Goal: Task Accomplishment & Management: Manage account settings

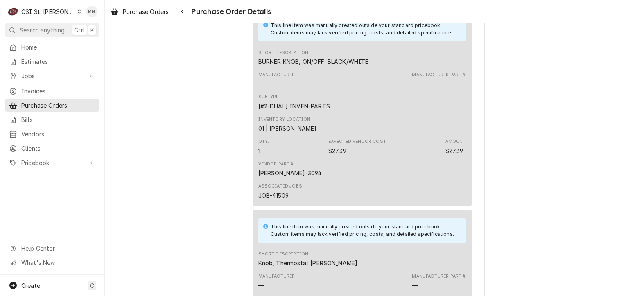
scroll to position [1583, 0]
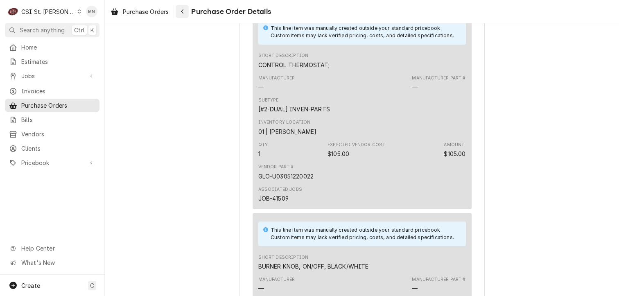
click at [183, 11] on icon "Navigate back" at bounding box center [183, 12] width 4 height 6
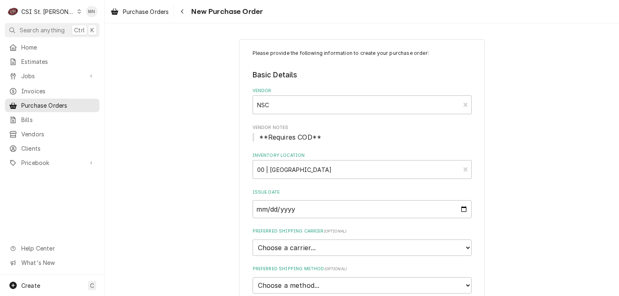
scroll to position [587, 0]
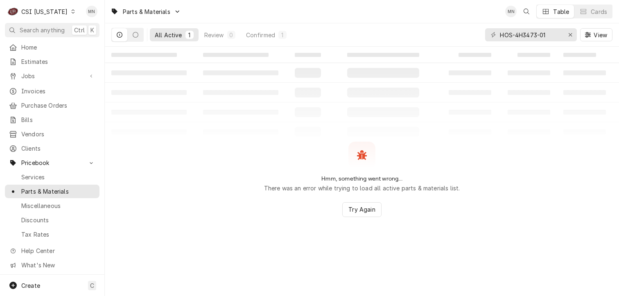
click at [57, 10] on div "CSI Kentucky" at bounding box center [44, 11] width 46 height 9
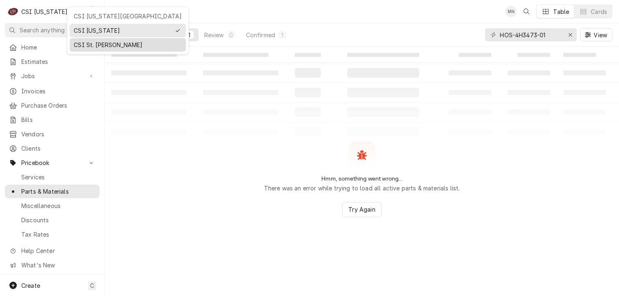
click at [92, 43] on div "CSI St. [PERSON_NAME]" at bounding box center [128, 45] width 108 height 9
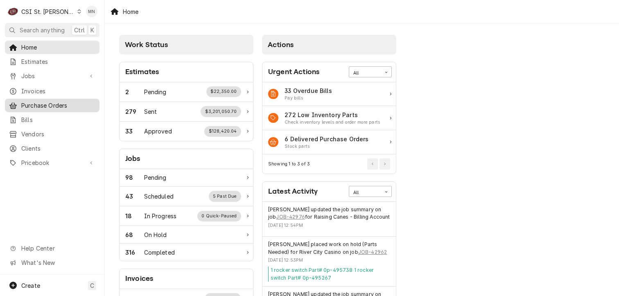
click at [39, 104] on span "Purchase Orders" at bounding box center [58, 105] width 74 height 9
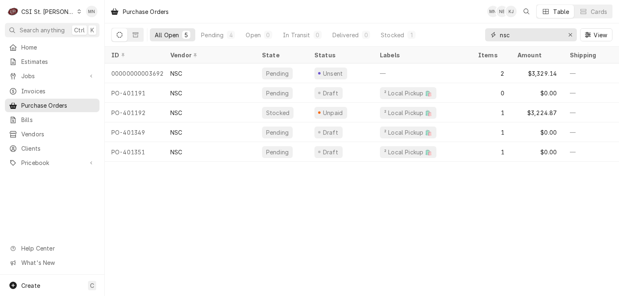
drag, startPoint x: 526, startPoint y: 37, endPoint x: 397, endPoint y: 42, distance: 129.0
click at [399, 41] on div "All Open 5 Pending 4 Open 0 In Transit 0 Delivered 0 Stocked 1 nsc View" at bounding box center [361, 34] width 501 height 23
type input "401357"
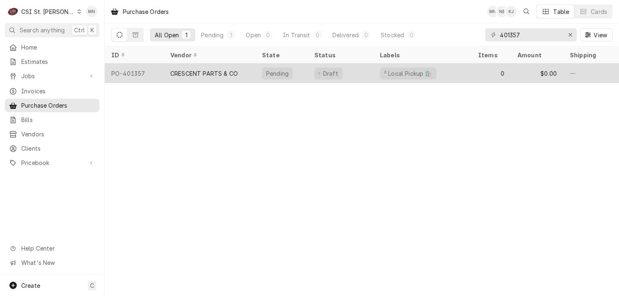
click at [202, 78] on div "CRESCENT PARTS & CO" at bounding box center [210, 73] width 92 height 20
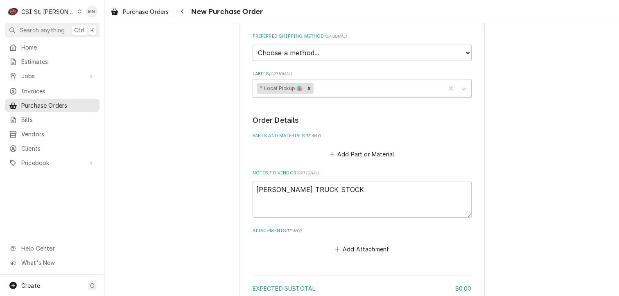
scroll to position [470, 0]
click at [378, 242] on button "Add Attachment" at bounding box center [361, 247] width 57 height 11
type textarea "x"
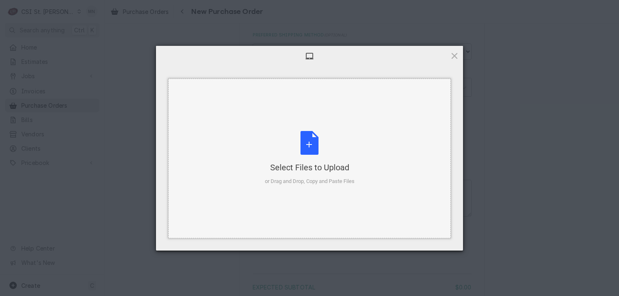
click at [314, 147] on div "Select Files to Upload or Drag and Drop, Copy and Paste Files" at bounding box center [310, 158] width 90 height 54
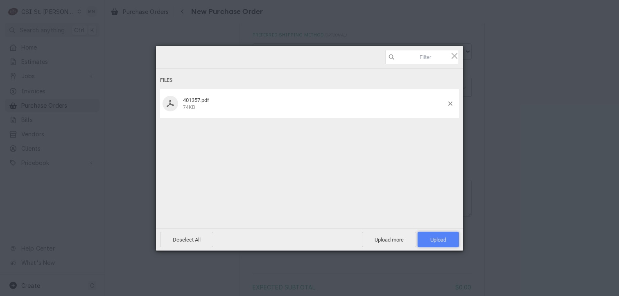
click at [444, 237] on span "Upload 1" at bounding box center [438, 240] width 16 height 6
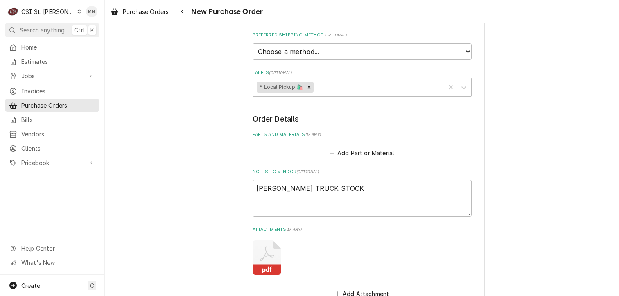
type textarea "x"
click at [182, 13] on icon "Navigate back" at bounding box center [183, 12] width 4 height 6
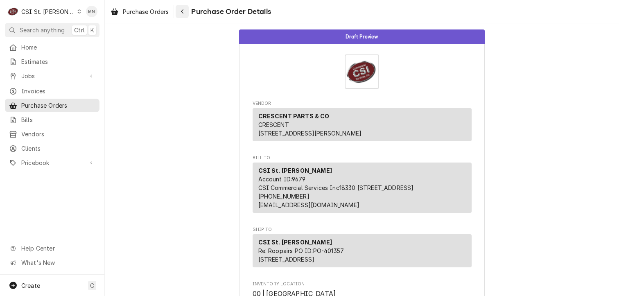
click at [182, 9] on icon "Navigate back" at bounding box center [183, 12] width 4 height 6
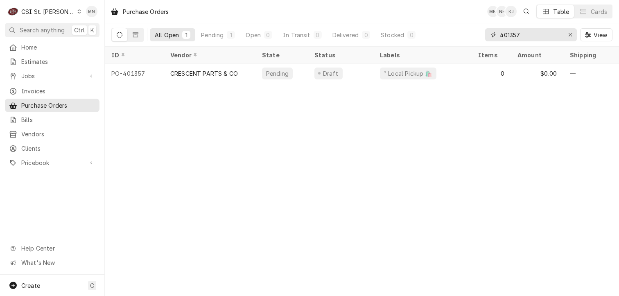
click at [444, 38] on div "All Open 1 Pending 1 Open 0 In Transit 0 Delivered 0 Stocked 0 401357 View" at bounding box center [361, 34] width 501 height 23
type input "400645"
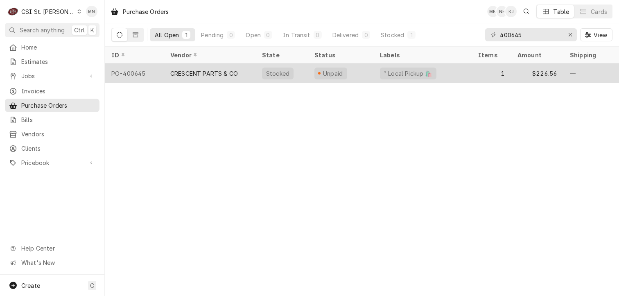
click at [238, 74] on div "CRESCENT PARTS & CO" at bounding box center [210, 73] width 92 height 20
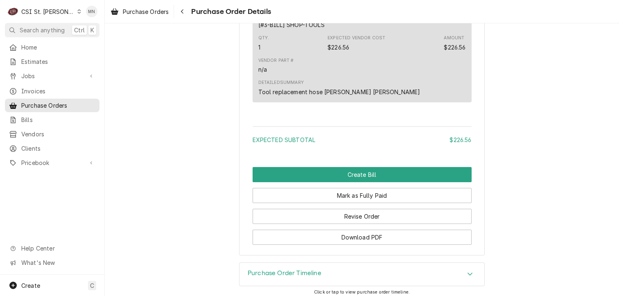
scroll to position [675, 0]
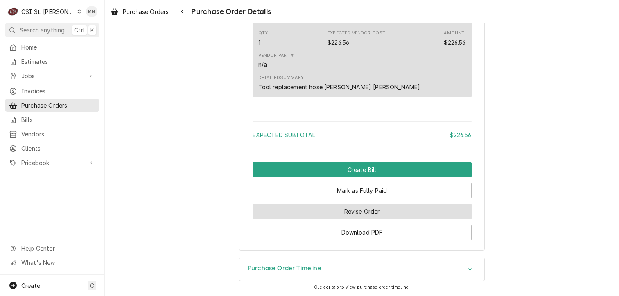
click at [361, 214] on button "Revise Order" at bounding box center [362, 211] width 219 height 15
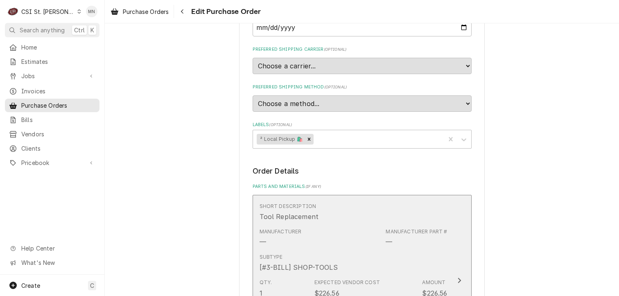
scroll to position [647, 0]
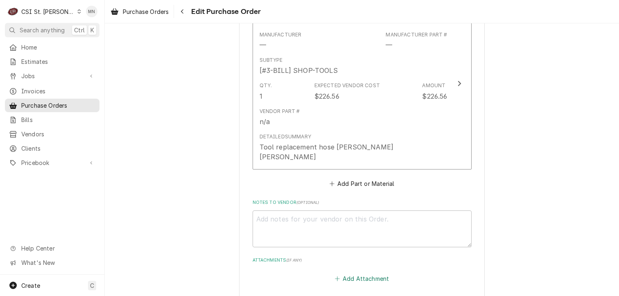
click at [352, 273] on button "Add Attachment" at bounding box center [361, 278] width 57 height 11
type textarea "x"
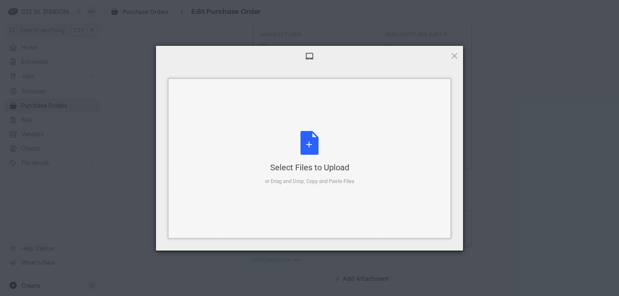
click at [313, 155] on div "Select Files to Upload or Drag and Drop, Copy and Paste Files" at bounding box center [310, 158] width 90 height 54
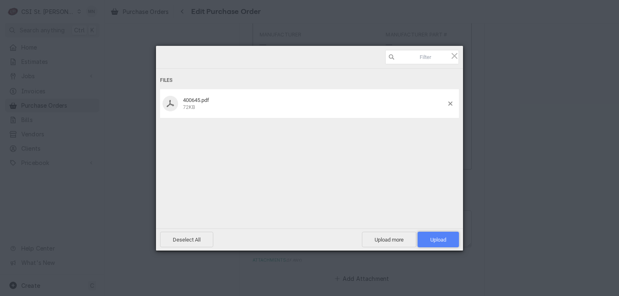
click at [438, 240] on span "Upload 1" at bounding box center [438, 240] width 16 height 6
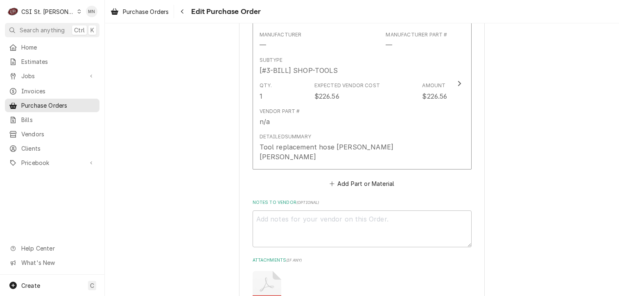
type textarea "x"
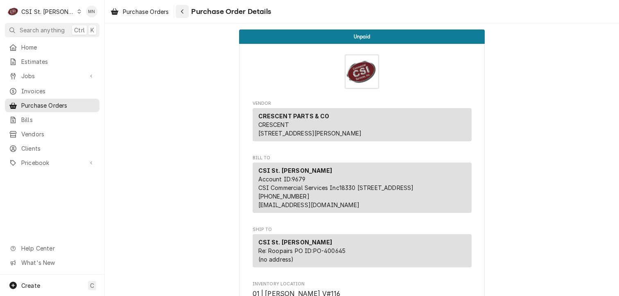
click at [186, 12] on div "Navigate back" at bounding box center [182, 11] width 8 height 8
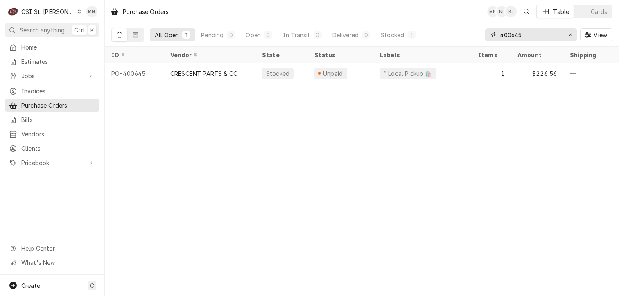
drag, startPoint x: 526, startPoint y: 38, endPoint x: 468, endPoint y: 41, distance: 58.2
click at [471, 41] on div "All Open 1 Pending 0 Open 0 In Transit 0 Delivered 0 Stocked 1 400645 View" at bounding box center [361, 34] width 501 height 23
type input "401204"
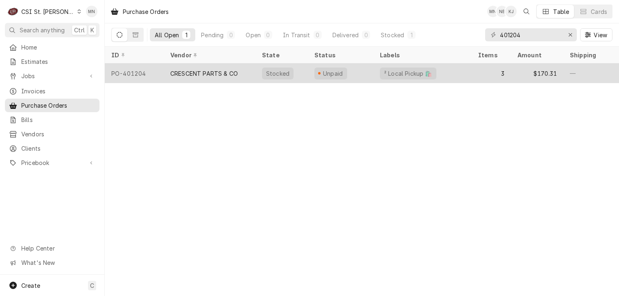
click at [228, 74] on div "CRESCENT PARTS & CO" at bounding box center [204, 73] width 68 height 9
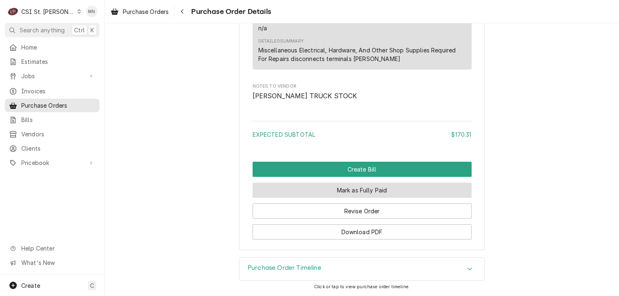
scroll to position [964, 0]
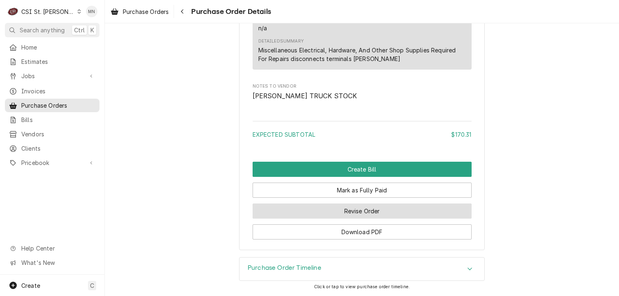
click at [363, 211] on button "Revise Order" at bounding box center [362, 210] width 219 height 15
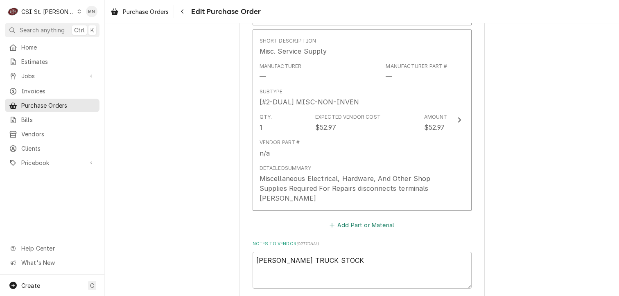
scroll to position [947, 0]
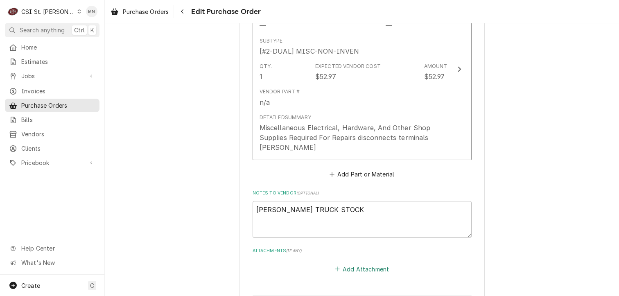
click at [347, 263] on button "Add Attachment" at bounding box center [361, 268] width 57 height 11
type textarea "x"
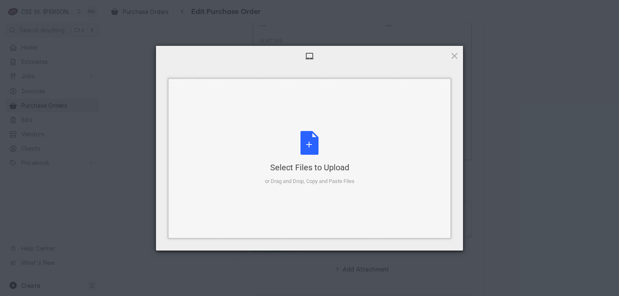
click at [311, 139] on div "Select Files to Upload or Drag and Drop, Copy and Paste Files" at bounding box center [310, 158] width 90 height 54
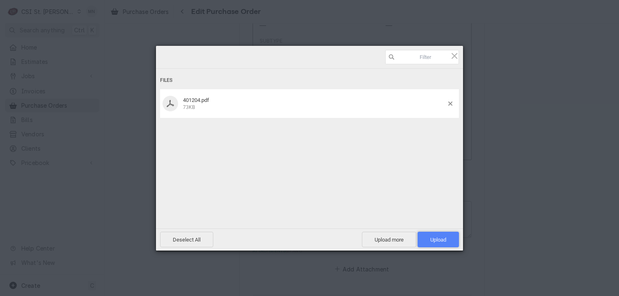
click at [437, 239] on span "Upload 1" at bounding box center [438, 240] width 16 height 6
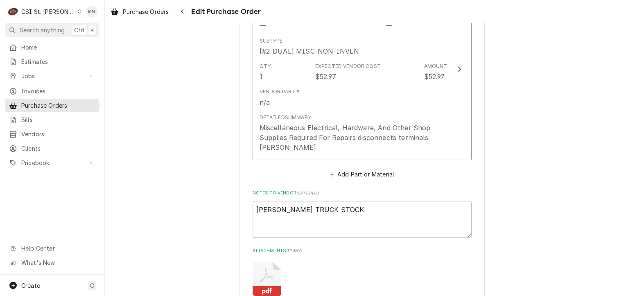
type textarea "x"
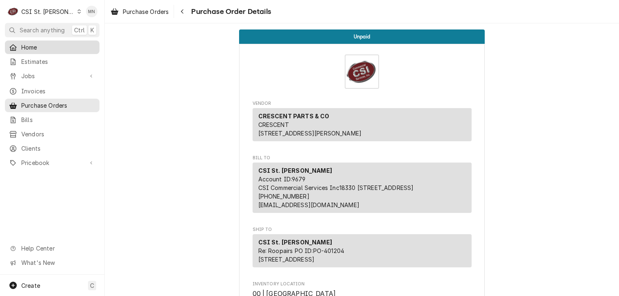
click at [45, 49] on span "Home" at bounding box center [58, 47] width 74 height 9
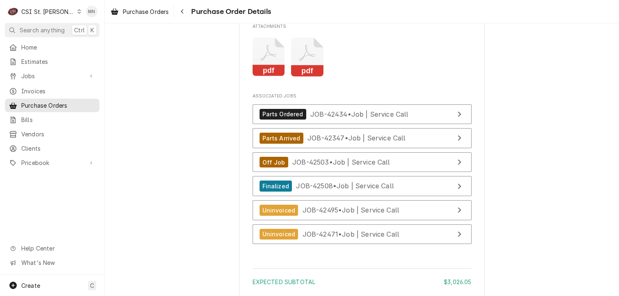
scroll to position [3045, 0]
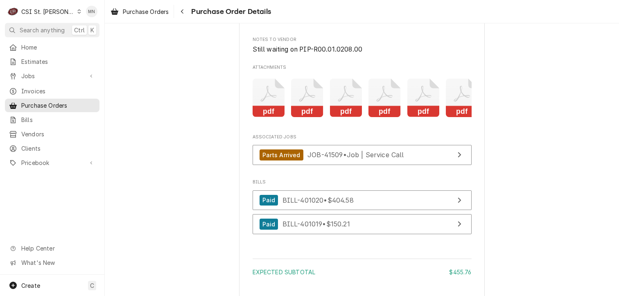
scroll to position [2129, 0]
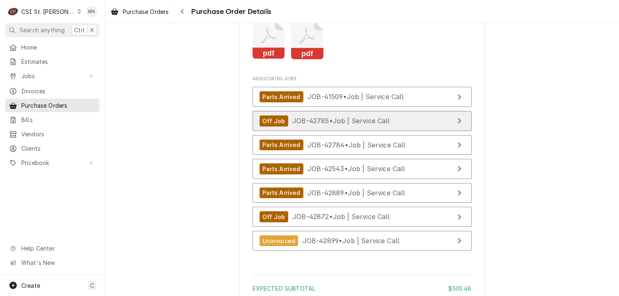
scroll to position [1924, 0]
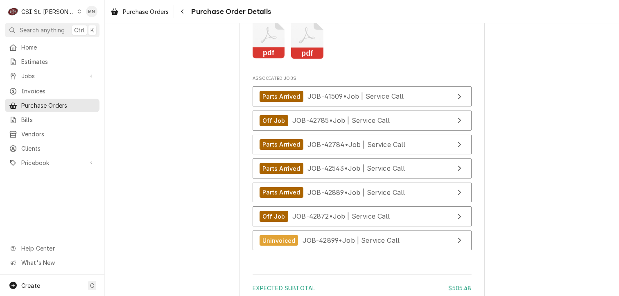
click at [316, 59] on rect "Attachments" at bounding box center [307, 52] width 32 height 11
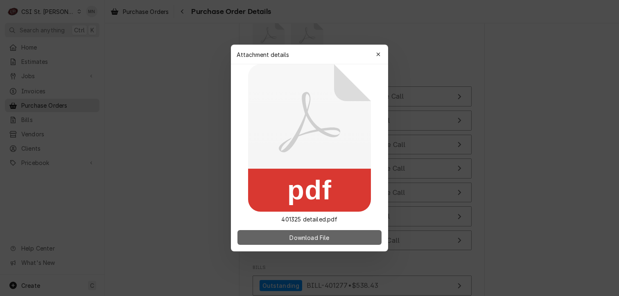
click at [304, 238] on span "Download File" at bounding box center [309, 237] width 43 height 9
click at [282, 237] on button "Download File" at bounding box center [309, 237] width 144 height 15
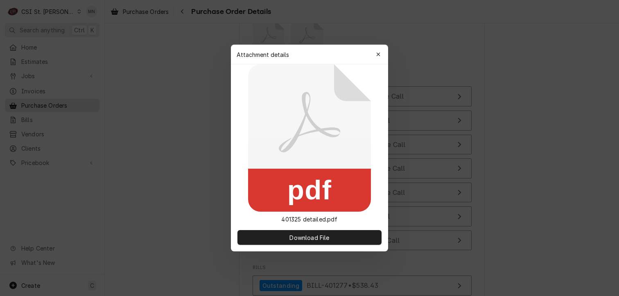
click at [376, 52] on icon "button" at bounding box center [378, 55] width 5 height 6
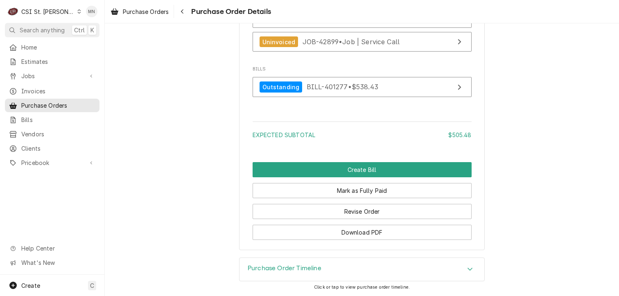
scroll to position [2146, 0]
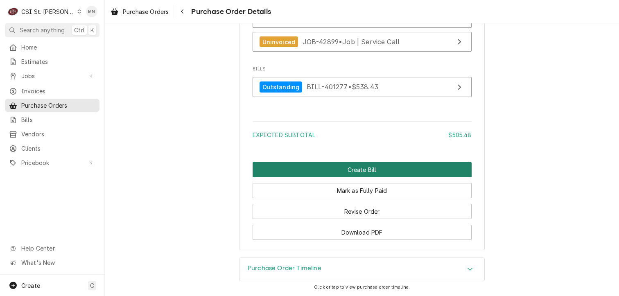
click at [370, 169] on button "Create Bill" at bounding box center [362, 169] width 219 height 15
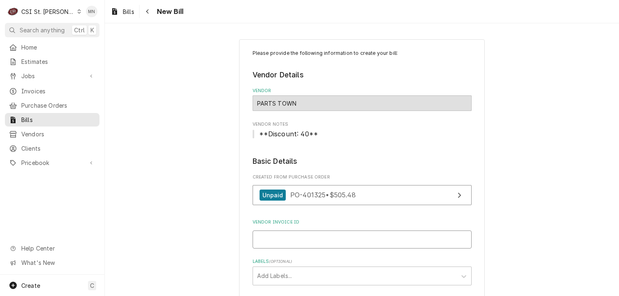
click at [314, 238] on input "Vendor Invoice ID" at bounding box center [362, 239] width 219 height 18
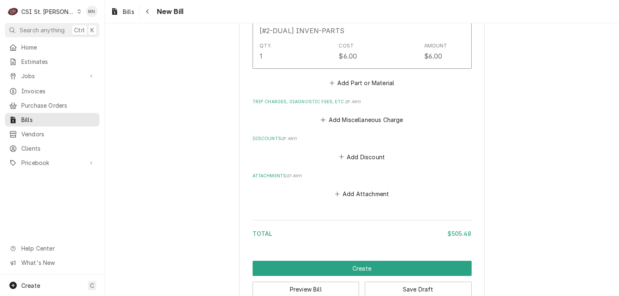
scroll to position [1448, 0]
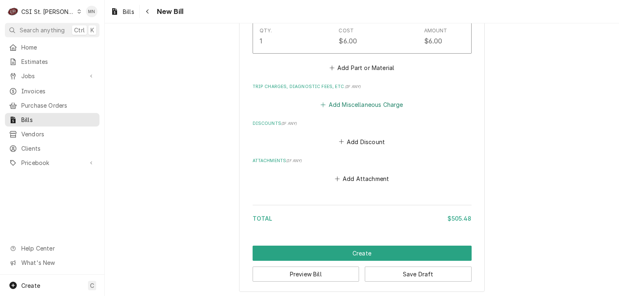
type input "2107007814"
click at [359, 104] on button "Add Miscellaneous Charge" at bounding box center [361, 104] width 85 height 11
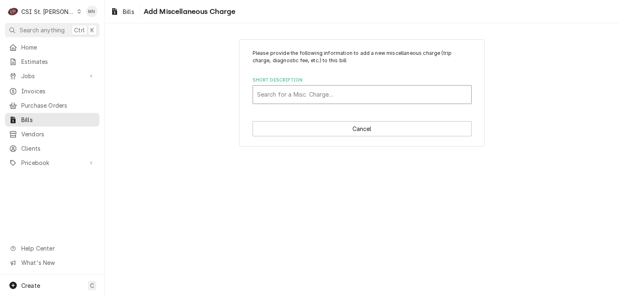
click at [290, 92] on div "Short Description" at bounding box center [362, 94] width 210 height 15
type input "ACOF"
click at [292, 93] on div "Short Description" at bounding box center [362, 94] width 210 height 15
type input "ac"
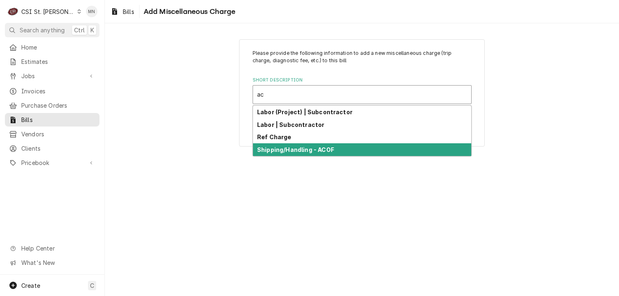
click at [293, 152] on div "Shipping/Handling - ACOF" at bounding box center [362, 149] width 218 height 13
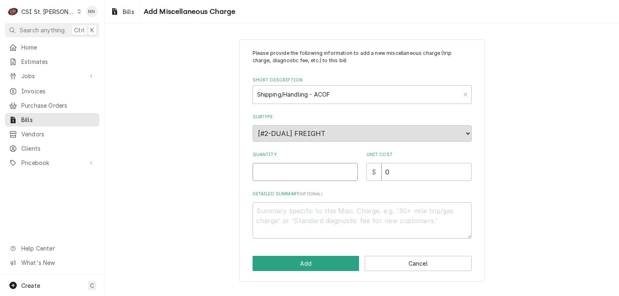
click at [276, 174] on input "Quantity" at bounding box center [305, 172] width 105 height 18
click at [277, 170] on input "Quantity" at bounding box center [305, 172] width 105 height 18
type textarea "x"
type input "1"
type textarea "x"
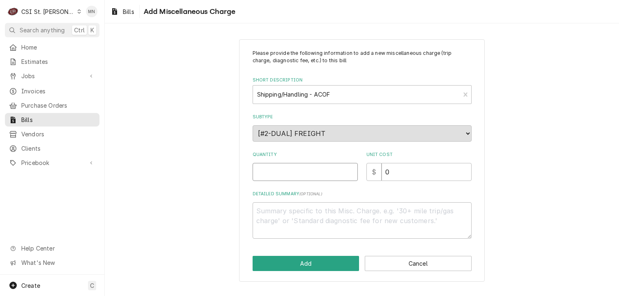
type textarea "x"
type input "7"
type textarea "x"
type input "4"
type textarea "x"
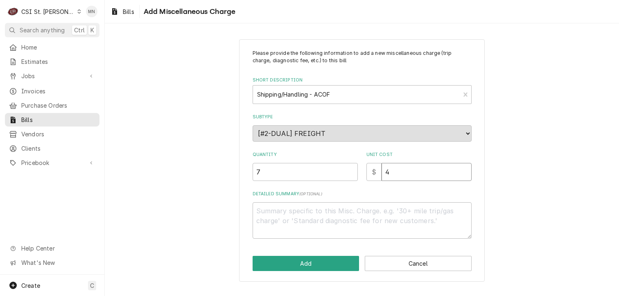
type input "4.7"
type textarea "x"
type input "4.71"
click at [283, 173] on input "7" at bounding box center [305, 172] width 105 height 18
drag, startPoint x: 272, startPoint y: 178, endPoint x: 217, endPoint y: 176, distance: 55.3
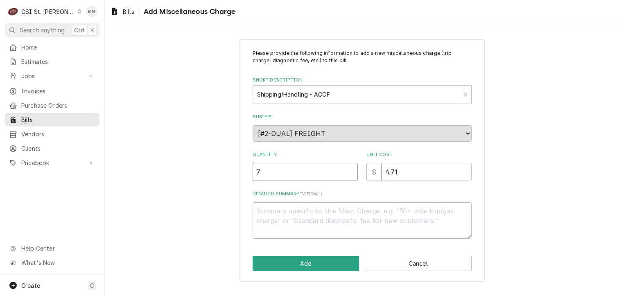
click at [217, 176] on div "Please provide the following information to add a new miscellaneous charge (tri…" at bounding box center [362, 160] width 514 height 257
type textarea "x"
type input "1"
type textarea "x"
type input "3"
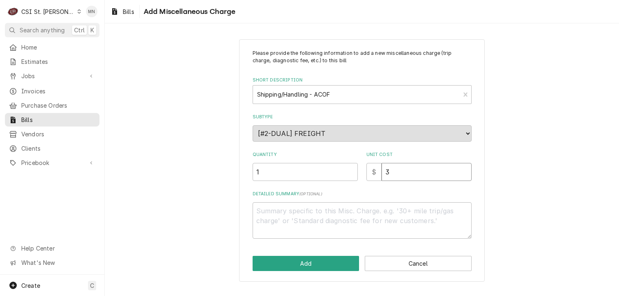
type textarea "x"
type input "32"
type textarea "x"
type input "32.9"
type textarea "x"
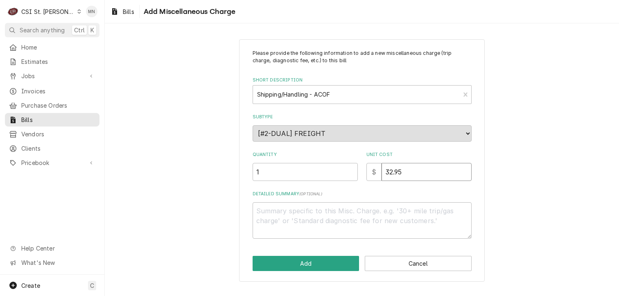
type input "32.95"
click at [282, 209] on textarea "Detailed Summary ( optional )" at bounding box center [362, 220] width 219 height 37
type textarea "x"
type textarea "A"
type textarea "x"
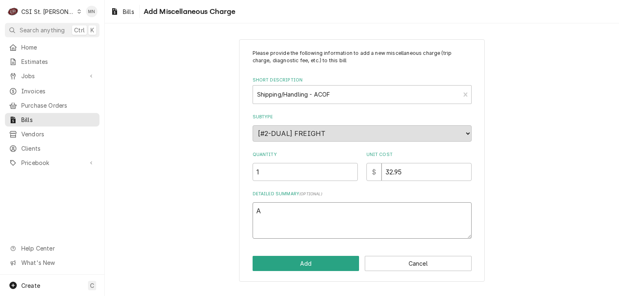
type textarea "AC"
type textarea "x"
type textarea "ACO"
type textarea "x"
type textarea "ACOF"
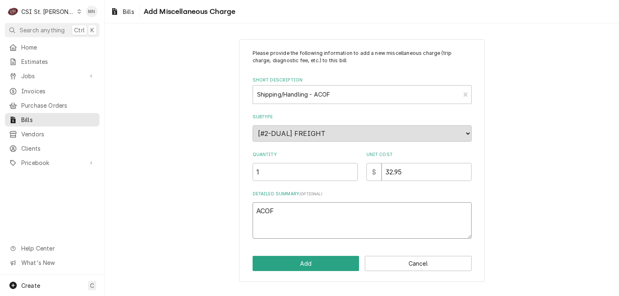
type textarea "x"
type textarea "ACOF"
type textarea "x"
type textarea "ACOF $"
type textarea "x"
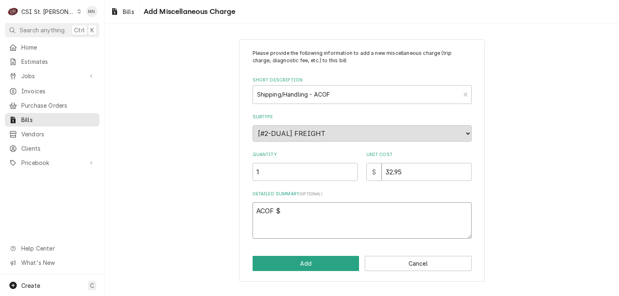
type textarea "ACOF $"
type textarea "x"
type textarea "ACOF $ 7"
type textarea "x"
type textarea "ACOF $"
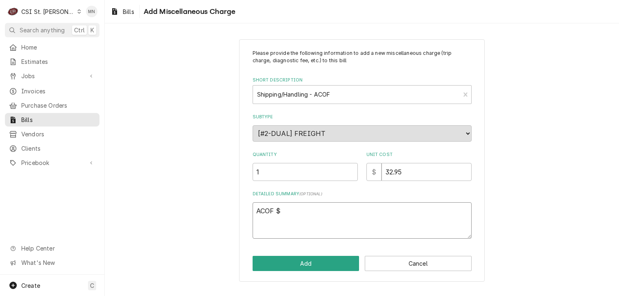
type textarea "x"
type textarea "ACOF $ 4"
type textarea "x"
type textarea "ACOF $ 4."
type textarea "x"
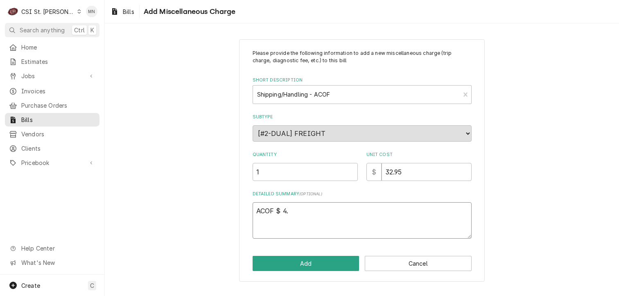
type textarea "ACOF $ 4.7"
type textarea "x"
type textarea "ACOF $ 4.70"
type textarea "x"
type textarea "ACOF $ 4.70"
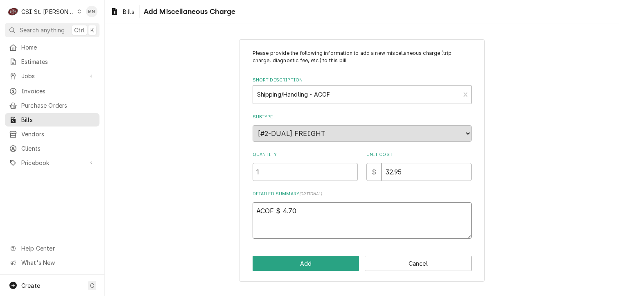
type textarea "x"
type textarea "ACOF $ 4.70 p"
type textarea "x"
type textarea "ACOF $ 4.70 pe"
type textarea "x"
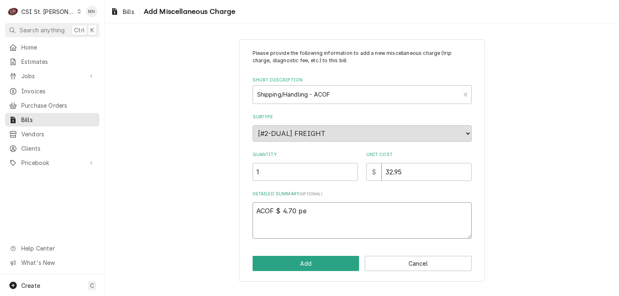
type textarea "ACOF $ 4.70 per"
type textarea "x"
type textarea "ACOF $ 4.70 per"
type textarea "x"
type textarea "ACOF $ 4.70 per J"
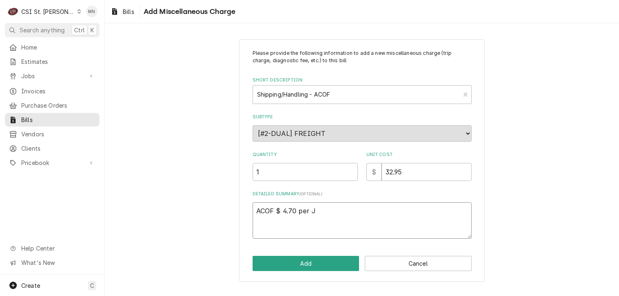
type textarea "x"
type textarea "ACOF $ 4.70 per Jo"
type textarea "x"
type textarea "ACOF $ 4.70 per Job"
type textarea "x"
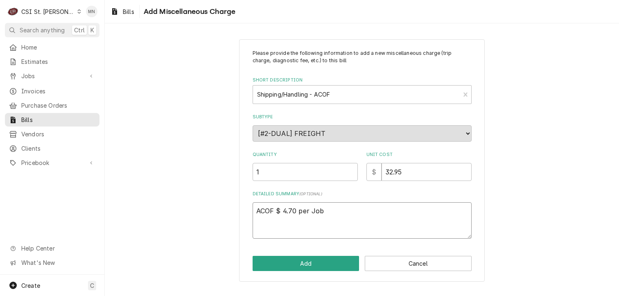
type textarea "ACOF $ 4.70 per Jo"
type textarea "x"
type textarea "ACOF $ 4.70 per J"
type textarea "x"
type textarea "ACOF $ 4.70 per"
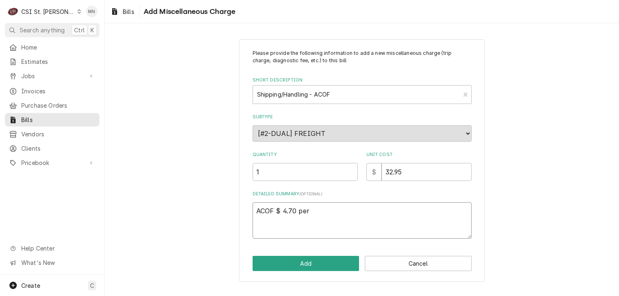
type textarea "x"
type textarea "ACOF $ 4.70 per"
type textarea "x"
type textarea "ACOF $ 4.70 pe"
type textarea "x"
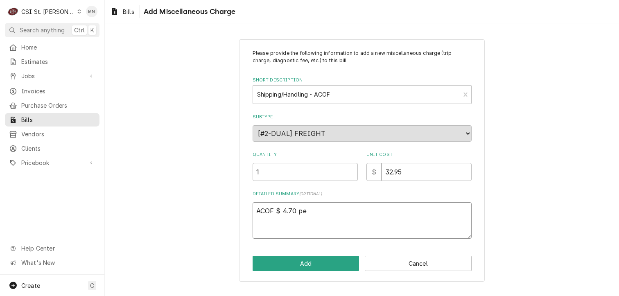
type textarea "ACOF $ 4.70 p"
type textarea "x"
type textarea "ACOF $ 4.70"
type textarea "x"
type textarea "ACOF $ 4.70"
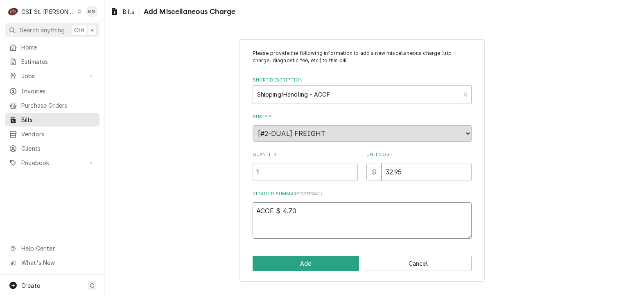
type textarea "x"
type textarea "ACOF $ 4.7"
type textarea "x"
type textarea "ACOF $ 4."
type textarea "x"
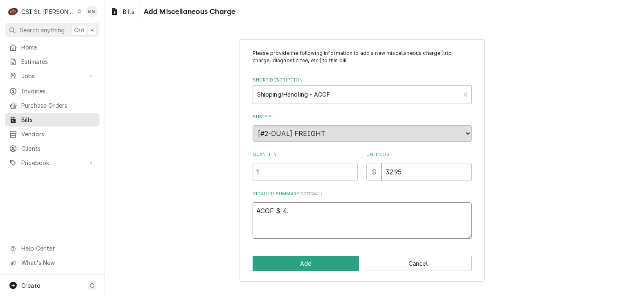
type textarea "ACOF $ 4"
type textarea "x"
type textarea "ACOF $"
type textarea "x"
type textarea "ACOF $"
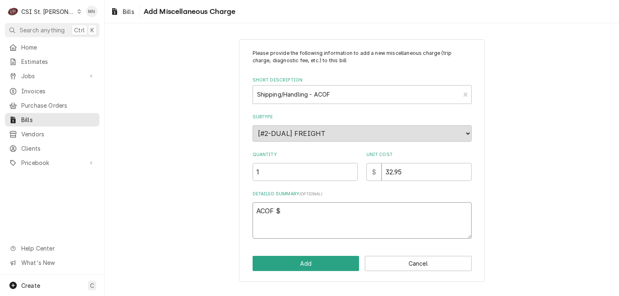
type textarea "x"
type textarea "ACOF"
type textarea "x"
type textarea "ACOF"
type textarea "x"
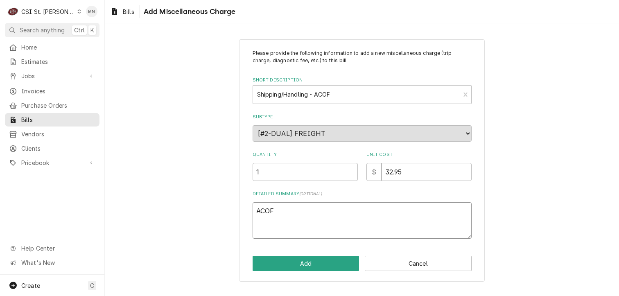
type textarea "ACO"
type textarea "x"
type textarea "AC"
type textarea "x"
type textarea "A"
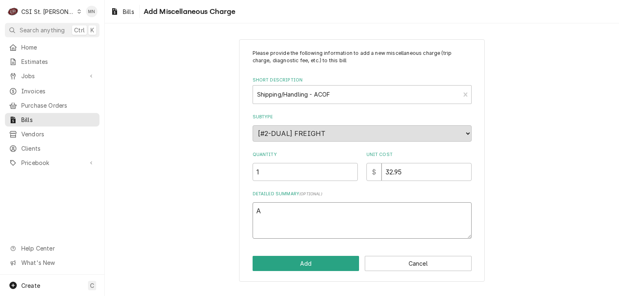
type textarea "x"
type textarea "A"
type textarea "x"
type textarea "AC"
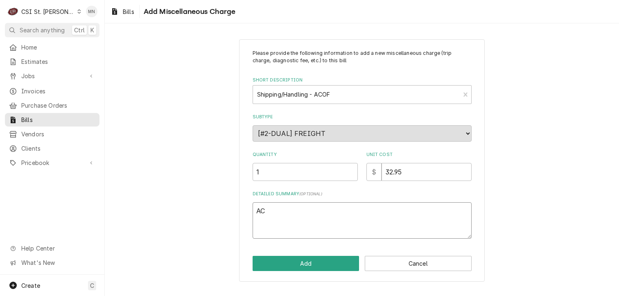
type textarea "x"
type textarea "ACO"
type textarea "x"
type textarea "ACOF"
type textarea "x"
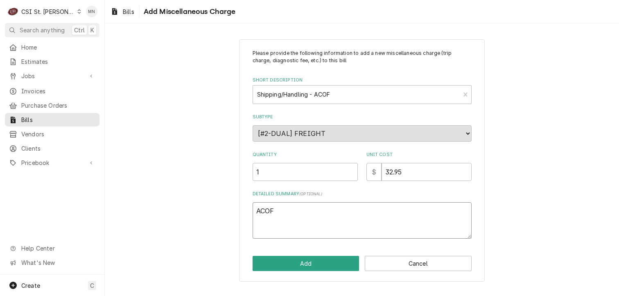
type textarea "ACOF"
type textarea "x"
type textarea "ACOF J"
type textarea "x"
type textarea "ACOF Jo"
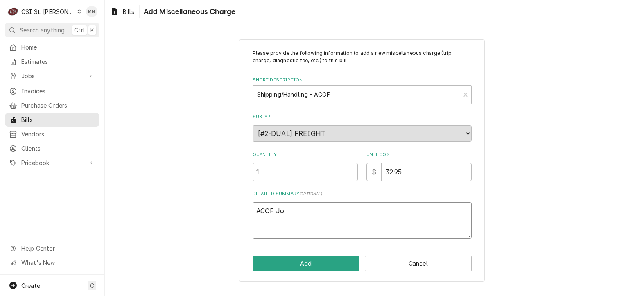
type textarea "x"
type textarea "ACOF Job"
type textarea "x"
type textarea "ACOF Job"
type textarea "x"
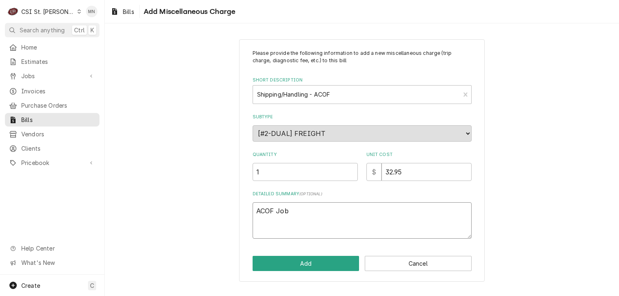
type textarea "ACOF Job"
type textarea "x"
type textarea "ACOF Jo"
type textarea "x"
type textarea "ACOF J"
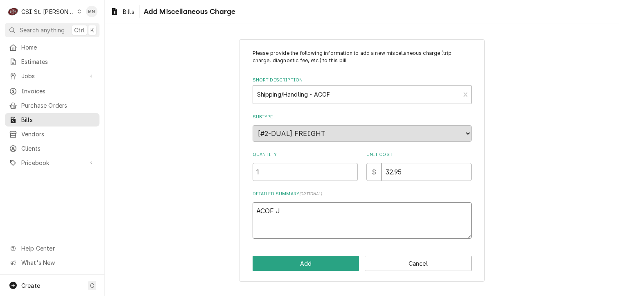
type textarea "x"
type textarea "ACOF"
type textarea "x"
type textarea "ACOF $"
type textarea "x"
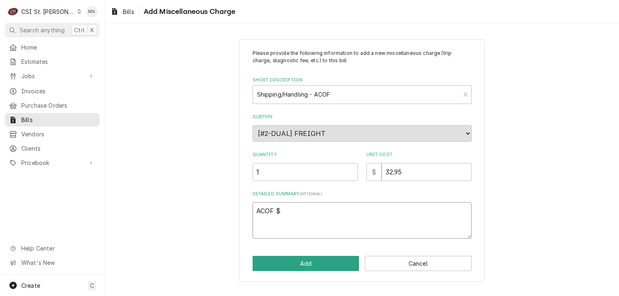
type textarea "ACOF $"
type textarea "x"
type textarea "ACOF $ 3"
type textarea "x"
type textarea "ACOF $ 32"
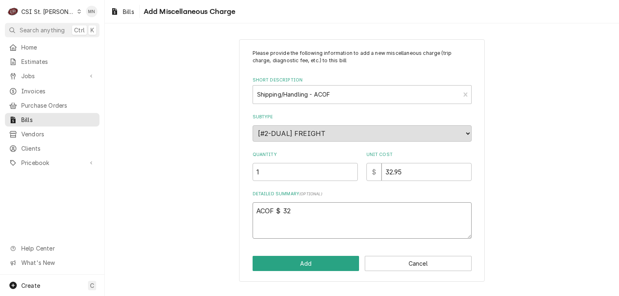
type textarea "x"
type textarea "ACOF $ 32."
type textarea "x"
type textarea "ACOF $ 32.9"
type textarea "x"
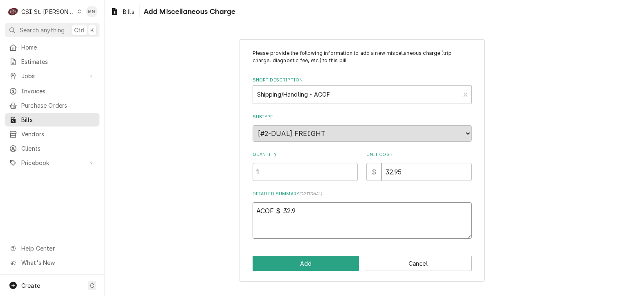
type textarea "ACOF $ 32.95"
type textarea "x"
type textarea "ACOF $ 32.95"
type textarea "x"
type textarea "ACOF $ 32.95 &"
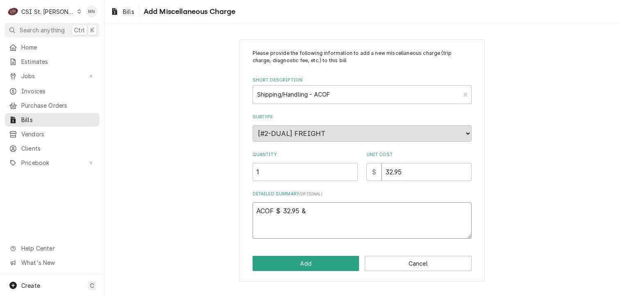
type textarea "x"
type textarea "ACOF $ 32.95 &"
type textarea "x"
type textarea "ACOF $ 32.95 & j"
type textarea "x"
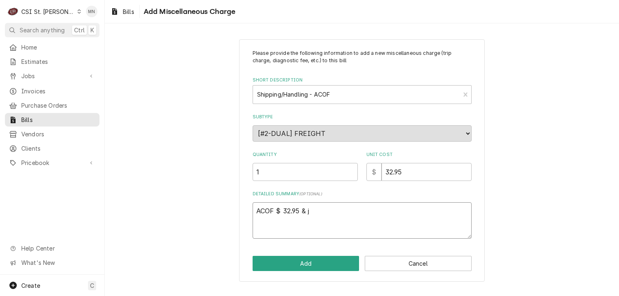
type textarea "ACOF $ 32.95 & jo"
type textarea "x"
type textarea "ACOF $ 32.95 & j"
type textarea "x"
type textarea "ACOF $ 32.95 &"
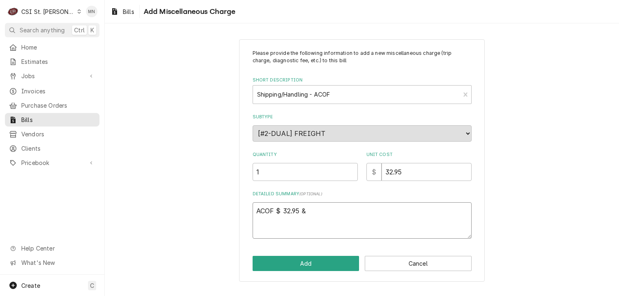
type textarea "x"
type textarea "ACOF $ 32.95 &"
type textarea "x"
type textarea "ACOF $ 32.95"
type textarea "x"
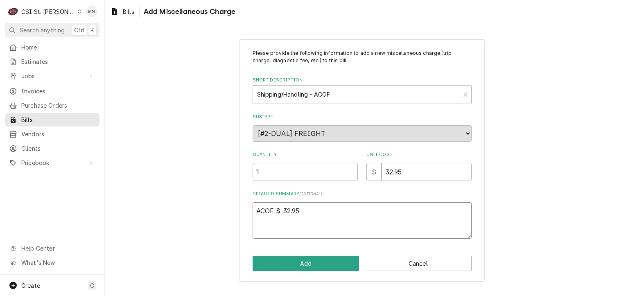
type textarea "ACOF $ 32.95 J"
type textarea "x"
type textarea "ACOF $ 32.95 Jo"
type textarea "x"
type textarea "ACOF $ 32.95 Job"
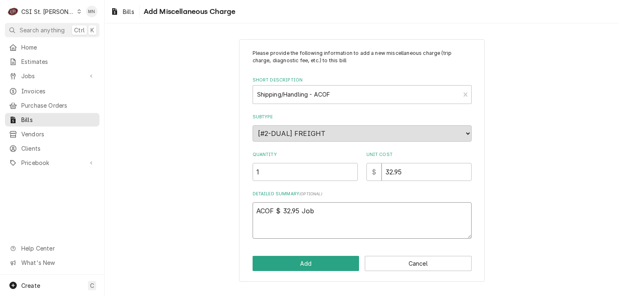
type textarea "x"
type textarea "ACOF $ 32.95 Job"
type textarea "x"
type textarea "ACOF $ 32.95 Job 4"
type textarea "x"
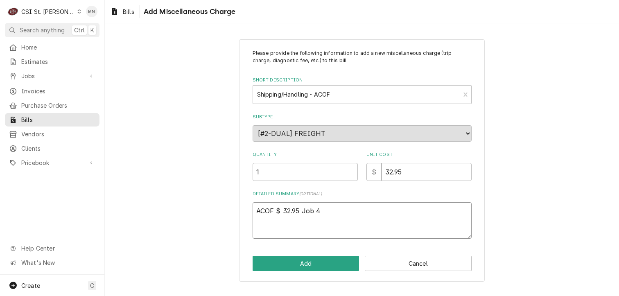
type textarea "ACOF $ 32.95 Job 42"
type textarea "x"
type textarea "ACOF $ 32.95 Job 428"
type textarea "x"
type textarea "ACOF $ 32.95 Job 4288"
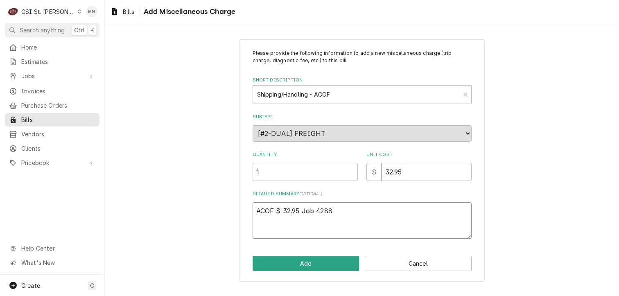
type textarea "x"
type textarea "ACOF $ 32.95 Job 42889"
type textarea "x"
type textarea "ACOF $ 32.95 Job 42889,"
type textarea "x"
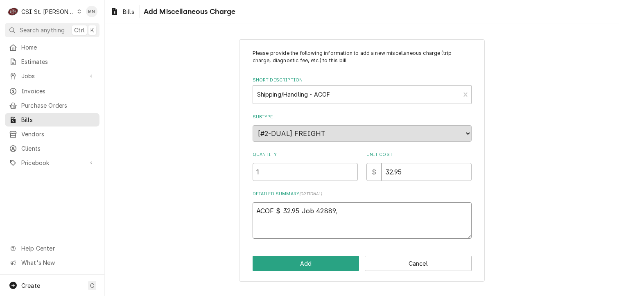
type textarea "ACOF $ 32.95 Job 42889,"
type textarea "x"
type textarea "ACOF $ 32.95 Job 42889, J"
type textarea "x"
type textarea "ACOF $ 32.95 Job 42889, Jo"
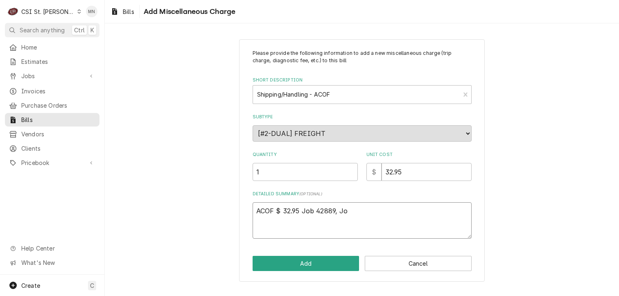
type textarea "x"
type textarea "ACOF $ 32.95 Job 42889, Job"
type textarea "x"
type textarea "ACOF $ 32.95 Job 42889, Job"
type textarea "x"
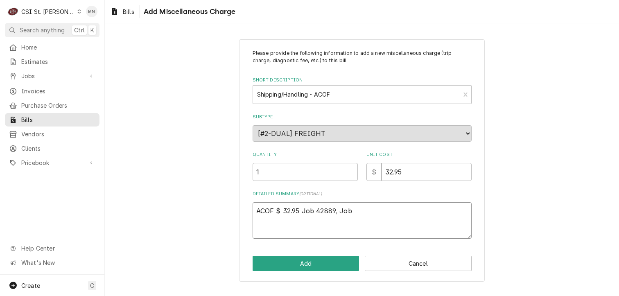
type textarea "ACOF $ 32.95 Job 42889, Job 4"
type textarea "x"
type textarea "ACOF $ 32.95 Job 42889, Job 41"
click at [278, 220] on textarea "ACOF $ 32.95 Job 42889, Job 41509, Job 42872, Job 42785, Job 42784 and Job 42543" at bounding box center [362, 220] width 219 height 37
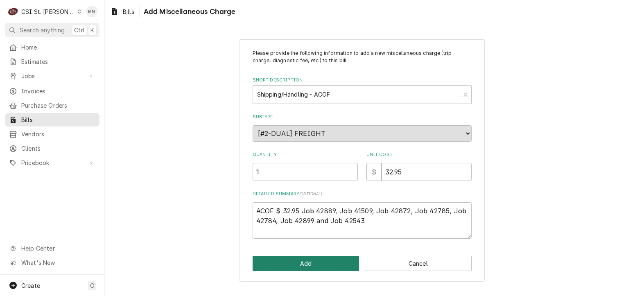
click at [314, 260] on button "Add" at bounding box center [306, 263] width 107 height 15
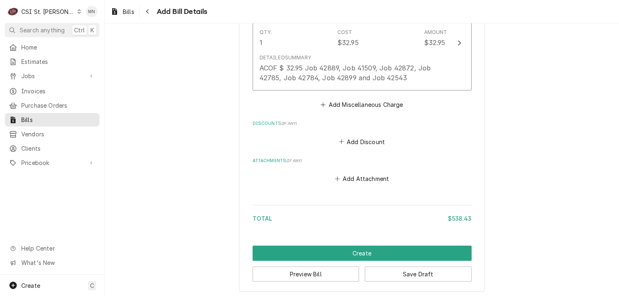
scroll to position [1572, 0]
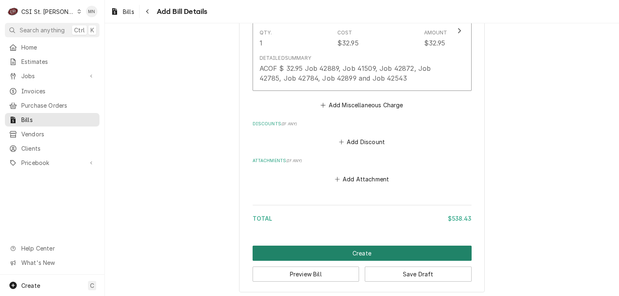
click at [340, 246] on button "Create" at bounding box center [362, 253] width 219 height 15
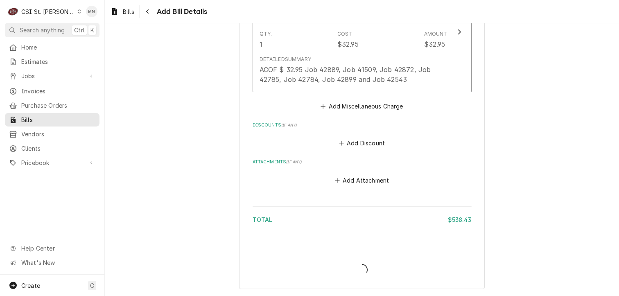
scroll to position [1569, 0]
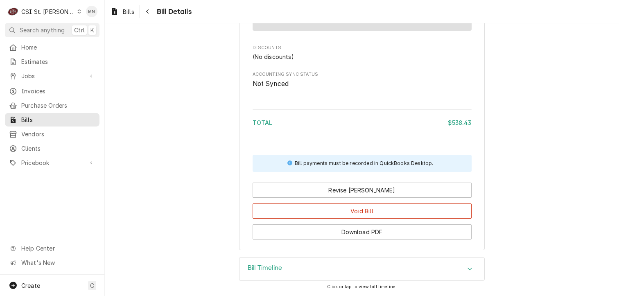
scroll to position [1380, 0]
click at [332, 262] on div "Bill Timeline" at bounding box center [361, 268] width 245 height 23
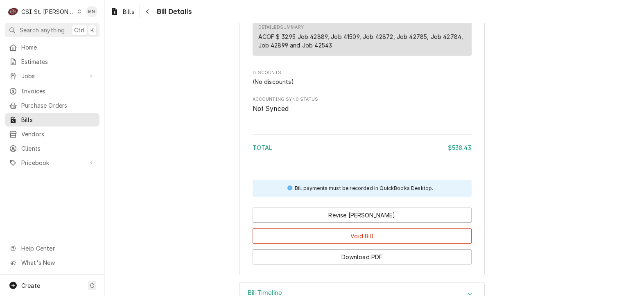
scroll to position [1433, 0]
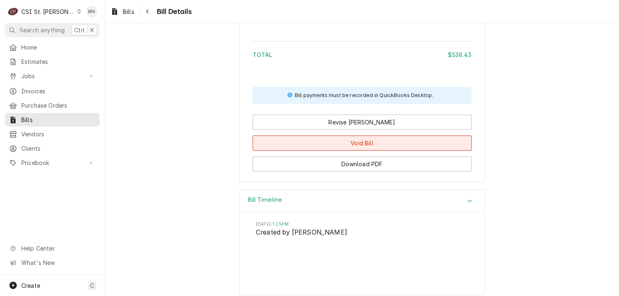
click at [319, 151] on button "Void Bill" at bounding box center [362, 142] width 219 height 15
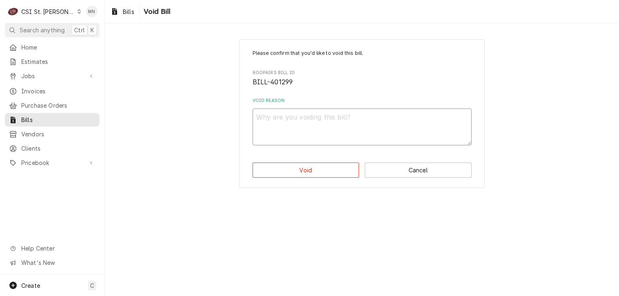
click at [274, 113] on textarea "Void Reason" at bounding box center [362, 126] width 219 height 37
type textarea "x"
type textarea "d"
type textarea "x"
type textarea "du"
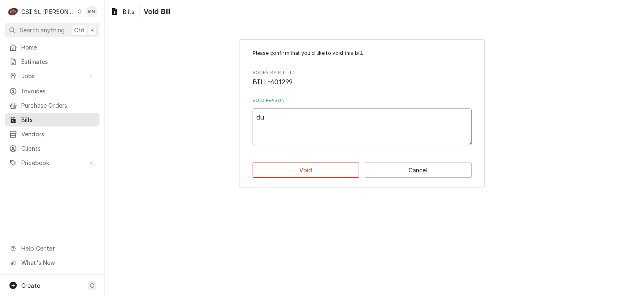
type textarea "x"
type textarea "dup"
type textarea "x"
type textarea "dupl"
type textarea "x"
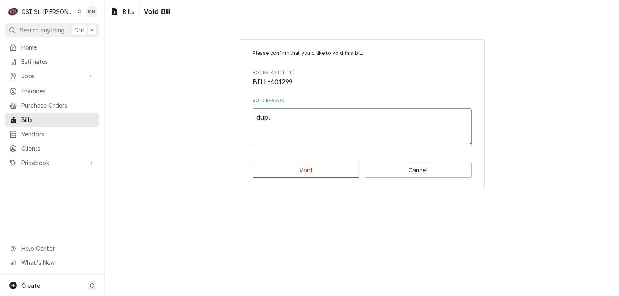
type textarea "dupli"
type textarea "x"
type textarea "duplic"
type textarea "x"
type textarea "duplica"
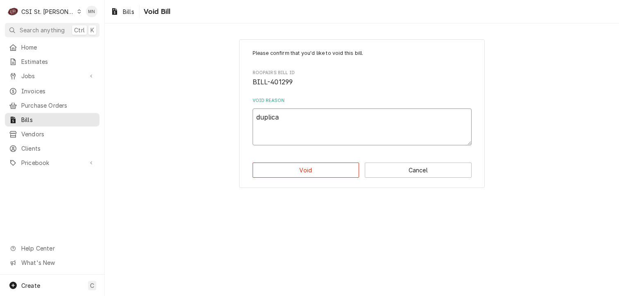
type textarea "x"
type textarea "duplicat"
type textarea "x"
type textarea "duplicate"
type textarea "x"
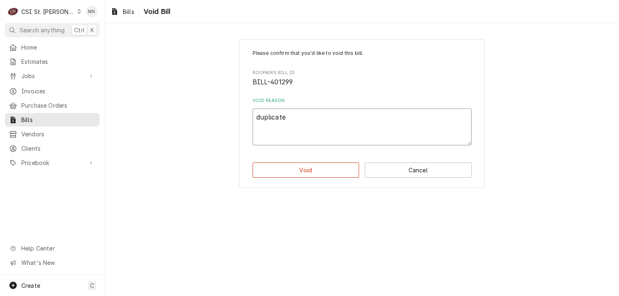
type textarea "duplicated"
type textarea "x"
type textarea "duplicated"
type textarea "x"
type textarea "duplicated b"
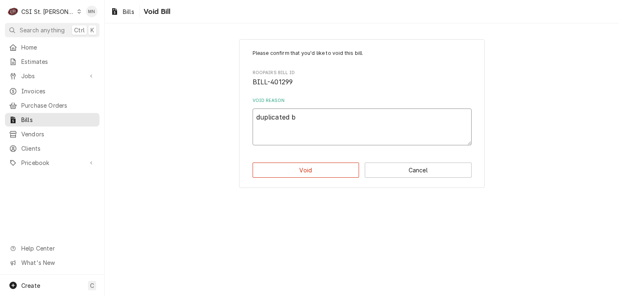
type textarea "x"
type textarea "duplicated bi"
type textarea "x"
type textarea "duplicated bil"
type textarea "x"
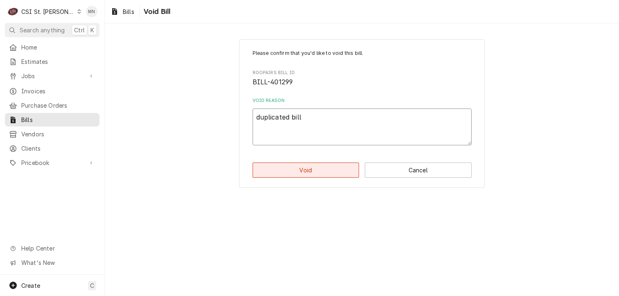
type textarea "duplicated bill"
click at [302, 169] on button "Void" at bounding box center [306, 170] width 107 height 15
type textarea "x"
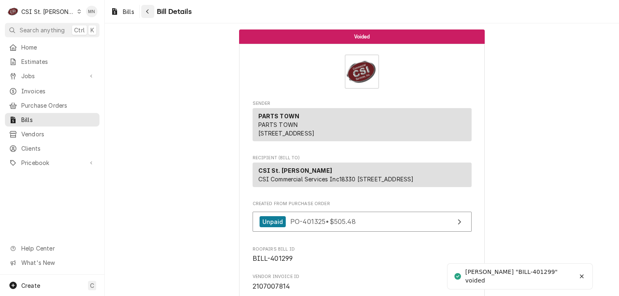
click at [149, 15] on div "Navigate back" at bounding box center [148, 11] width 8 height 8
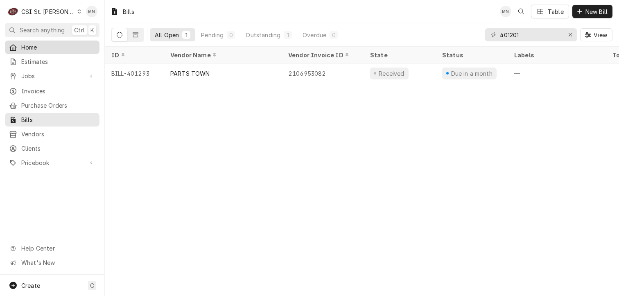
click at [18, 44] on div "Home" at bounding box center [52, 47] width 86 height 9
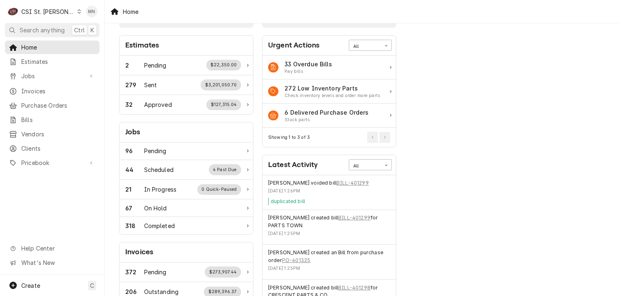
scroll to position [41, 0]
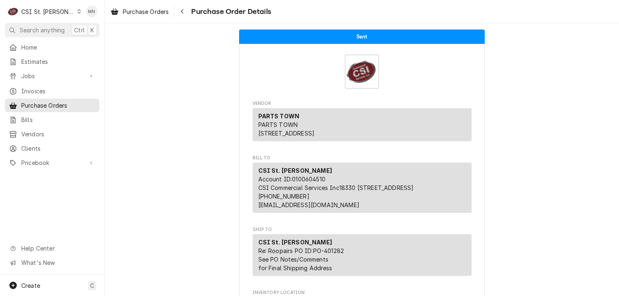
click at [52, 11] on div "CSI St. [PERSON_NAME]" at bounding box center [47, 11] width 53 height 9
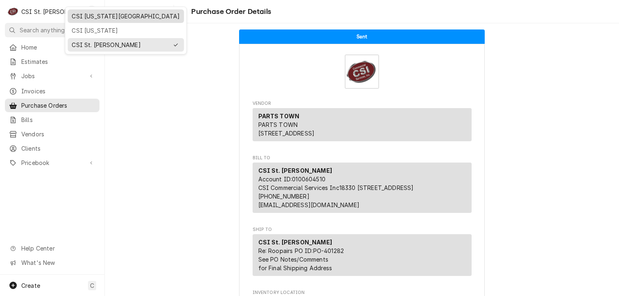
click at [79, 16] on div "CSI [US_STATE][GEOGRAPHIC_DATA]" at bounding box center [126, 16] width 108 height 9
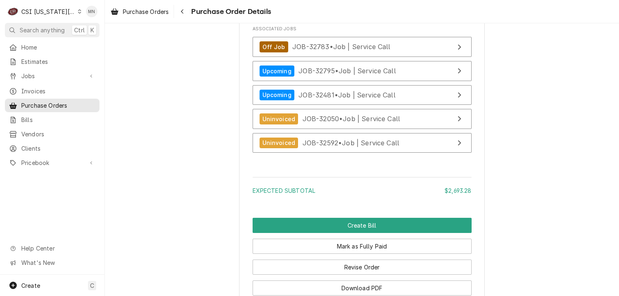
scroll to position [1801, 0]
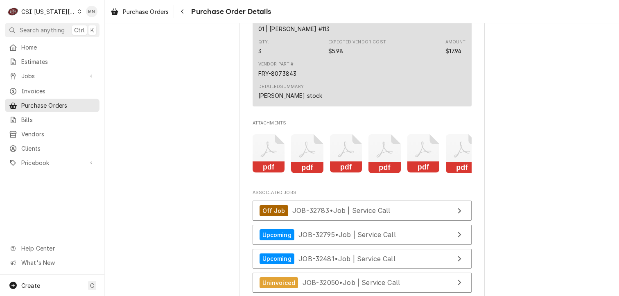
click at [264, 173] on icon "Attachments" at bounding box center [269, 153] width 32 height 39
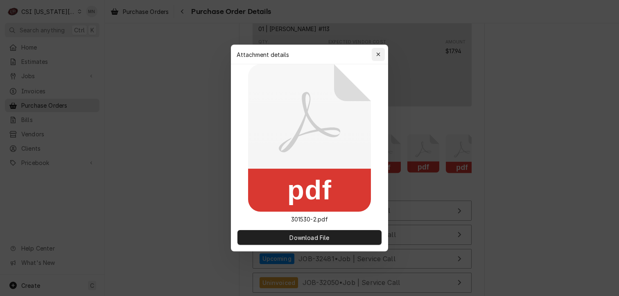
click at [374, 53] on div "button" at bounding box center [378, 54] width 8 height 8
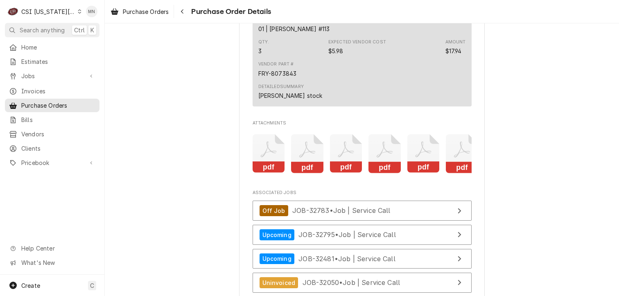
click at [302, 158] on icon "Attachments" at bounding box center [307, 150] width 16 height 16
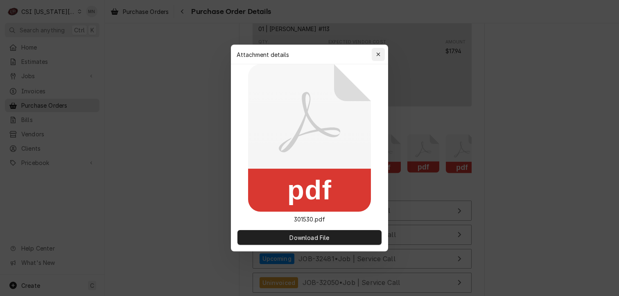
click at [377, 54] on icon "button" at bounding box center [378, 55] width 5 height 6
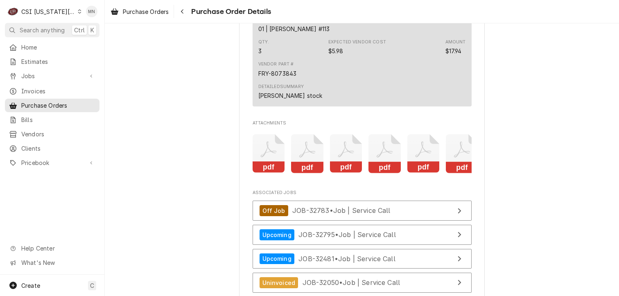
click at [341, 168] on icon "pdf" at bounding box center [346, 153] width 32 height 39
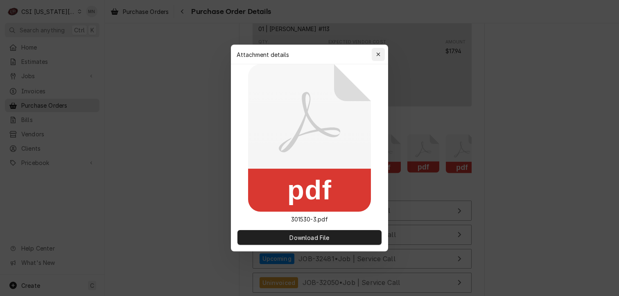
click at [376, 56] on icon "button" at bounding box center [378, 55] width 5 height 6
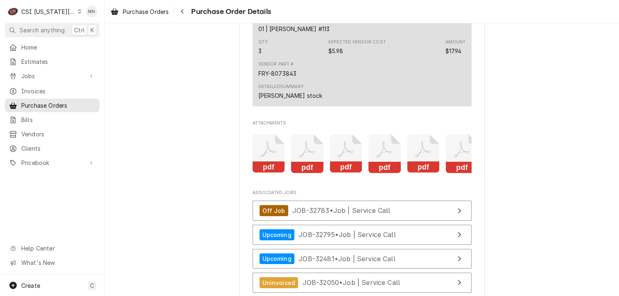
click at [375, 169] on icon "Attachments" at bounding box center [384, 153] width 32 height 39
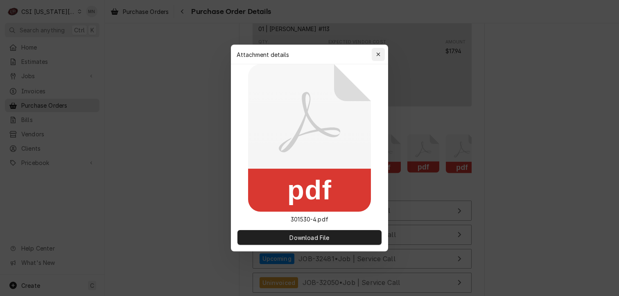
click at [379, 56] on icon "button" at bounding box center [378, 55] width 5 height 6
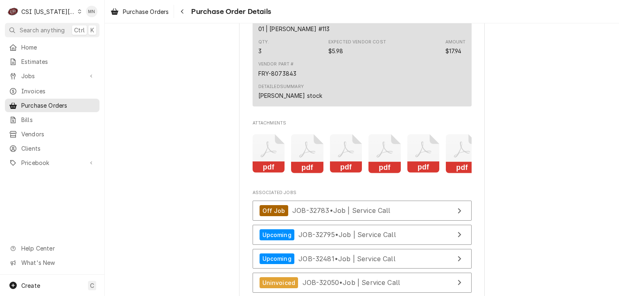
click at [428, 173] on icon "Attachments" at bounding box center [423, 153] width 32 height 39
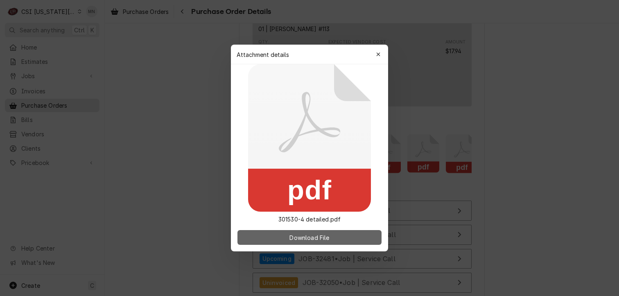
click at [334, 231] on button "Download File" at bounding box center [309, 237] width 144 height 15
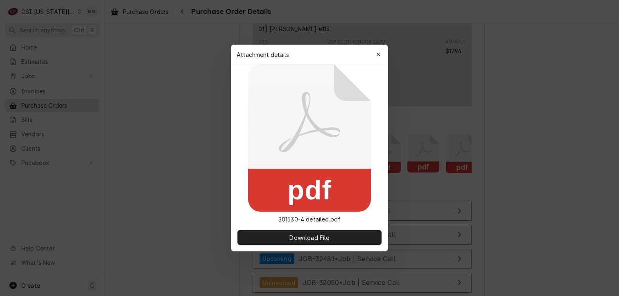
click at [377, 52] on icon "button" at bounding box center [378, 55] width 5 height 6
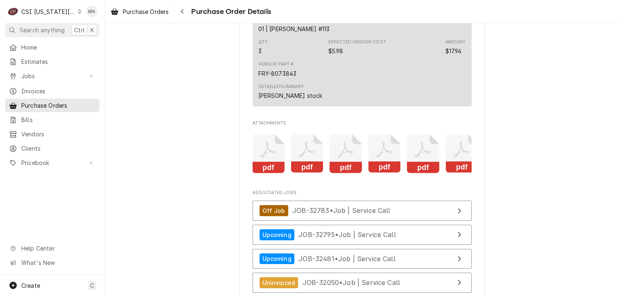
scroll to position [0, 129]
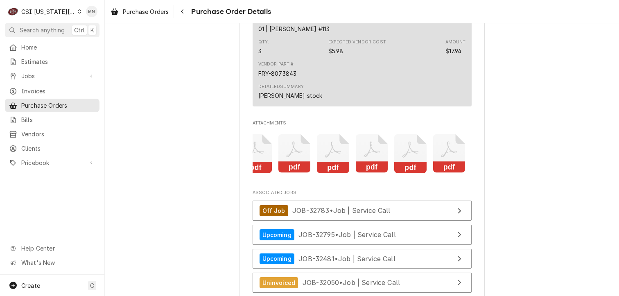
click at [449, 173] on rect "Attachments" at bounding box center [449, 167] width 32 height 11
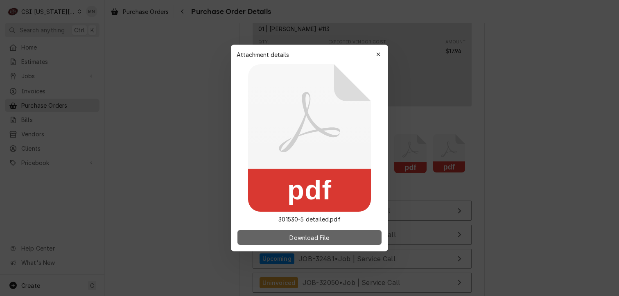
click at [352, 235] on button "Download File" at bounding box center [309, 237] width 144 height 15
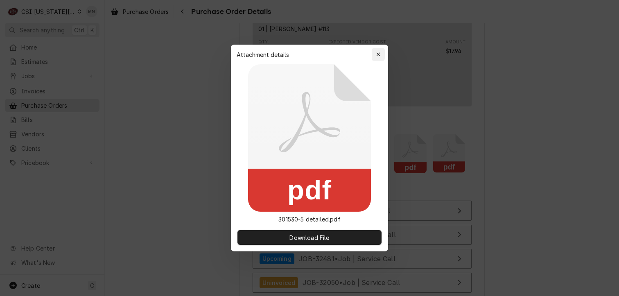
click at [380, 54] on icon "button" at bounding box center [378, 55] width 5 height 6
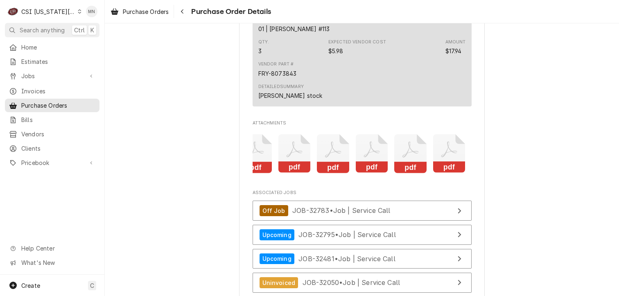
click at [415, 173] on icon "Attachments" at bounding box center [410, 153] width 32 height 39
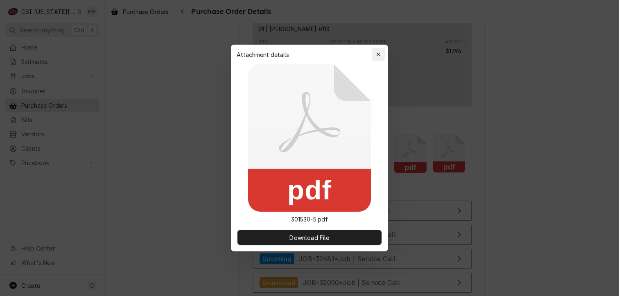
click at [379, 54] on icon "button" at bounding box center [378, 55] width 5 height 6
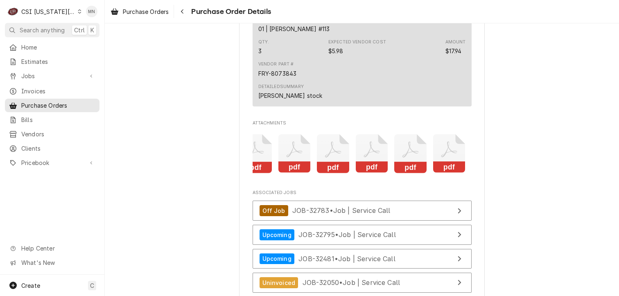
click at [369, 173] on icon "pdf" at bounding box center [372, 153] width 32 height 39
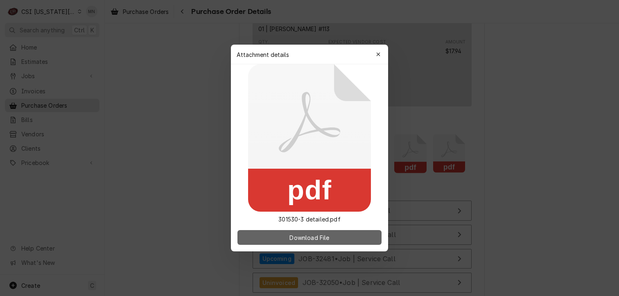
click at [307, 235] on span "Download File" at bounding box center [309, 237] width 43 height 9
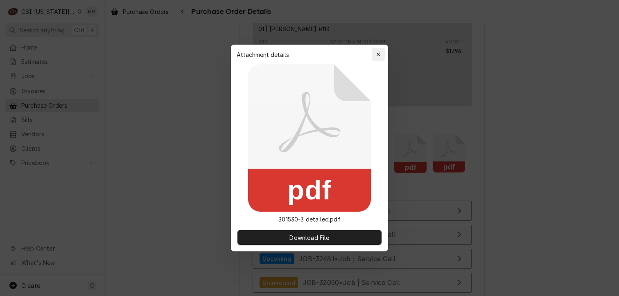
click at [384, 51] on button "button" at bounding box center [378, 54] width 13 height 13
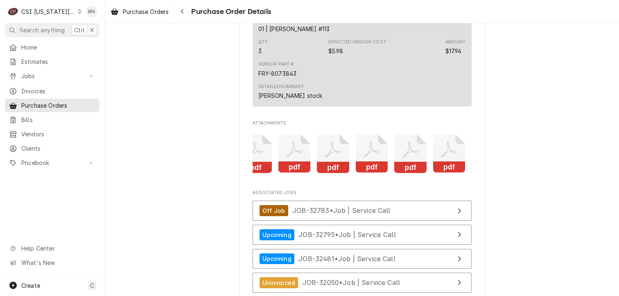
click at [332, 173] on icon "Attachments" at bounding box center [333, 153] width 32 height 39
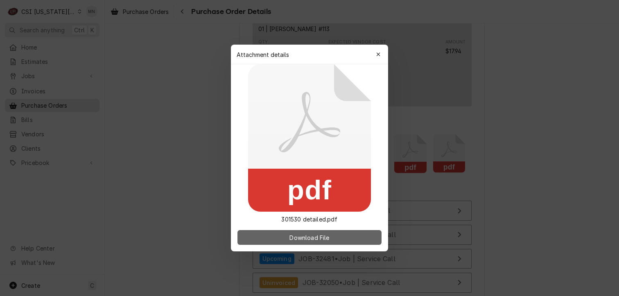
click at [329, 236] on span "Download File" at bounding box center [309, 237] width 43 height 9
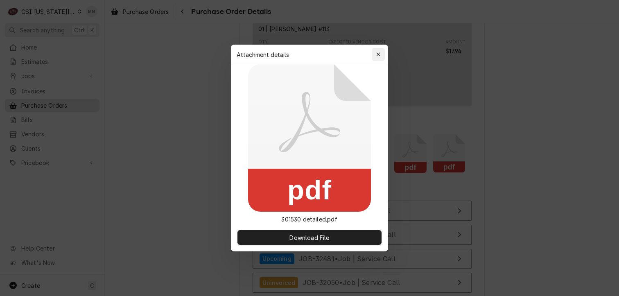
click at [377, 53] on icon "button" at bounding box center [378, 55] width 5 height 6
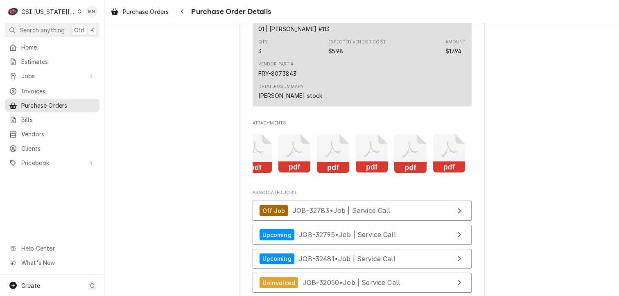
click at [289, 173] on icon "Attachments" at bounding box center [294, 153] width 32 height 39
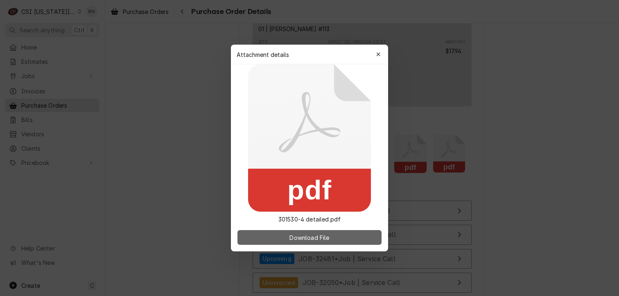
click at [296, 235] on span "Download File" at bounding box center [309, 237] width 43 height 9
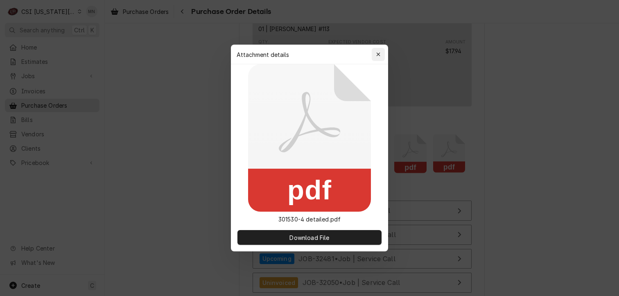
click at [378, 48] on button "button" at bounding box center [378, 54] width 13 height 13
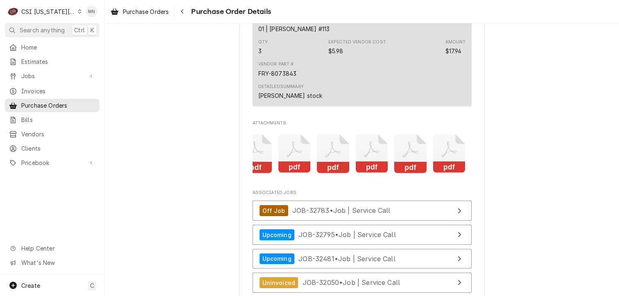
click at [252, 173] on icon "Attachments" at bounding box center [255, 153] width 32 height 39
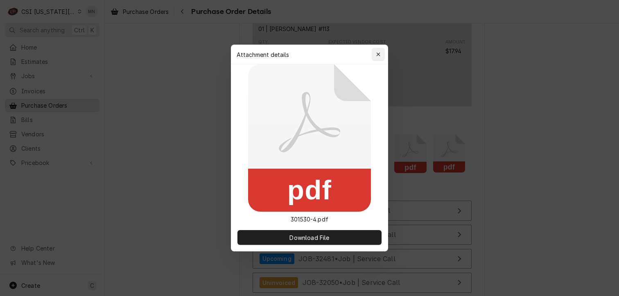
click at [377, 53] on icon "button" at bounding box center [378, 54] width 4 height 4
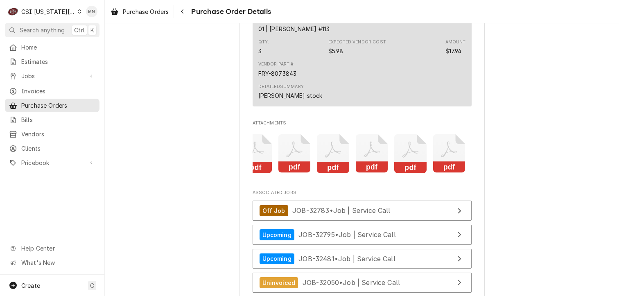
click at [279, 173] on icon "Attachments" at bounding box center [294, 153] width 32 height 39
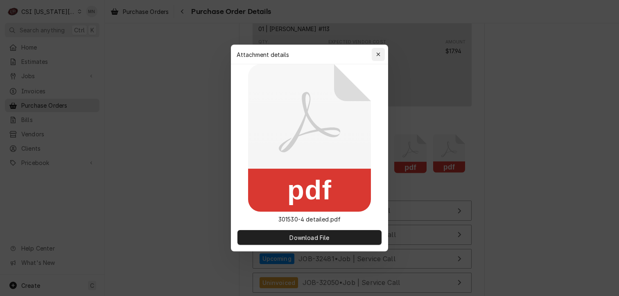
click at [376, 55] on icon "button" at bounding box center [378, 55] width 5 height 6
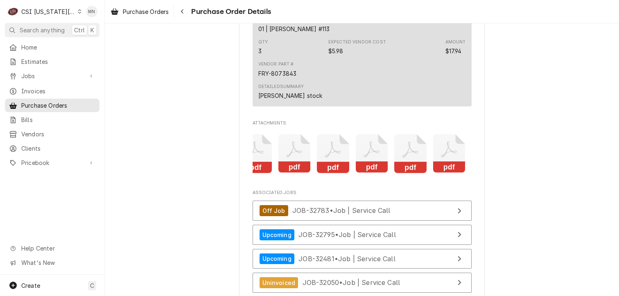
click at [332, 173] on icon "Attachments" at bounding box center [333, 153] width 32 height 39
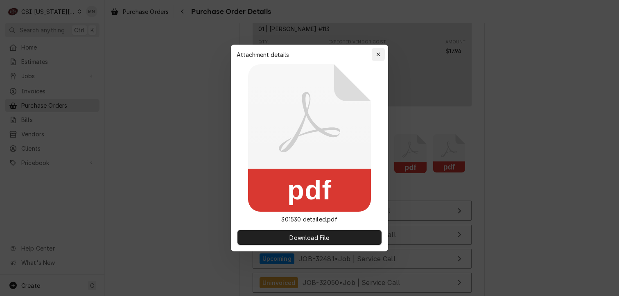
click at [383, 55] on button "button" at bounding box center [378, 54] width 13 height 13
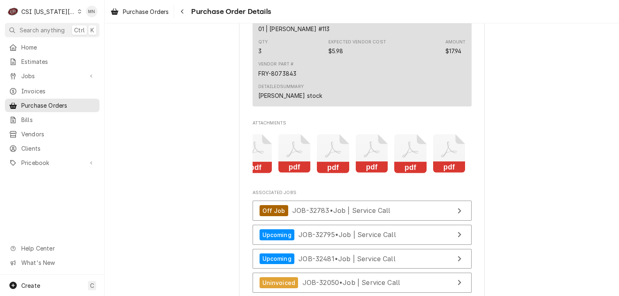
click at [347, 175] on div "pdf pdf pdf pdf pdf pdf pdf pdf pdf" at bounding box center [362, 154] width 219 height 52
click at [343, 173] on icon "Attachments" at bounding box center [333, 153] width 32 height 39
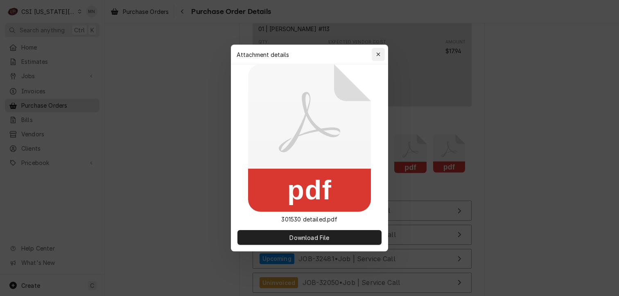
click at [380, 54] on icon "button" at bounding box center [378, 55] width 5 height 6
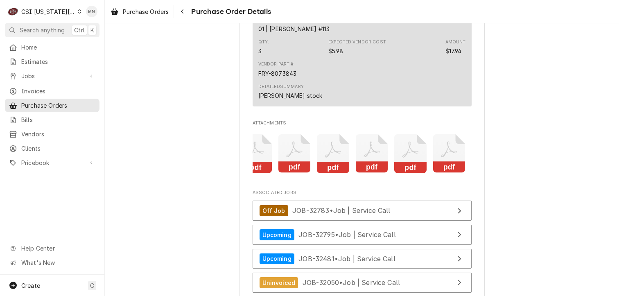
click at [372, 169] on icon "Attachments" at bounding box center [372, 153] width 32 height 39
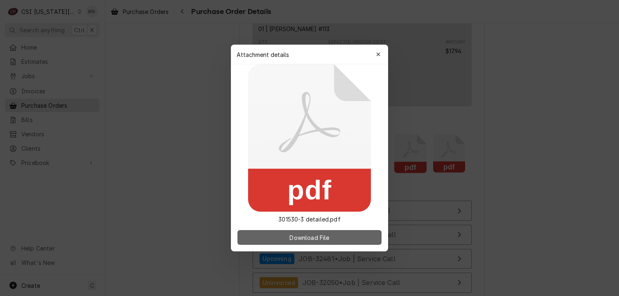
click at [325, 239] on span "Download File" at bounding box center [309, 237] width 43 height 9
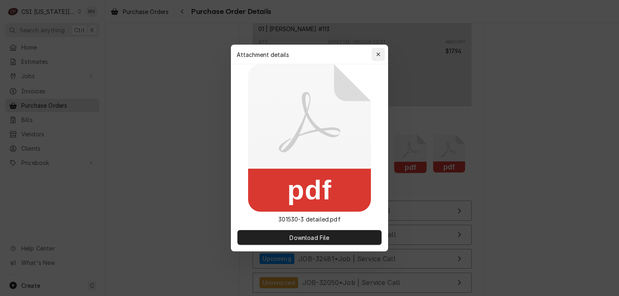
click at [377, 50] on div "button" at bounding box center [378, 54] width 8 height 8
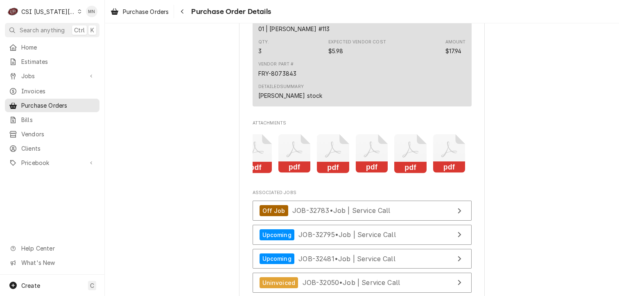
click at [408, 173] on icon "Attachments" at bounding box center [410, 153] width 32 height 39
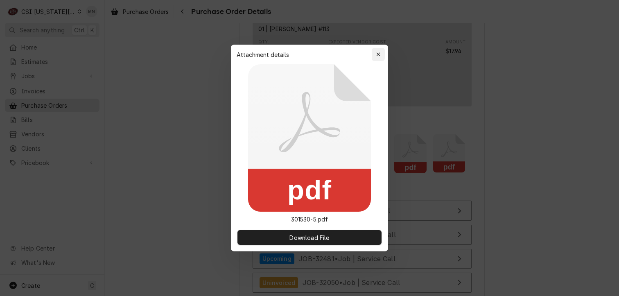
click at [382, 49] on button "button" at bounding box center [378, 54] width 13 height 13
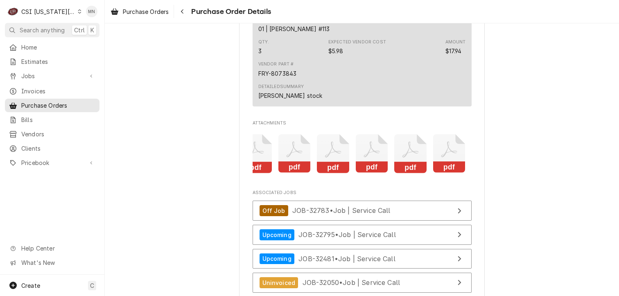
click at [331, 173] on icon "Attachments" at bounding box center [333, 153] width 32 height 39
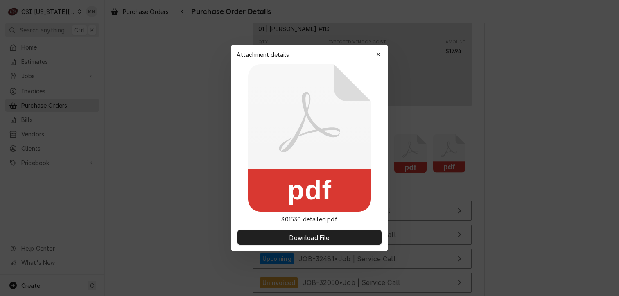
click at [380, 55] on div "button" at bounding box center [378, 54] width 8 height 8
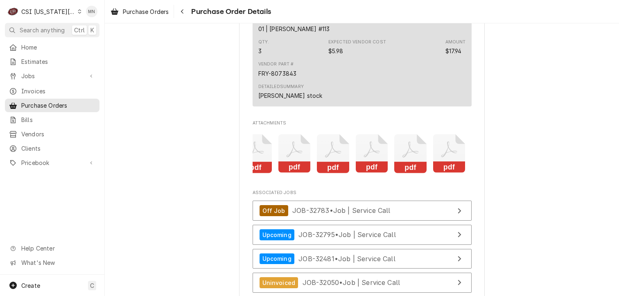
click at [372, 170] on icon "Attachments" at bounding box center [372, 153] width 32 height 39
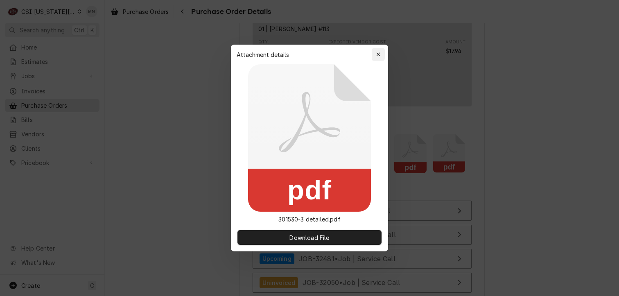
click at [378, 50] on div "button" at bounding box center [378, 54] width 8 height 8
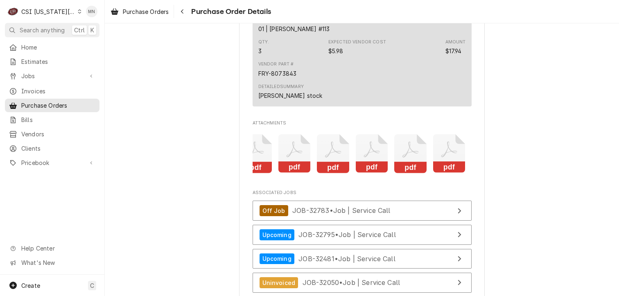
click at [415, 172] on icon "Attachments" at bounding box center [410, 153] width 32 height 39
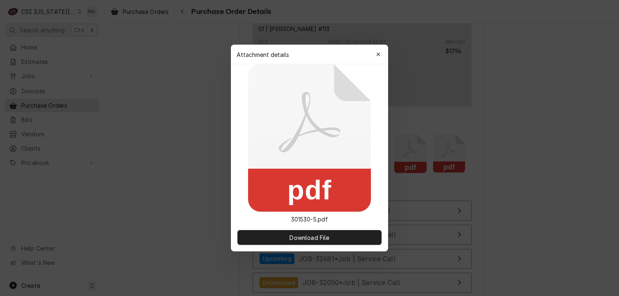
click at [385, 54] on div "Attachment details Close" at bounding box center [309, 55] width 157 height 20
click at [380, 55] on div "button" at bounding box center [378, 54] width 8 height 8
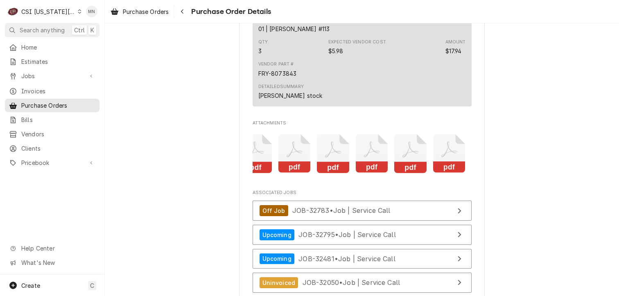
click at [454, 173] on icon "Attachments" at bounding box center [449, 153] width 32 height 39
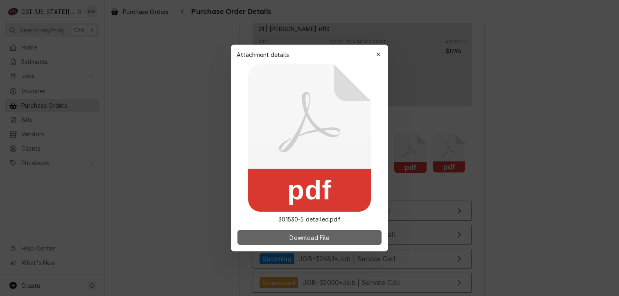
click at [334, 232] on button "Download File" at bounding box center [309, 237] width 144 height 15
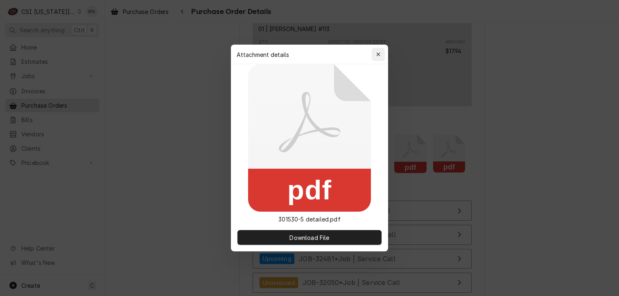
click at [381, 59] on button "button" at bounding box center [378, 54] width 13 height 13
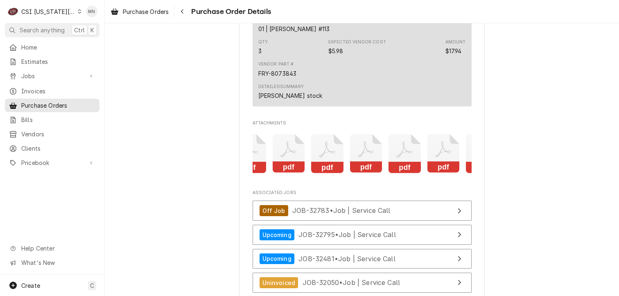
scroll to position [0, 57]
click at [287, 158] on icon "Attachments" at bounding box center [289, 150] width 16 height 16
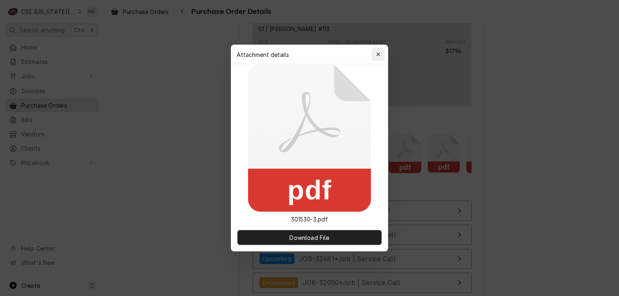
click at [381, 52] on div "button" at bounding box center [378, 54] width 8 height 8
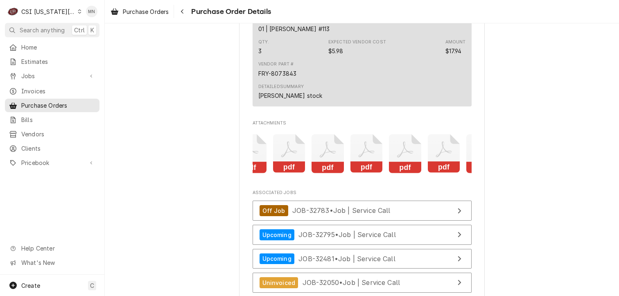
click at [323, 173] on icon "Attachments" at bounding box center [328, 153] width 32 height 39
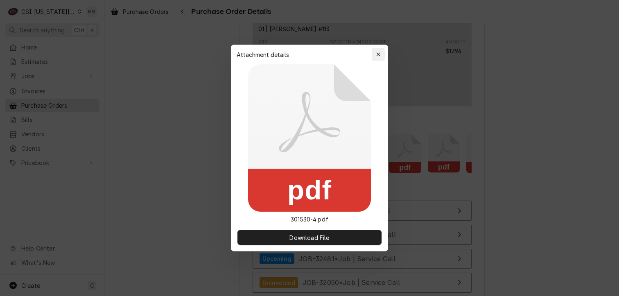
click at [377, 54] on icon "button" at bounding box center [378, 54] width 4 height 4
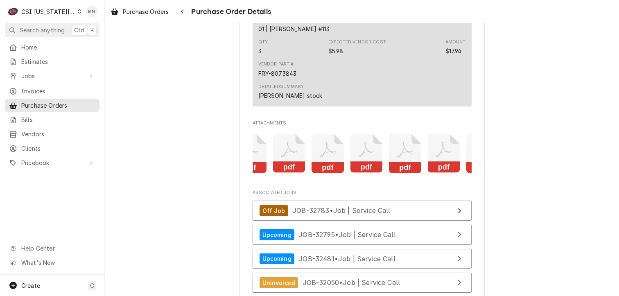
click at [367, 158] on icon "Attachments" at bounding box center [366, 150] width 16 height 16
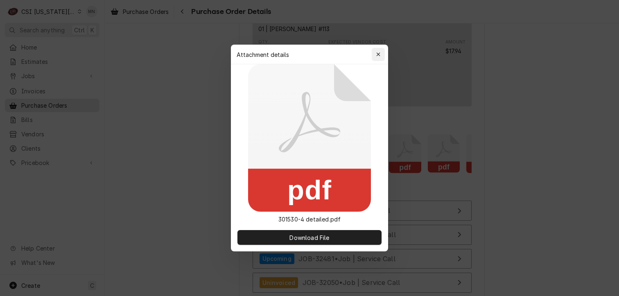
click at [378, 54] on icon "button" at bounding box center [378, 54] width 4 height 4
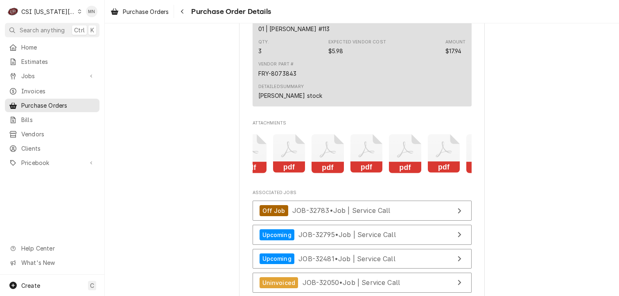
click at [403, 173] on icon "Attachments" at bounding box center [405, 153] width 32 height 39
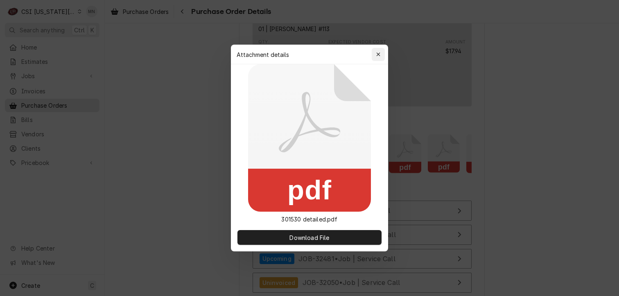
click at [378, 55] on icon "button" at bounding box center [378, 54] width 4 height 4
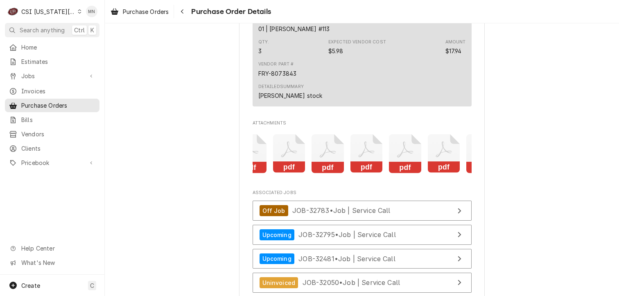
click at [445, 173] on icon "Attachments" at bounding box center [444, 153] width 32 height 39
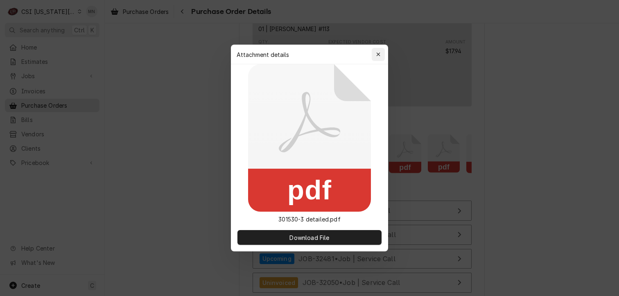
click at [383, 51] on button "button" at bounding box center [378, 54] width 13 height 13
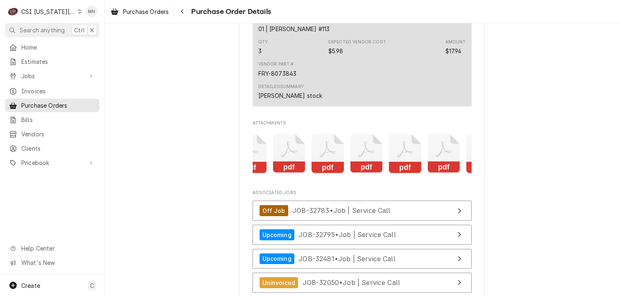
scroll to position [0, 0]
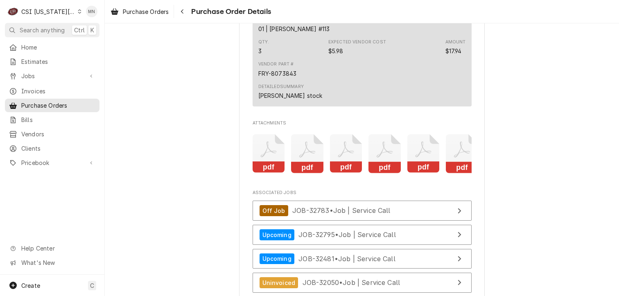
click at [272, 173] on icon "Attachments" at bounding box center [269, 153] width 32 height 39
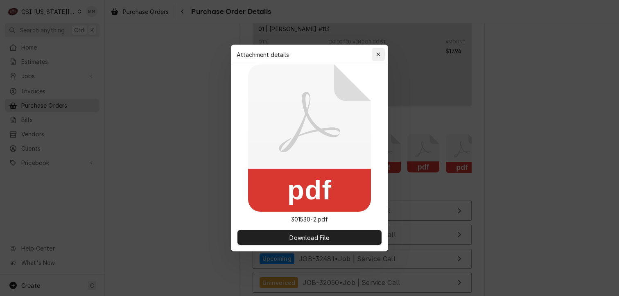
click at [380, 51] on div "button" at bounding box center [378, 54] width 8 height 8
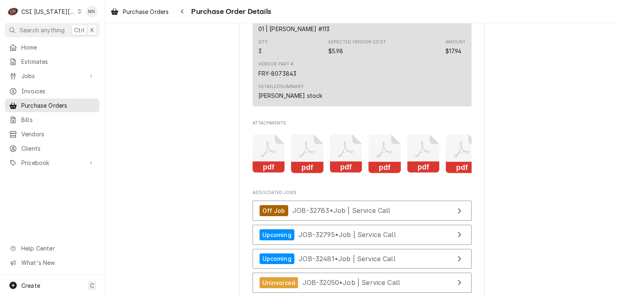
click at [318, 173] on icon "Attachments" at bounding box center [307, 153] width 32 height 39
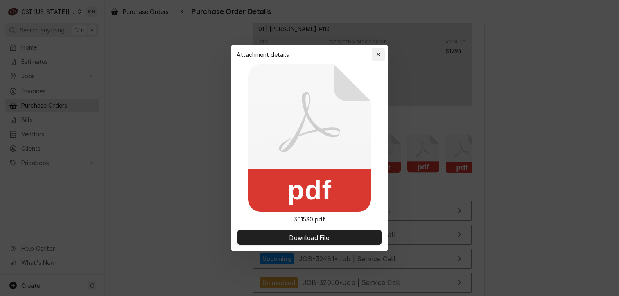
click at [380, 54] on div "button" at bounding box center [378, 54] width 8 height 8
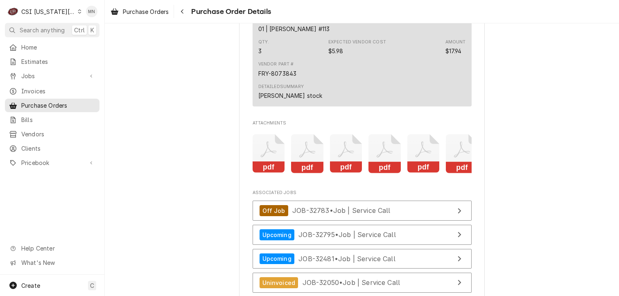
click at [342, 158] on icon "Attachments" at bounding box center [346, 150] width 16 height 16
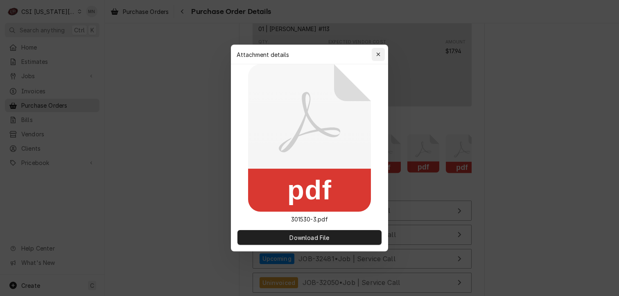
click at [378, 53] on icon "button" at bounding box center [378, 55] width 5 height 6
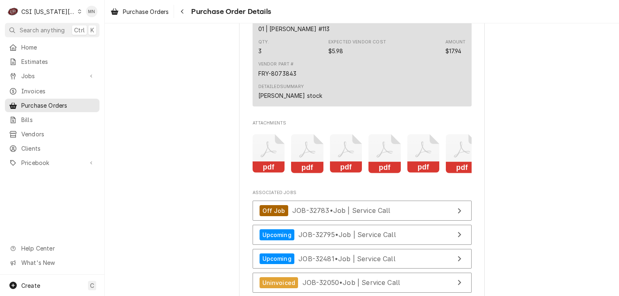
click at [382, 173] on icon "Attachments" at bounding box center [384, 153] width 32 height 39
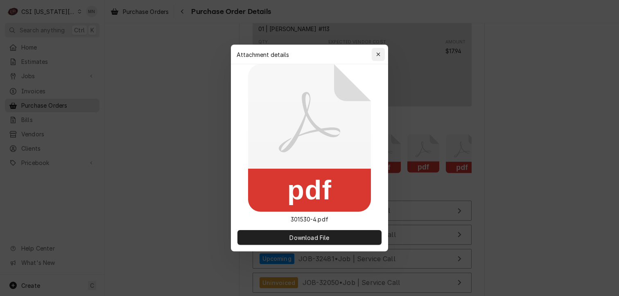
click at [381, 54] on div "button" at bounding box center [378, 54] width 8 height 8
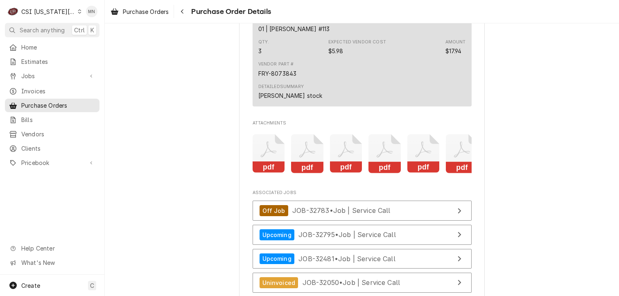
click at [423, 173] on icon "Attachments" at bounding box center [423, 153] width 32 height 39
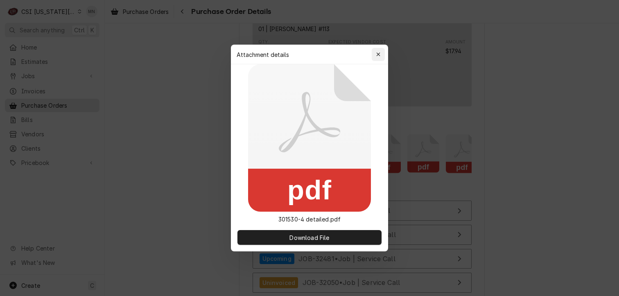
click at [378, 53] on icon "button" at bounding box center [378, 55] width 5 height 6
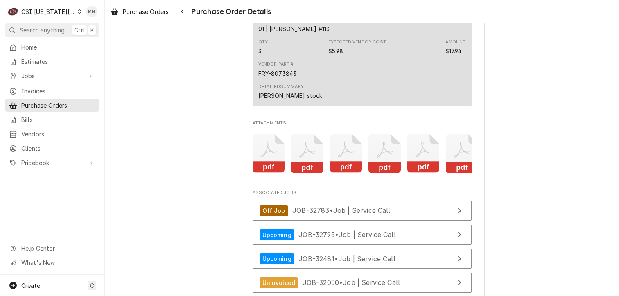
click at [456, 158] on icon "Attachments" at bounding box center [462, 150] width 16 height 16
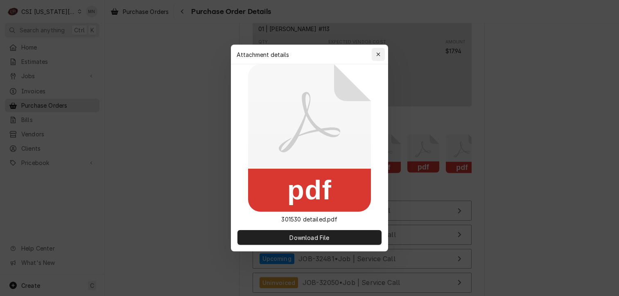
click at [381, 51] on div "button" at bounding box center [378, 54] width 8 height 8
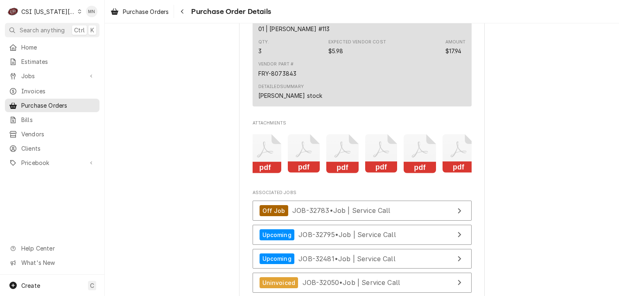
scroll to position [0, 129]
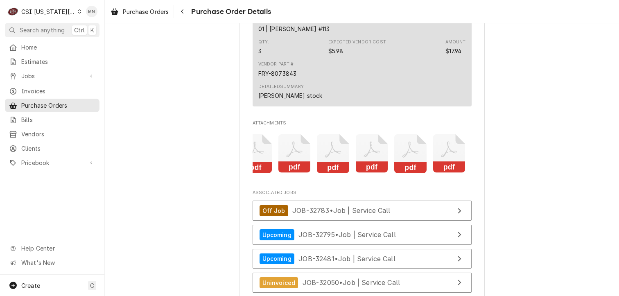
click at [377, 173] on icon "Attachments" at bounding box center [372, 153] width 32 height 39
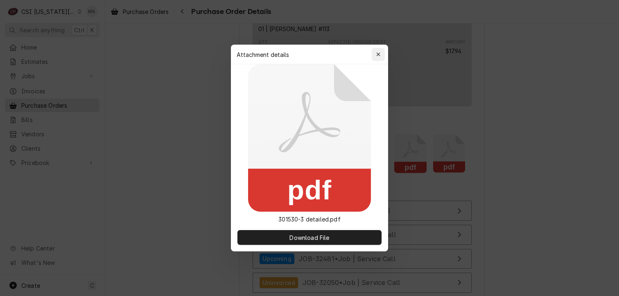
click at [379, 54] on icon "button" at bounding box center [378, 55] width 5 height 6
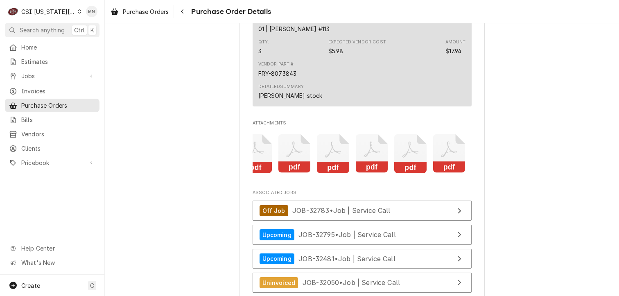
click at [408, 173] on icon "Attachments" at bounding box center [410, 153] width 32 height 39
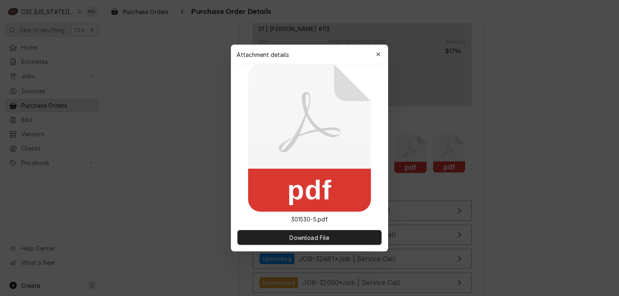
click at [384, 61] on div "Attachment details Close" at bounding box center [309, 55] width 157 height 20
click at [382, 52] on div "button" at bounding box center [378, 54] width 8 height 8
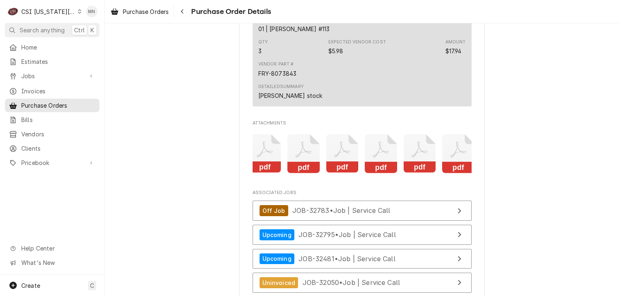
scroll to position [0, 0]
click at [271, 173] on icon "Attachments" at bounding box center [269, 153] width 32 height 39
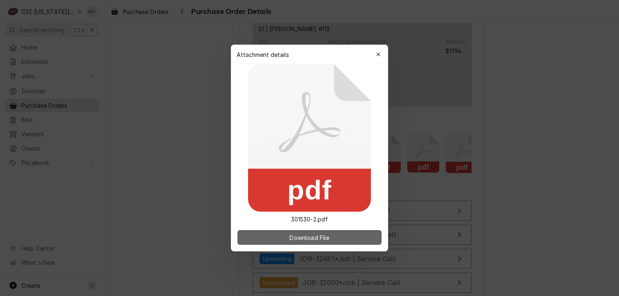
click at [304, 240] on span "Download File" at bounding box center [309, 237] width 43 height 9
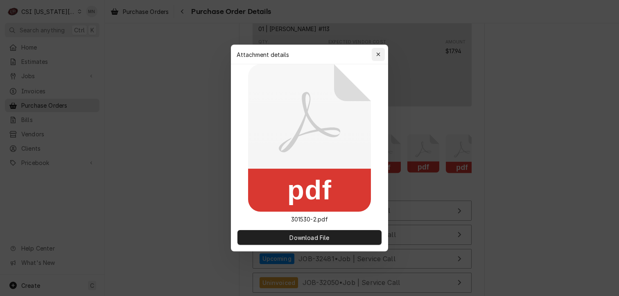
click at [379, 54] on icon "button" at bounding box center [378, 55] width 5 height 6
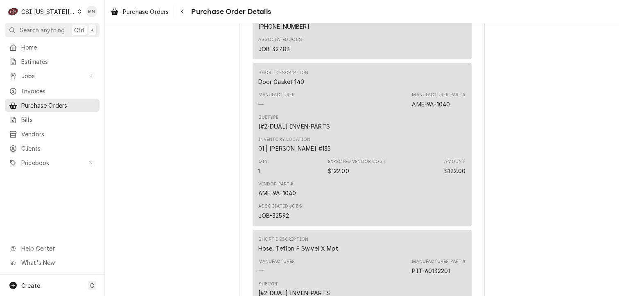
scroll to position [696, 0]
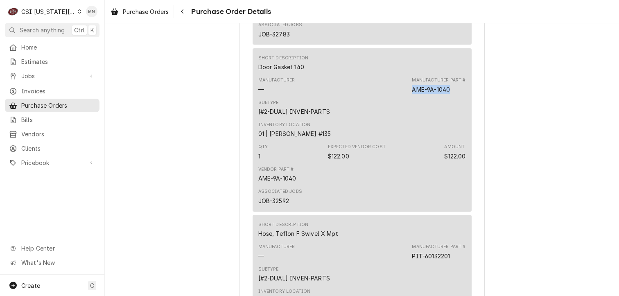
drag, startPoint x: 451, startPoint y: 116, endPoint x: 411, endPoint y: 117, distance: 40.5
click at [412, 93] on div "Manufacturer Part # AME-9A-1040" at bounding box center [439, 85] width 54 height 16
copy div "AME-9A-1040"
click at [32, 160] on span "Pricebook" at bounding box center [52, 162] width 62 height 9
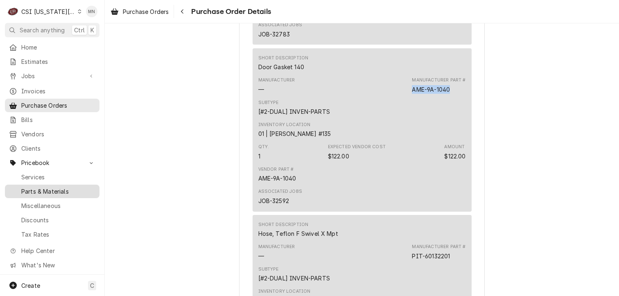
click at [45, 187] on span "Parts & Materials" at bounding box center [58, 191] width 74 height 9
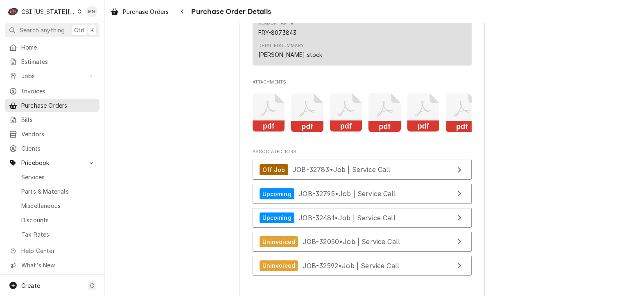
scroll to position [1842, 0]
click at [315, 132] on rect "Attachments" at bounding box center [307, 126] width 32 height 11
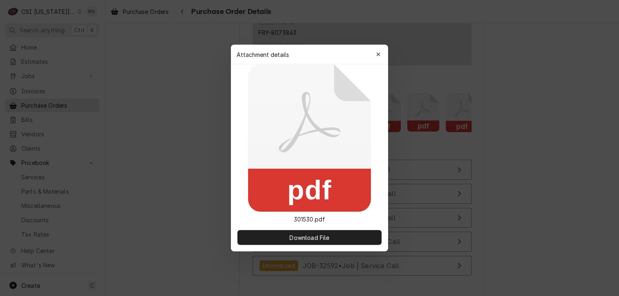
drag, startPoint x: 382, startPoint y: 54, endPoint x: 384, endPoint y: 61, distance: 6.8
click at [382, 54] on button "button" at bounding box center [378, 54] width 13 height 13
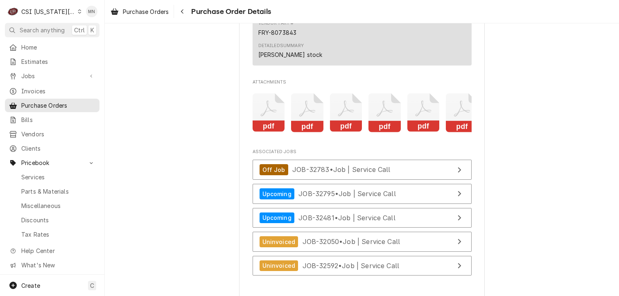
click at [455, 132] on icon "Attachments" at bounding box center [462, 112] width 32 height 39
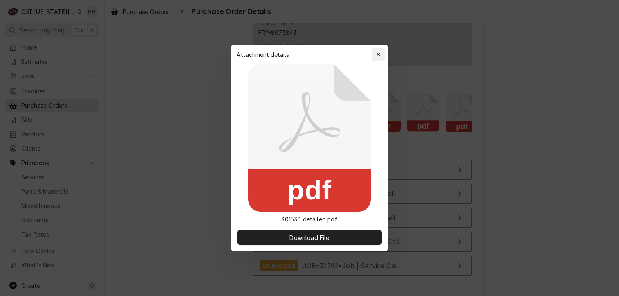
click at [380, 54] on icon "button" at bounding box center [378, 55] width 5 height 6
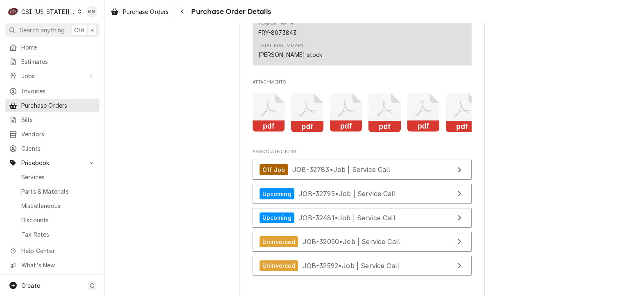
click at [253, 132] on icon "Attachments" at bounding box center [269, 112] width 32 height 39
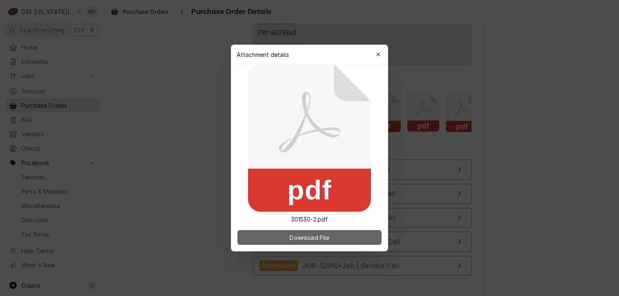
click at [306, 237] on span "Download File" at bounding box center [309, 237] width 43 height 9
drag, startPoint x: 300, startPoint y: 237, endPoint x: 291, endPoint y: 237, distance: 8.6
click at [291, 237] on span "Download File" at bounding box center [309, 237] width 43 height 9
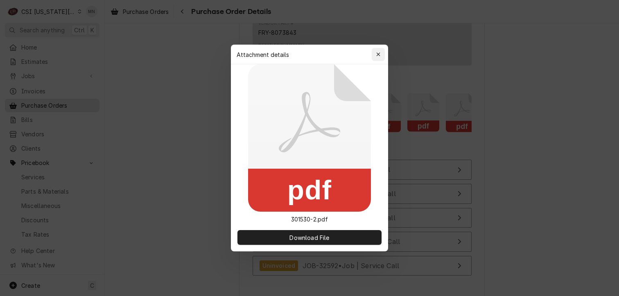
click at [379, 53] on icon "button" at bounding box center [378, 54] width 4 height 4
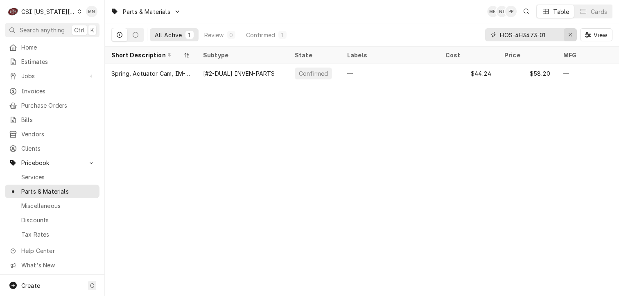
click at [568, 32] on icon "Erase input" at bounding box center [570, 35] width 5 height 6
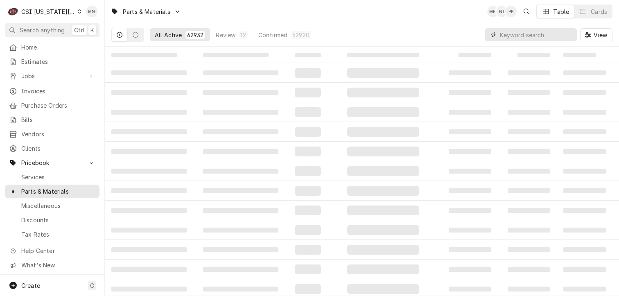
paste input "AME-9A-1040"
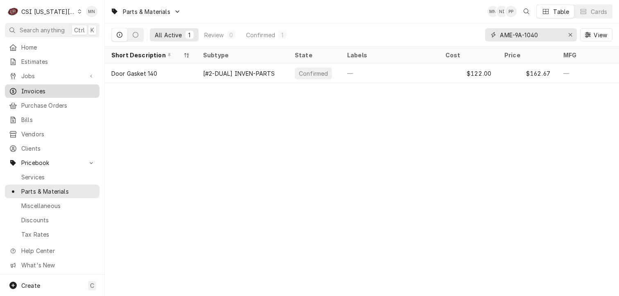
type input "AME-9A-1040"
click at [397, 216] on div "Parts & Materials MN NI PP Table Cards All Active 1 Review 0 Confirmed 1 AME-9A…" at bounding box center [362, 148] width 514 height 296
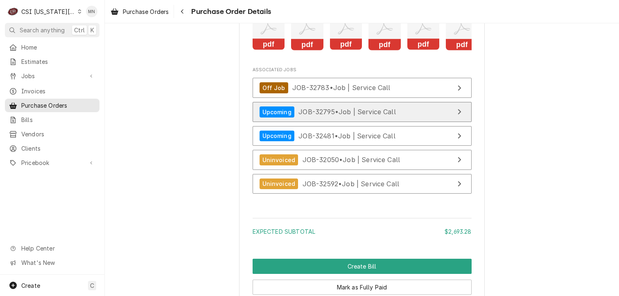
scroll to position [1842, 0]
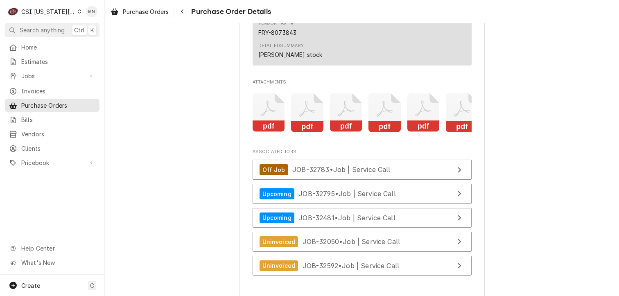
click at [257, 132] on icon "Attachments" at bounding box center [269, 112] width 32 height 39
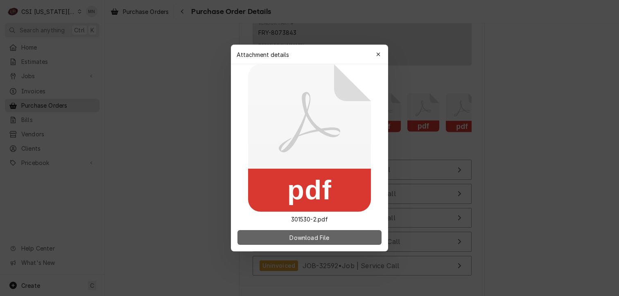
click at [297, 239] on span "Download File" at bounding box center [309, 237] width 43 height 9
click at [288, 235] on span "Download File" at bounding box center [309, 237] width 43 height 9
click at [305, 237] on span "Download File" at bounding box center [309, 237] width 43 height 9
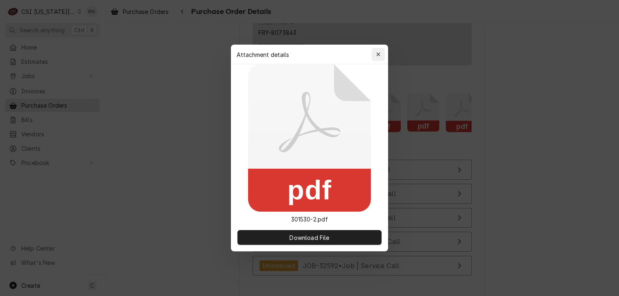
click at [377, 55] on icon "button" at bounding box center [378, 55] width 5 height 6
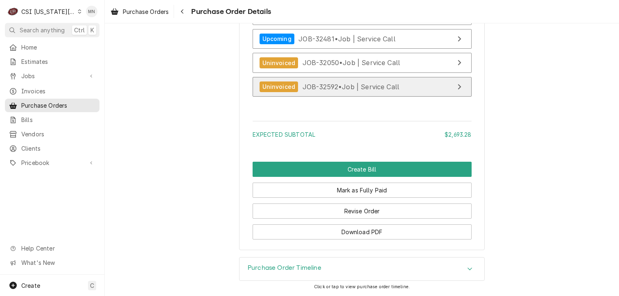
scroll to position [1969, 0]
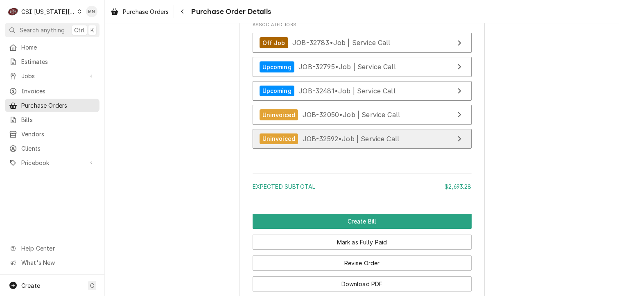
click at [325, 149] on link "Uninvoiced JOB-32592 • Job | Service Call" at bounding box center [362, 139] width 219 height 20
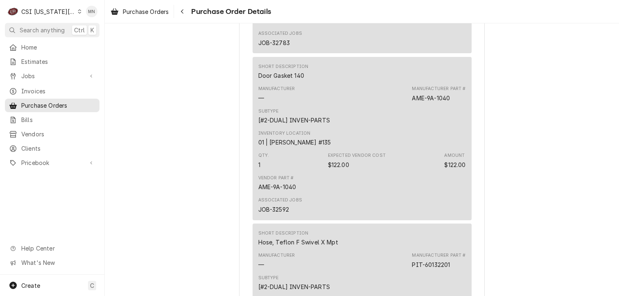
scroll to position [618, 0]
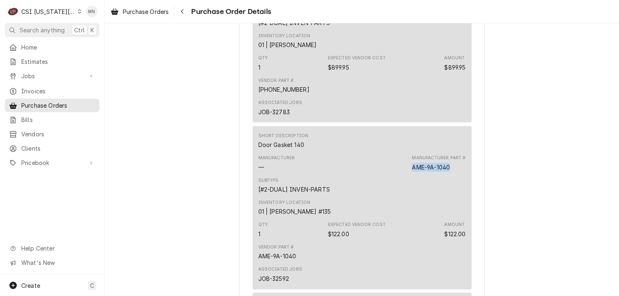
drag, startPoint x: 447, startPoint y: 192, endPoint x: 405, endPoint y: 191, distance: 41.8
click at [405, 174] on div "Manufacturer — Manufacturer Part # AME-9A-1040" at bounding box center [362, 163] width 208 height 22
drag, startPoint x: 405, startPoint y: 191, endPoint x: 410, endPoint y: 192, distance: 5.3
copy div "AME-9A-1040"
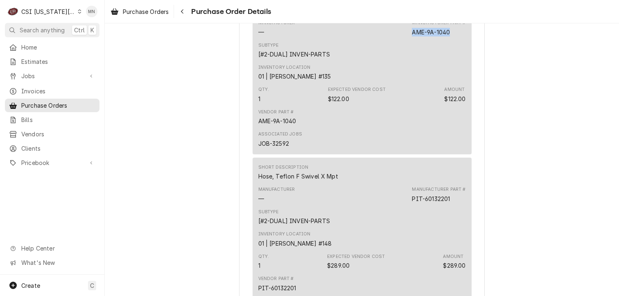
scroll to position [782, 0]
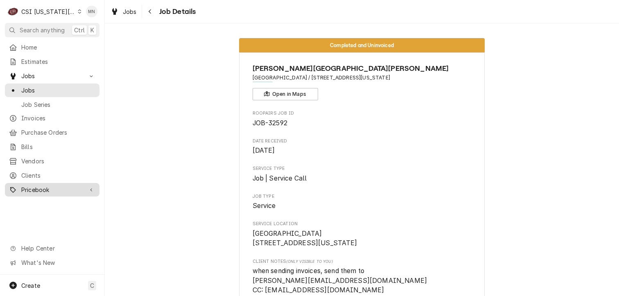
click at [30, 185] on div "Pricebook" at bounding box center [52, 190] width 91 height 10
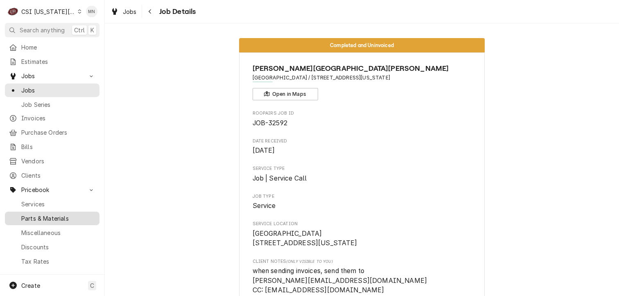
click at [43, 214] on span "Parts & Materials" at bounding box center [58, 218] width 74 height 9
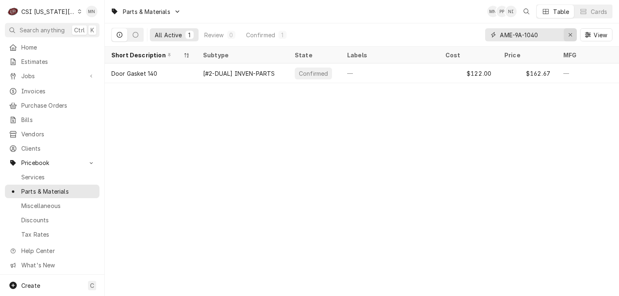
click at [568, 34] on icon "Erase input" at bounding box center [570, 35] width 5 height 6
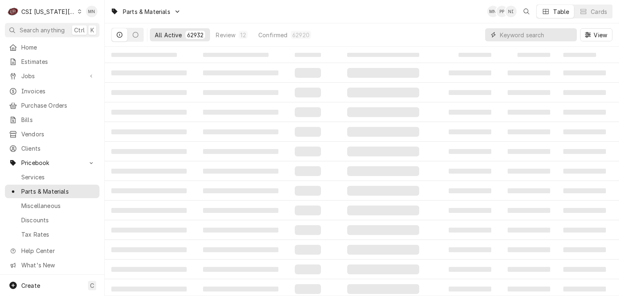
paste input "STA-2J-60142502"
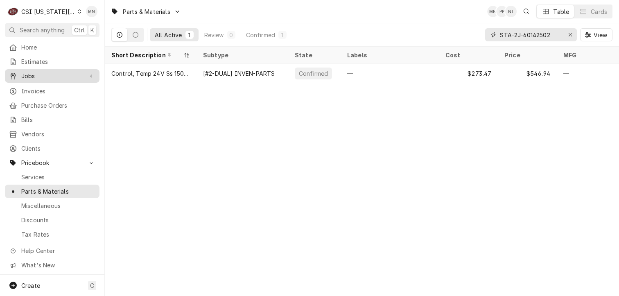
type input "STA-2J-60142502"
click at [570, 31] on div "Erase input" at bounding box center [570, 35] width 8 height 8
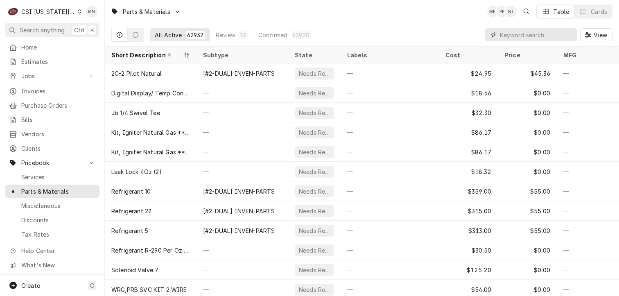
paste input "MER-P30Z5021"
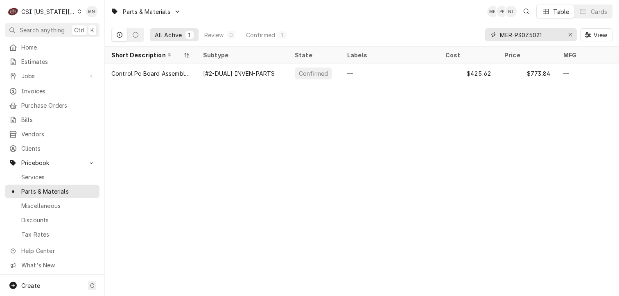
drag, startPoint x: 550, startPoint y: 35, endPoint x: 479, endPoint y: 36, distance: 70.4
click at [475, 36] on div "All Active 1 Review 0 Confirmed 1 MER-P30Z5021 View" at bounding box center [361, 34] width 501 height 23
paste input "DEL-3516557"
type input "DEL-3516557"
click at [570, 34] on icon "Erase input" at bounding box center [570, 35] width 5 height 6
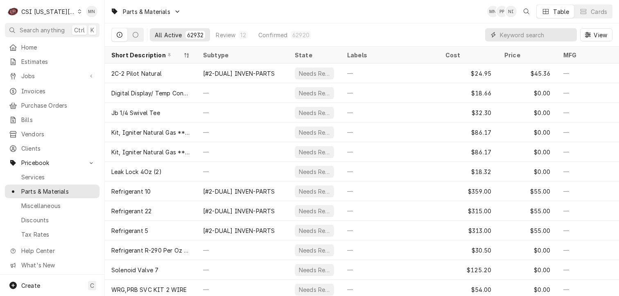
paste input "BUN-36367.0054"
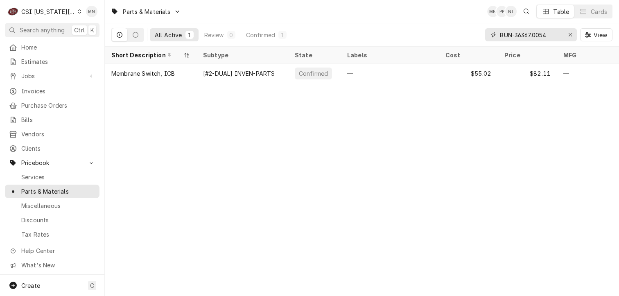
type input "BUN-36367.0054"
click at [570, 36] on icon "Erase input" at bounding box center [570, 35] width 5 height 6
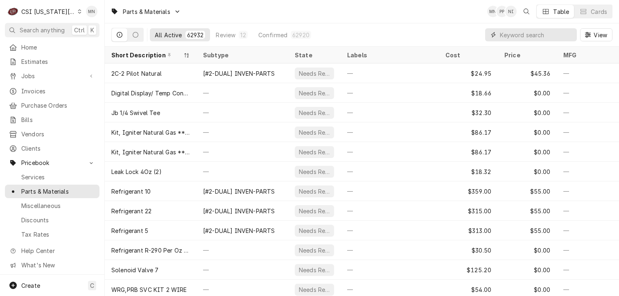
paste input "BUN-36359.000"
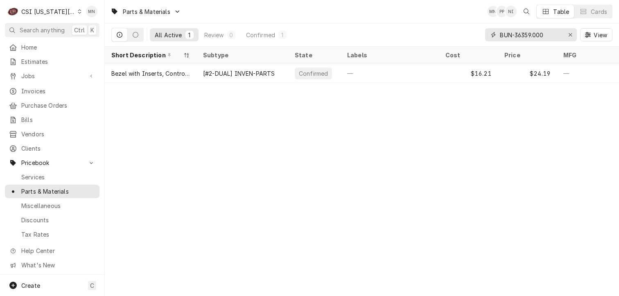
type input "BUN-36359.000"
drag, startPoint x: 572, startPoint y: 32, endPoint x: 544, endPoint y: 33, distance: 28.2
click at [572, 32] on icon "Erase input" at bounding box center [570, 35] width 5 height 6
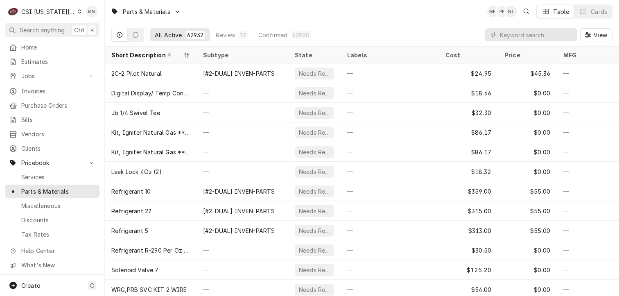
drag, startPoint x: 498, startPoint y: 33, endPoint x: 464, endPoint y: 22, distance: 35.7
click at [459, 19] on div "Parts & Materials MN PP NI Table Cards" at bounding box center [362, 11] width 514 height 23
click at [501, 34] on input "Dynamic Content Wrapper" at bounding box center [536, 34] width 73 height 13
paste input "BUN-36364.0000"
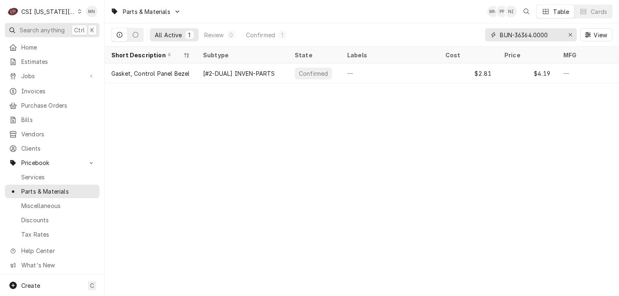
type input "BUN-36364.0000"
click at [568, 35] on icon "Erase input" at bounding box center [570, 35] width 5 height 6
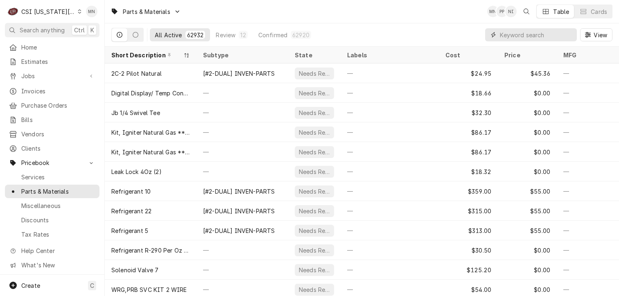
paste input "BUN-36368.0000"
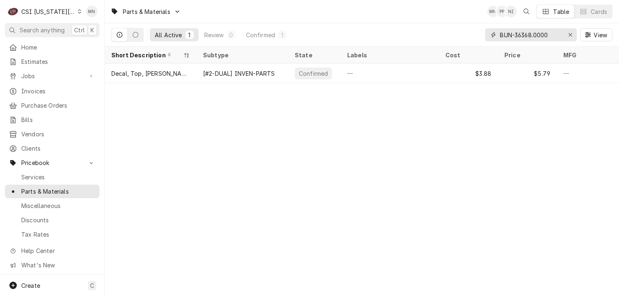
type input "BUN-36368.0000"
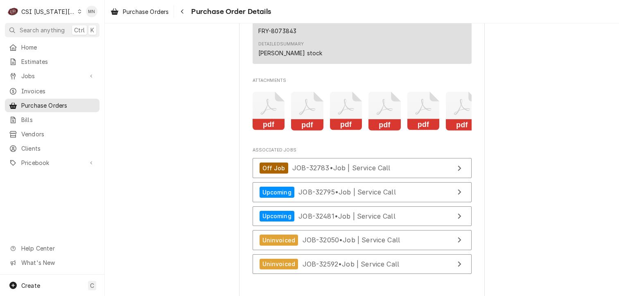
scroll to position [1842, 0]
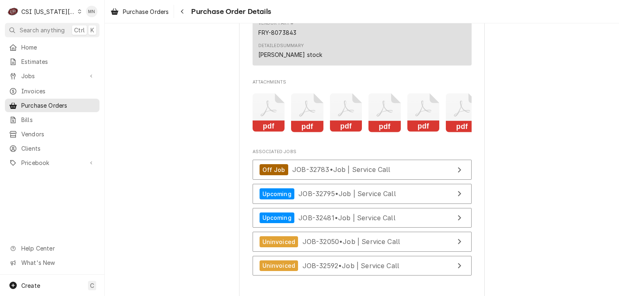
click at [263, 132] on icon "Attachments" at bounding box center [269, 112] width 32 height 39
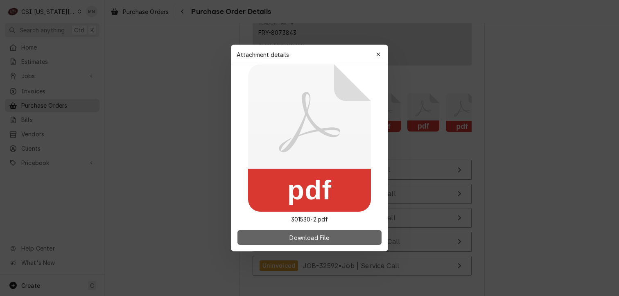
click at [298, 242] on button "Download File" at bounding box center [309, 237] width 144 height 15
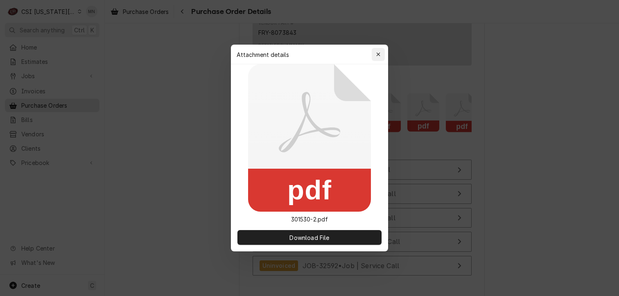
click at [377, 52] on icon "button" at bounding box center [378, 55] width 5 height 6
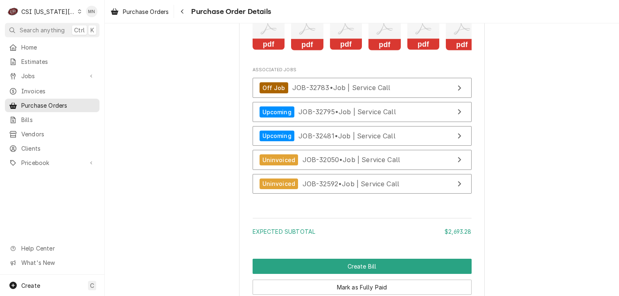
scroll to position [2051, 0]
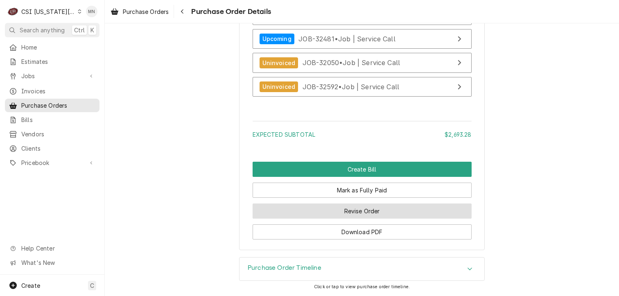
click at [359, 211] on button "Revise Order" at bounding box center [362, 210] width 219 height 15
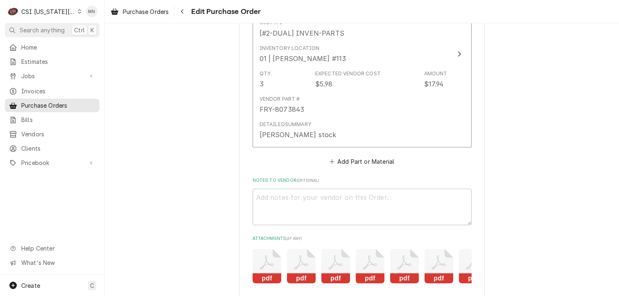
scroll to position [1907, 0]
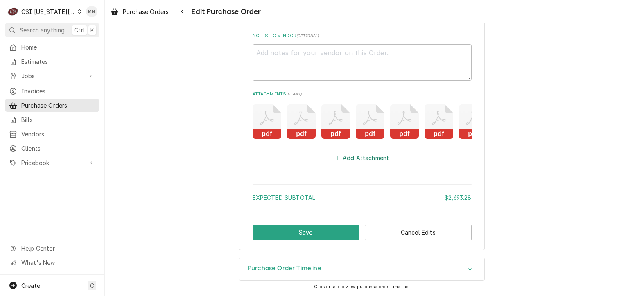
click at [366, 160] on button "Add Attachment" at bounding box center [361, 157] width 57 height 11
type textarea "x"
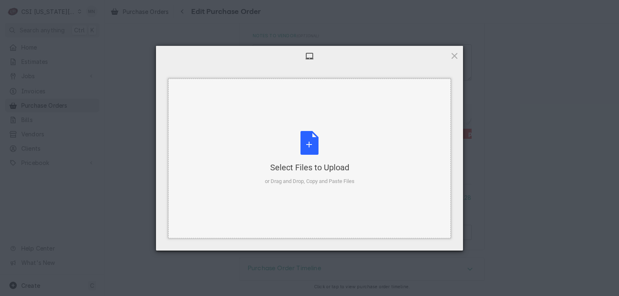
click at [313, 160] on div "Select Files to Upload or Drag and Drop, Copy and Paste Files" at bounding box center [310, 158] width 90 height 54
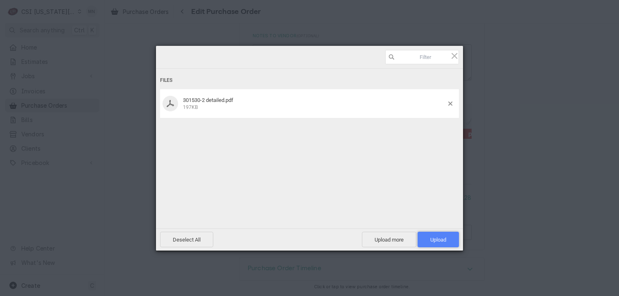
click at [443, 239] on span "Upload 1" at bounding box center [438, 240] width 16 height 6
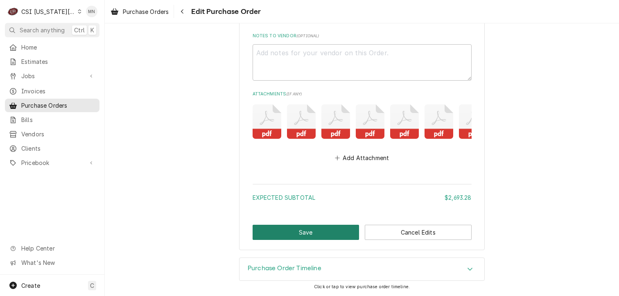
click at [313, 231] on button "Save" at bounding box center [306, 232] width 107 height 15
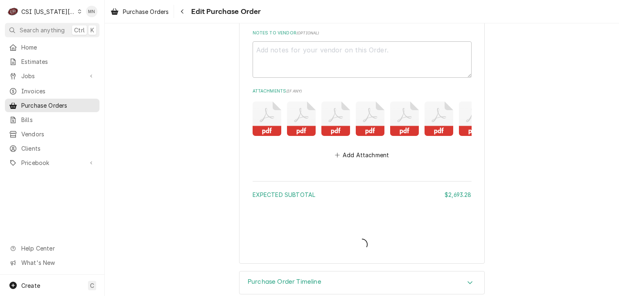
type textarea "x"
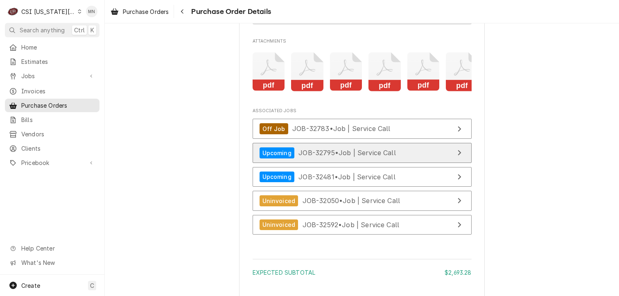
scroll to position [2051, 0]
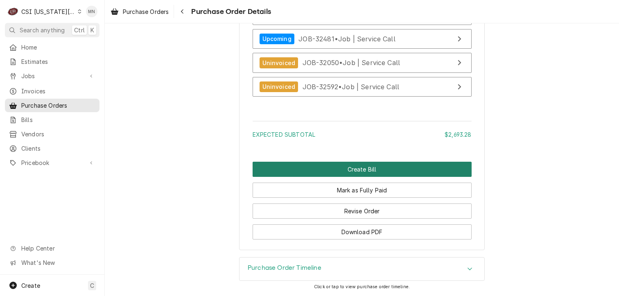
click at [355, 173] on button "Create Bill" at bounding box center [362, 169] width 219 height 15
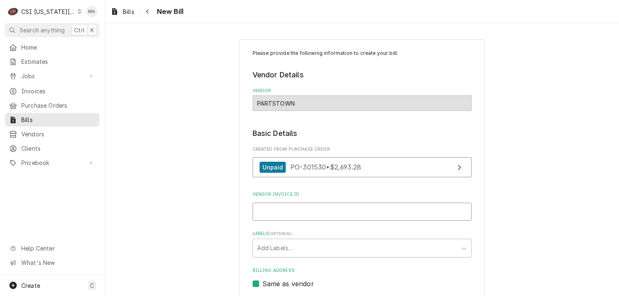
click at [278, 208] on input "Vendor Invoice ID" at bounding box center [362, 212] width 219 height 18
click at [275, 208] on input "Vendor Invoice ID" at bounding box center [362, 212] width 219 height 18
type input "21069626124"
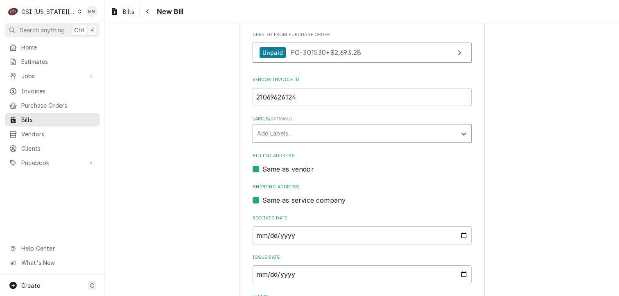
scroll to position [205, 0]
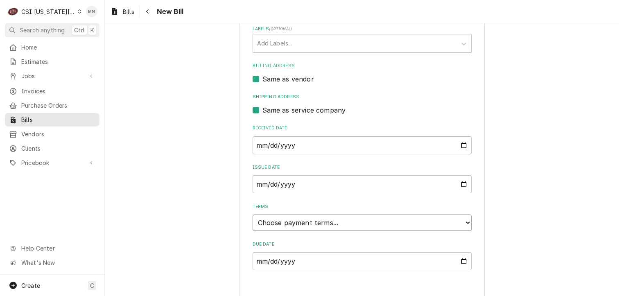
click at [296, 226] on select "Choose payment terms... Same Day Net 7 Net 14 Net 21 Net 30 Net 45 Net 60 Net 90" at bounding box center [362, 222] width 219 height 16
click at [302, 142] on input "[DATE]" at bounding box center [362, 145] width 219 height 18
click at [458, 142] on input "[DATE]" at bounding box center [362, 145] width 219 height 18
type input "2025-09-16"
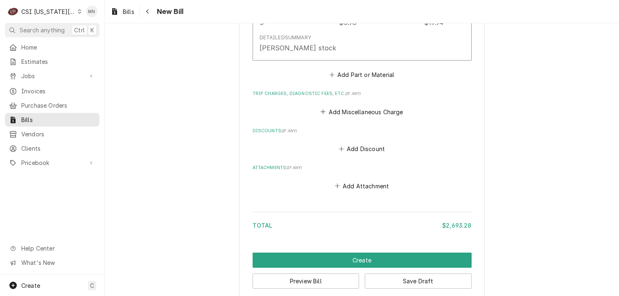
scroll to position [1471, 0]
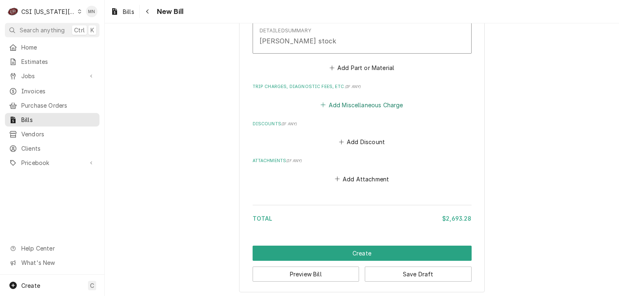
click at [345, 99] on button "Add Miscellaneous Charge" at bounding box center [361, 104] width 85 height 11
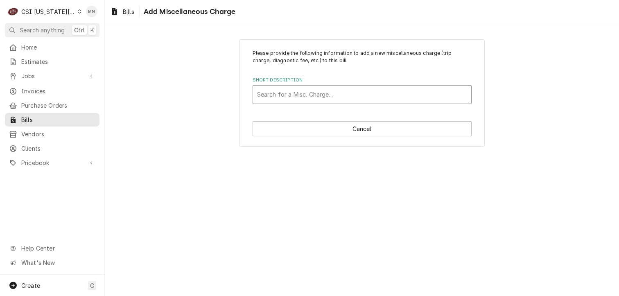
click at [288, 95] on div "Short Description" at bounding box center [362, 94] width 210 height 15
type input "acof"
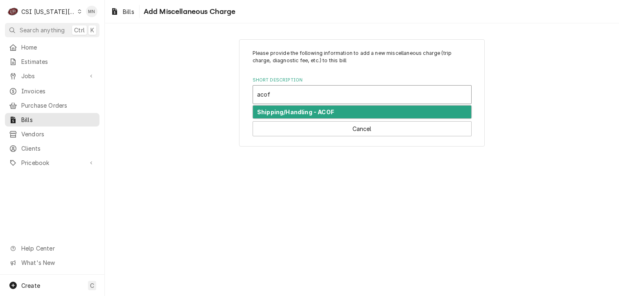
click at [283, 108] on strong "Shipping/Handling - ACOF" at bounding box center [295, 111] width 77 height 7
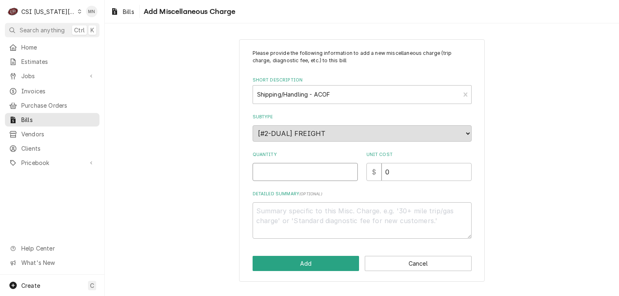
click at [316, 173] on input "Quantity" at bounding box center [305, 172] width 105 height 18
type textarea "x"
type input "1"
type textarea "x"
type input "3"
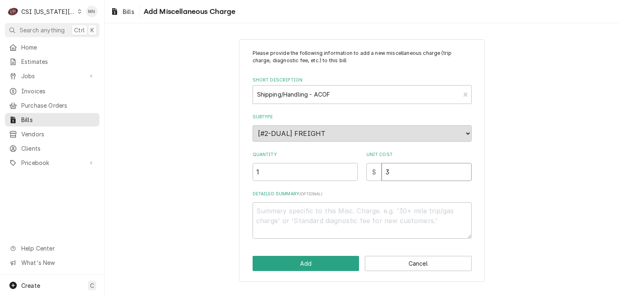
type textarea "x"
type input "35"
type textarea "x"
type input "357"
type textarea "x"
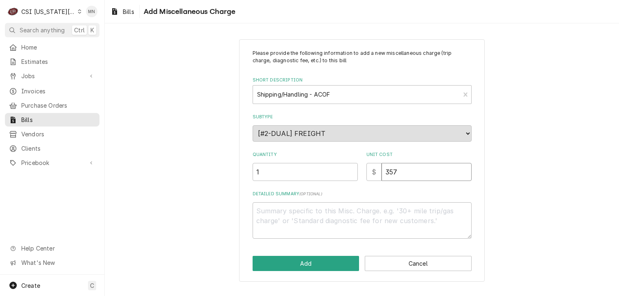
type input "357.9"
type textarea "x"
type input "357.93"
click at [298, 209] on textarea "Detailed Summary ( optional )" at bounding box center [362, 220] width 219 height 37
click at [263, 211] on textarea "Detailed Summary ( optional )" at bounding box center [362, 220] width 219 height 37
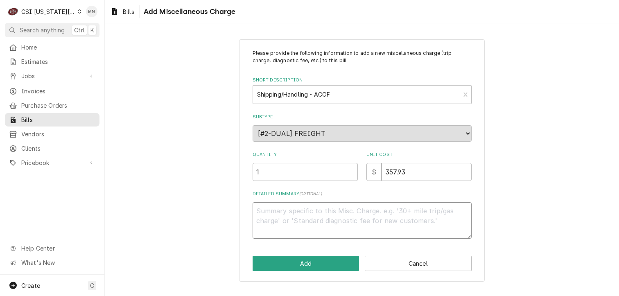
type textarea "x"
type textarea "A"
type textarea "x"
type textarea "AC"
type textarea "x"
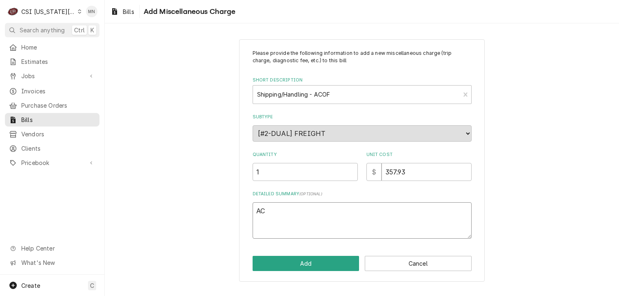
type textarea "ACO"
type textarea "x"
type textarea "ACOF"
type textarea "x"
type textarea "ACOF"
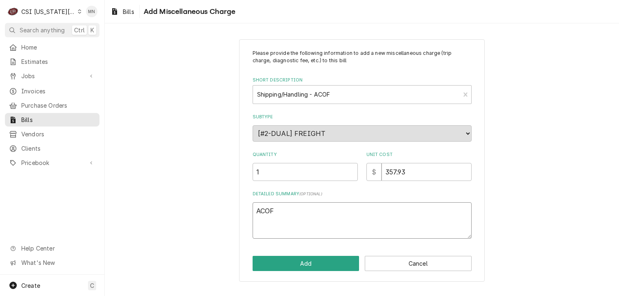
type textarea "x"
type textarea "ACOF $"
type textarea "x"
type textarea "ACOF $"
type textarea "x"
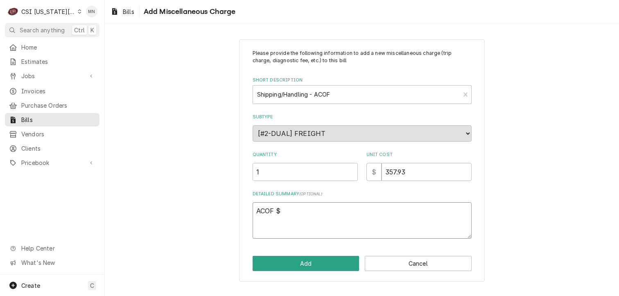
type textarea "ACOF $ 2"
type textarea "x"
type textarea "ACOF $ 26"
type textarea "x"
type textarea "ACOF $ 260"
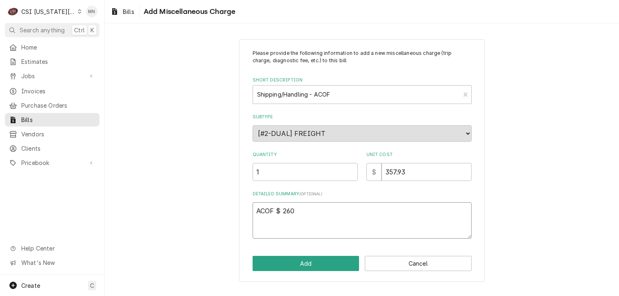
type textarea "x"
type textarea "ACOF $ 260."
type textarea "x"
type textarea "ACOF $ 260.1"
type textarea "x"
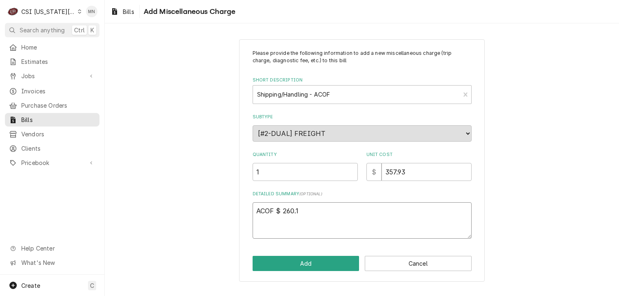
type textarea "ACOF $ 260.12"
type textarea "x"
type textarea "ACOF $ 260.1"
type textarea "x"
type textarea "ACOF $ 260."
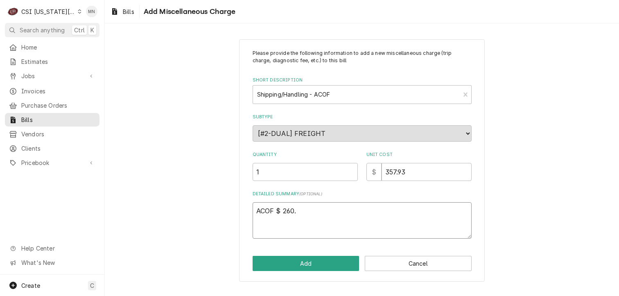
type textarea "x"
type textarea "ACOF $ 260.2"
type textarea "x"
type textarea "ACOF $ 260.21"
type textarea "x"
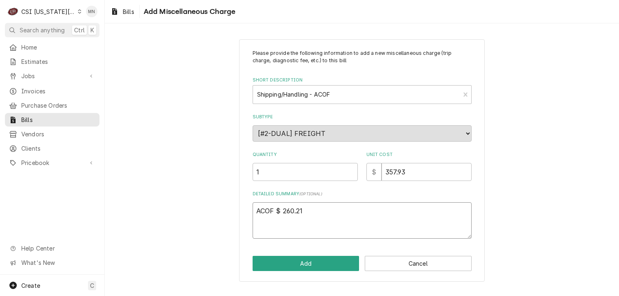
type textarea "ACOF $ 260.21"
type textarea "x"
type textarea "ACOF $ 260.21 J"
type textarea "x"
type textarea "ACOF $ 260.21 Jo"
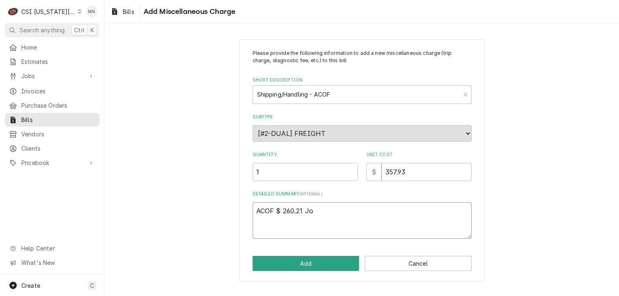
type textarea "x"
type textarea "ACOF $ 260.21 Job"
type textarea "x"
type textarea "ACOF $ 260.21 Job"
type textarea "x"
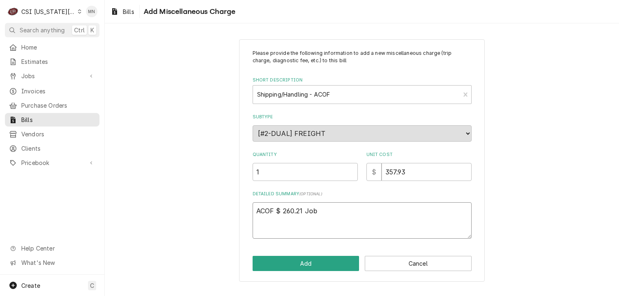
type textarea "ACOF $ 260.21 Job 3"
type textarea "x"
type textarea "ACOF $ 260.21 Job 32"
type textarea "x"
type textarea "ACOF $ 260.21 Job 320"
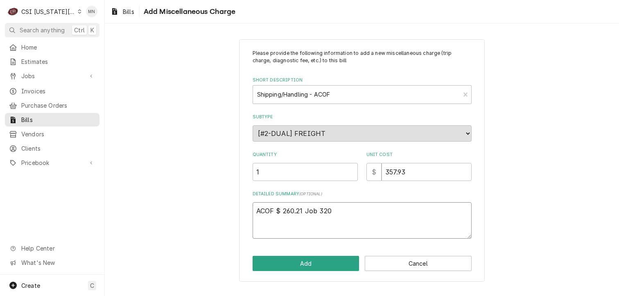
type textarea "x"
type textarea "ACOF $ 260.21 Job 3205"
type textarea "x"
type textarea "ACOF $ 260.21 Job 32050"
type textarea "x"
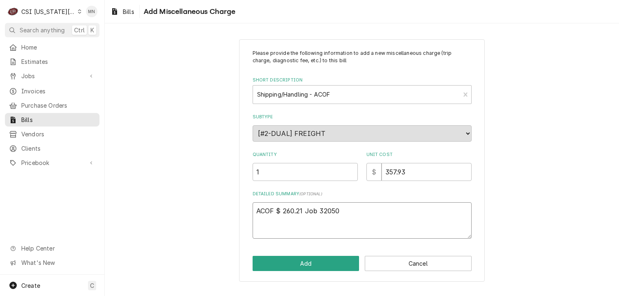
type textarea "ACOF $ 260.21 Job 32050,"
type textarea "x"
type textarea "ACOF $ 260.21 Job 32050,"
click at [355, 206] on textarea "ACOF $ 260.21 Job 32050," at bounding box center [362, 220] width 219 height 37
type textarea "x"
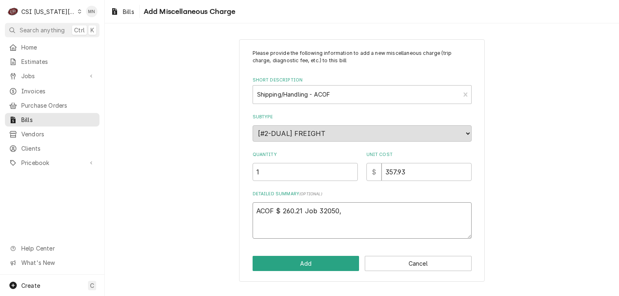
type textarea "ACOF $ 260.21 Job 32050, A"
type textarea "x"
type textarea "ACOF $ 260.21 Job 32050, AC"
type textarea "x"
type textarea "ACOF $ 260.21 Job 32050, ACO"
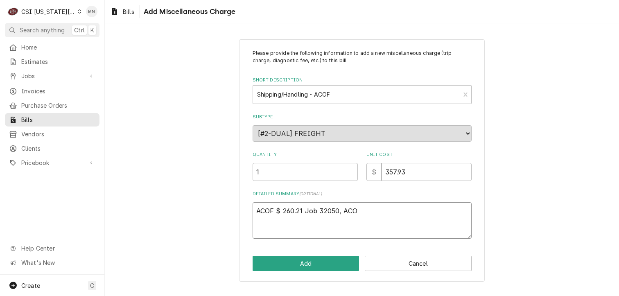
type textarea "x"
type textarea "ACOF $ 260.21 Job 32050, ACOF"
type textarea "x"
type textarea "ACOF $ 260.21 Job 32050, ACOF"
type textarea "x"
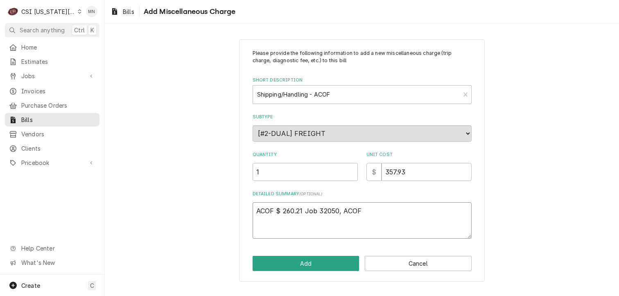
type textarea "ACOF $ 260.21 Job 32050, ACOF $"
type textarea "x"
type textarea "ACOF $ 260.21 Job 32050, ACOF $"
type textarea "x"
type textarea "ACOF $ 260.21 Job 32050, ACOF $ 4"
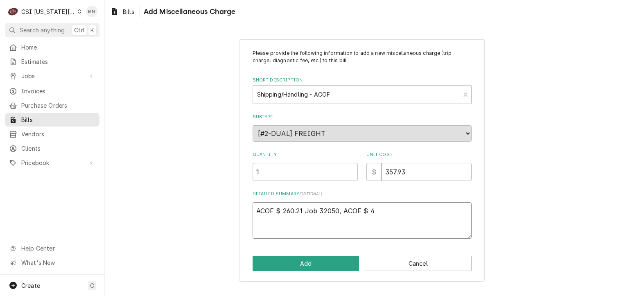
type textarea "x"
type textarea "ACOF $ 260.21 Job 32050, ACOF $"
type textarea "x"
type textarea "ACOF $ 260.21 Job 32050, ACOF $ 5"
type textarea "x"
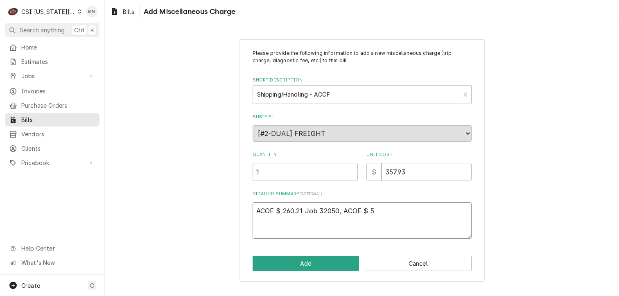
type textarea "ACOF $ 260.21 Job 32050, ACOF $ 58"
type textarea "x"
type textarea "ACOF $ 260.21 Job 32050, ACOF $ 58."
type textarea "x"
type textarea "ACOF $ 260.21 Job 32050, ACOF $ 58.9"
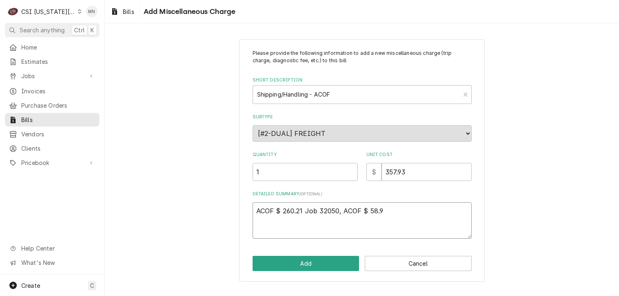
type textarea "x"
type textarea "ACOF $ 260.21 Job 32050, ACOF $ 58.97"
type textarea "x"
type textarea "ACOF $ 260.21 Job 32050, ACOF $ 58.97"
type textarea "x"
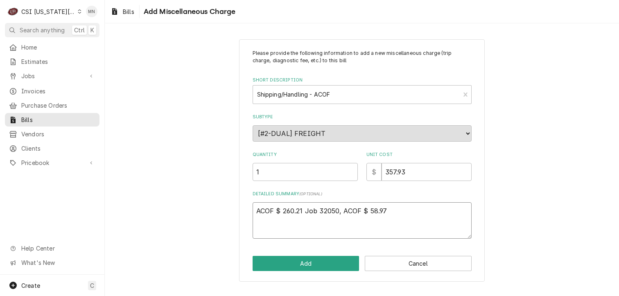
type textarea "ACOF $ 260.21 Job 32050, ACOF $ 58.97 2"
type textarea "x"
type textarea "ACOF $ 260.21 Job 32050, ACOF $ 58.97 21"
type textarea "x"
type textarea "ACOF $ 260.21 Job 32050, ACOF $ 58.97 210"
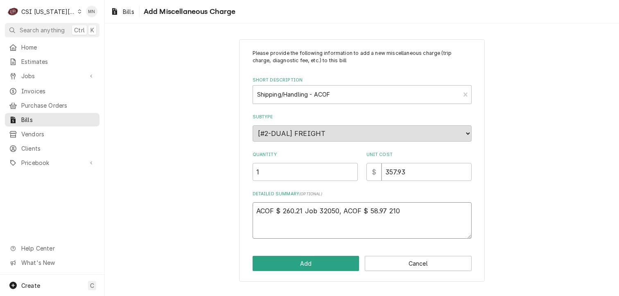
type textarea "x"
type textarea "ACOF $ 260.21 Job 32050, ACOF $ 58.97 2106"
type textarea "x"
type textarea "ACOF $ 260.21 Job 32050, ACOF $ 58.97 21069"
type textarea "x"
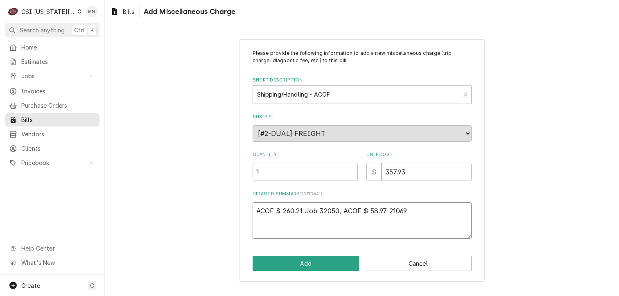
type textarea "ACOF $ 260.21 Job 32050, ACOF $ 58.97 210692"
type textarea "x"
type textarea "ACOF $ 260.21 Job 32050, ACOF $ 58.97 2106926"
type textarea "x"
type textarea "ACOF $ 260.21 Job 32050, ACOF $ 58.97 21069261"
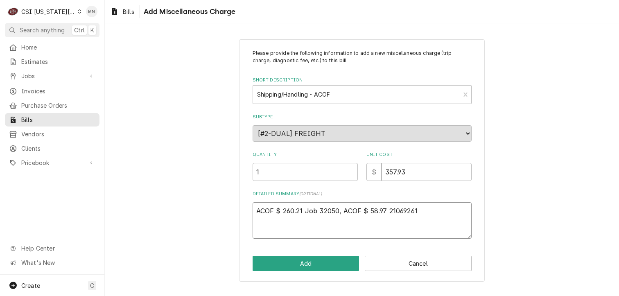
type textarea "x"
type textarea "ACOF $ 260.21 Job 32050, ACOF $ 58.97 210692612"
type textarea "x"
type textarea "ACOF $ 260.21 Job 32050, ACOF $ 58.97 2106926124"
type textarea "x"
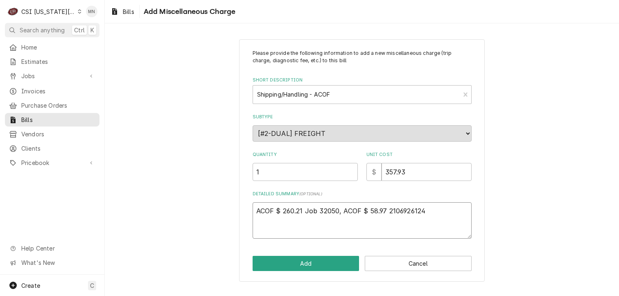
type textarea "ACOF $ 260.21 Job 32050, ACOF $ 58.97 2106926124,"
type textarea "x"
type textarea "ACOF $ 260.21 Job 32050, ACOF $ 58.97 2106926124,"
type textarea "x"
type textarea "ACOF $ 260.21 Job 32050, ACOF $ 58.97 2106926124, A"
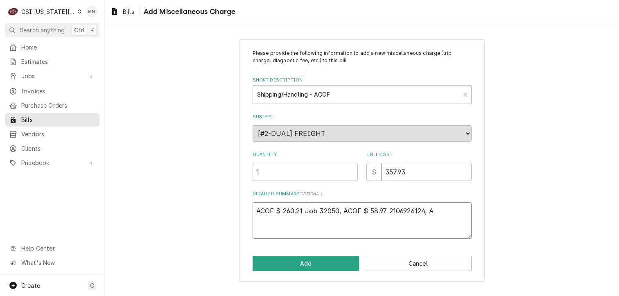
type textarea "x"
type textarea "ACOF $ 260.21 Job 32050, ACOF $ 58.97 2106926124, AC"
type textarea "x"
type textarea "ACOF $ 260.21 Job 32050, ACOF $ 58.97 2106926124, ACO"
type textarea "x"
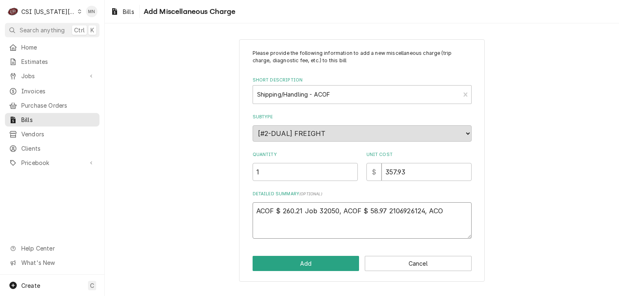
type textarea "ACOF $ 260.21 Job 32050, ACOF $ 58.97 2106926124, ACO$"
type textarea "x"
type textarea "ACOF $ 260.21 Job 32050, ACOF $ 58.97 2106926124, ACO$"
type textarea "x"
type textarea "ACOF $ 260.21 Job 32050, ACOF $ 58.97 2106926124, ACO$"
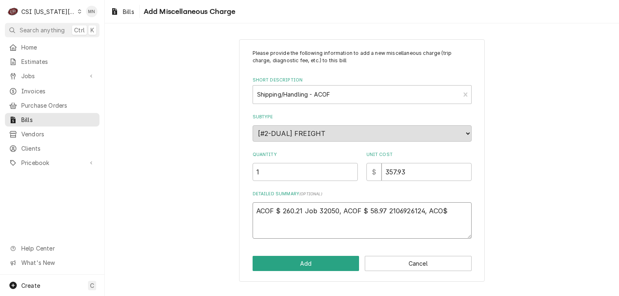
type textarea "x"
type textarea "ACOF $ 260.21 Job 32050, ACOF $ 58.97 2106926124, ACO"
type textarea "x"
type textarea "ACOF $ 260.21 Job 32050, ACOF $ 58.97 2106926124, ACOf"
type textarea "x"
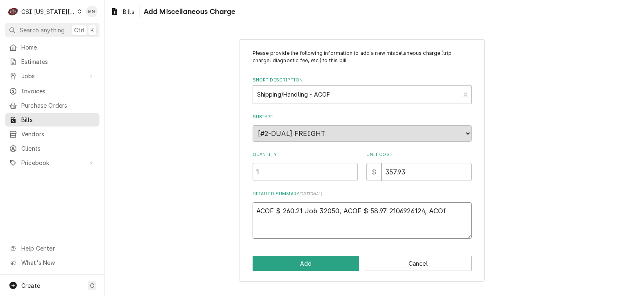
type textarea "ACOF $ 260.21 Job 32050, ACOF $ 58.97 2106926124, ACOf"
type textarea "x"
type textarea "ACOF $ 260.21 Job 32050, ACOF $ 58.97 2106926124, ACOf $"
type textarea "x"
type textarea "ACOF $ 260.21 Job 32050, ACOF $ 58.97 2106926124, ACOf $"
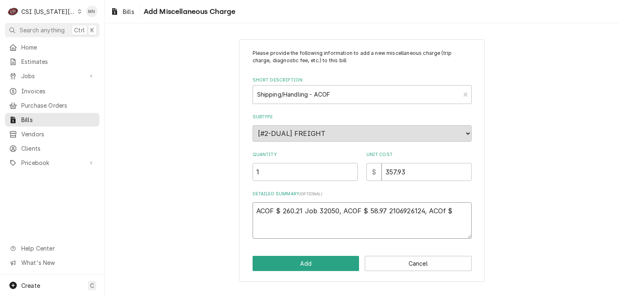
click at [456, 210] on textarea "ACOF $ 260.21 Job 32050, ACOF $ 58.97 2106926124, ACOf $" at bounding box center [362, 220] width 219 height 37
type textarea "x"
type textarea "ACOF $ 260.21 Job 32050, ACOF $ 58.97 2106926124, ACOf $ 4"
type textarea "x"
type textarea "ACOF $ 260.21 Job 32050, ACOF $ 58.97 2106926124, ACOf $ 4."
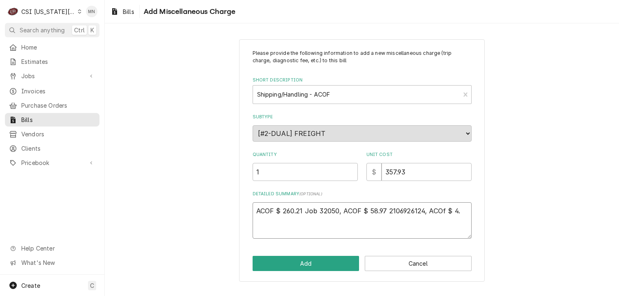
type textarea "x"
type textarea "ACOF $ 260.21 Job 32050, ACOF $ 58.97 2106926124, ACOf $ 4.9"
type textarea "x"
type textarea "ACOF $ 260.21 Job 32050, ACOF $ 58.97 2106926124, ACOf $ 4.97"
type textarea "x"
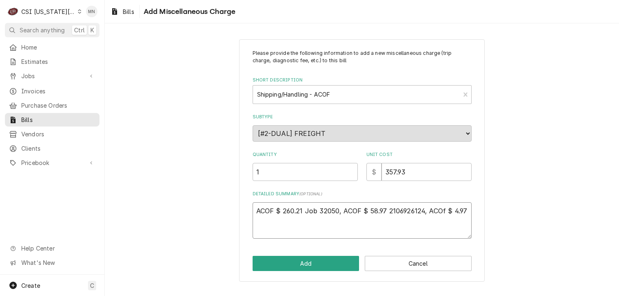
type textarea "ACOF $ 260.21 Job 32050, ACOF $ 58.97 2106926124, ACOf $ 4.97"
type textarea "x"
type textarea "ACOF $ 260.21 Job 32050, ACOF $ 58.97 2106926124, ACOf $ 4.97 J"
type textarea "x"
type textarea "ACOF $ 260.21 Job 32050, ACOF $ 58.97 2106926124, ACOf $ 4.97 Jo"
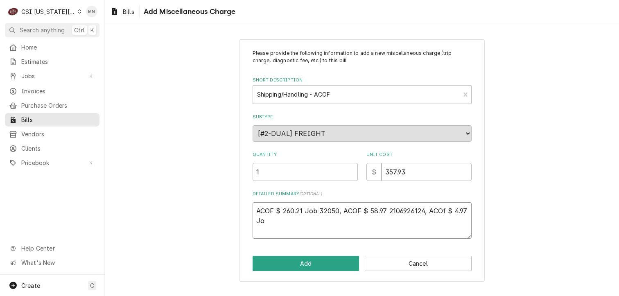
type textarea "x"
type textarea "ACOF $ 260.21 Job 32050, ACOF $ 58.97 2106926124, ACOf $ 4.97 Job"
type textarea "x"
type textarea "ACOF $ 260.21 Job 32050, ACOF $ 58.97 2106926124, ACOf $ 4.97 Job"
type textarea "x"
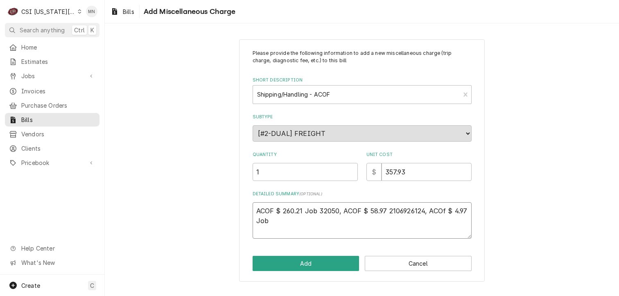
type textarea "ACOF $ 260.21 Job 32050, ACOF $ 58.97 2106926124, ACOf $ 4.97 Job 3"
type textarea "x"
type textarea "ACOF $ 260.21 Job 32050, ACOF $ 58.97 2106926124, ACOf $ 4.97 Job 32"
type textarea "x"
type textarea "ACOF $ 260.21 Job 32050, ACOF $ 58.97 2106926124, ACOf $ 4.97 Job 327"
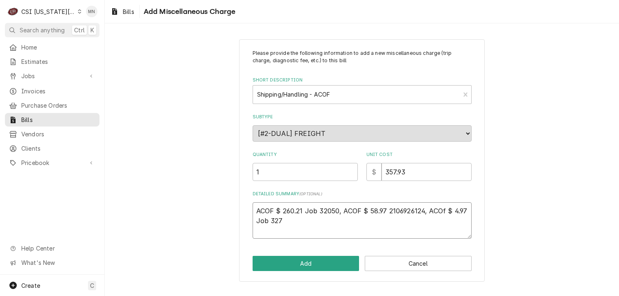
type textarea "x"
type textarea "ACOF $ 260.21 Job 32050, ACOF $ 58.97 2106926124, ACOf $ 4.97 Job 3279"
type textarea "x"
type textarea "ACOF $ 260.21 Job 32050, ACOF $ 58.97 2106926124, ACOf $ 4.97 Job 32795"
type textarea "x"
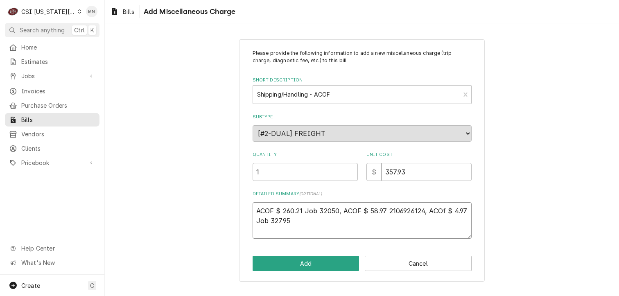
type textarea "ACOF $ 260.21 Job 32050, ACOF $ 58.97 2106926124, ACOf $ 4.97 Job 32795,"
type textarea "x"
type textarea "ACOF $ 260.21 Job 32050, ACOF $ 58.97 2106926124, ACOf $ 4.97 Job 32795,"
type textarea "x"
type textarea "ACOF $ 260.21 Job 32050, ACOF $ 58.97 2106926124, ACOf $ 4.97 Job 32795, A"
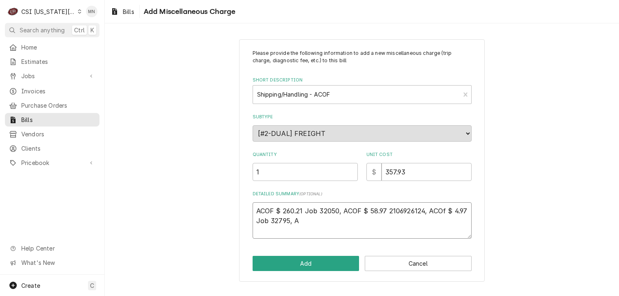
type textarea "x"
type textarea "ACOF $ 260.21 Job 32050, ACOF $ 58.97 2106926124, ACOf $ 4.97 Job 32795, AC"
type textarea "x"
type textarea "ACOF $ 260.21 Job 32050, ACOF $ 58.97 2106926124, ACOf $ 4.97 Job 32795, ACO"
type textarea "x"
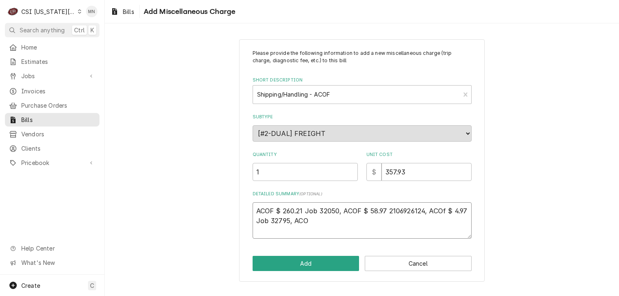
type textarea "ACOF $ 260.21 Job 32050, ACOF $ 58.97 2106926124, ACOf $ 4.97 Job 32795, ACOF"
type textarea "x"
type textarea "ACOF $ 260.21 Job 32050, ACOF $ 58.97 2106926124, ACOf $ 4.97 Job 32795, ACOF"
type textarea "x"
type textarea "ACOF $ 260.21 Job 32050, ACOF $ 58.97 2106926124, ACOf $ 4.97 Job 32795, ACOF $"
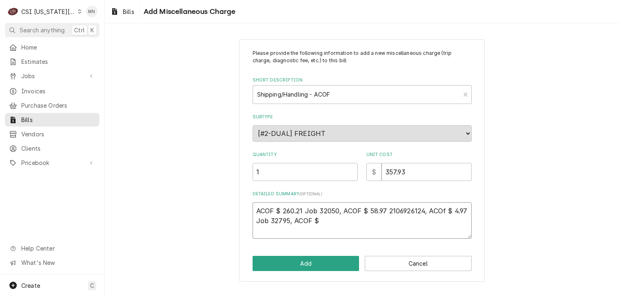
type textarea "x"
type textarea "ACOF $ 260.21 Job 32050, ACOF $ 58.97 2106926124, ACOf $ 4.97 Job 32795, ACOF $"
type textarea "x"
type textarea "ACOF $ 260.21 Job 32050, ACOF $ 58.97 2106926124, ACOf $ 4.97 Job 32795, ACOF $…"
type textarea "x"
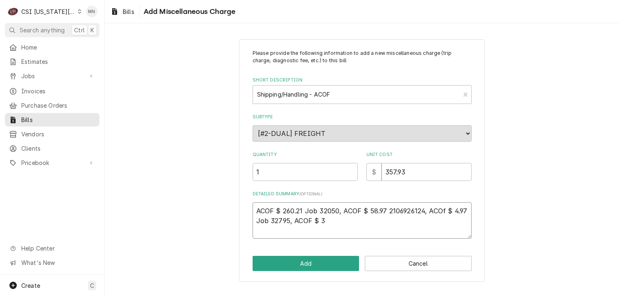
type textarea "ACOF $ 260.21 Job 32050, ACOF $ 58.97 2106926124, ACOf $ 4.97 Job 32795, ACOF $…"
click at [285, 260] on button "Add" at bounding box center [306, 263] width 107 height 15
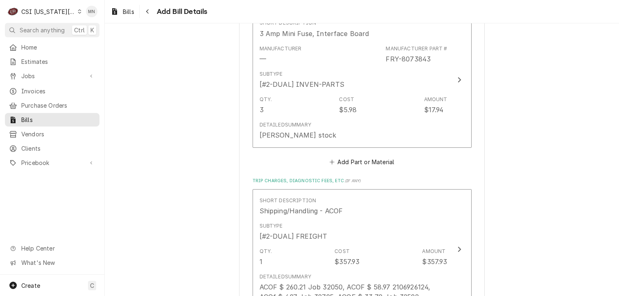
scroll to position [1596, 0]
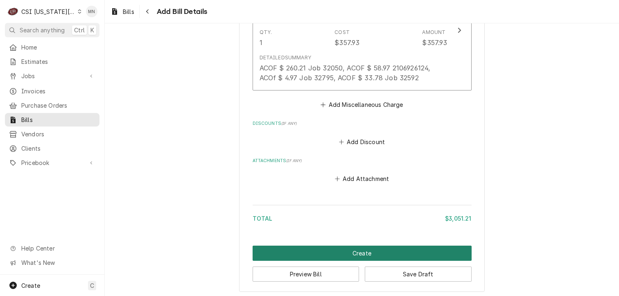
click at [380, 251] on button "Create" at bounding box center [362, 253] width 219 height 15
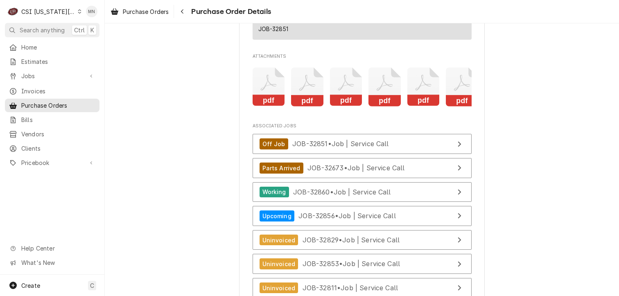
scroll to position [2743, 0]
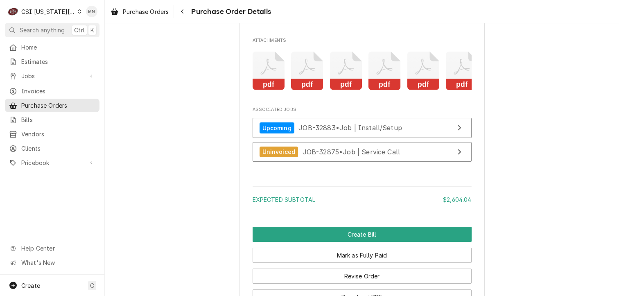
scroll to position [1555, 0]
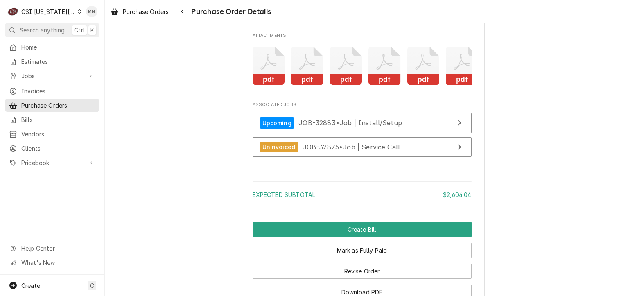
click at [266, 86] on rect "Attachments" at bounding box center [269, 79] width 32 height 11
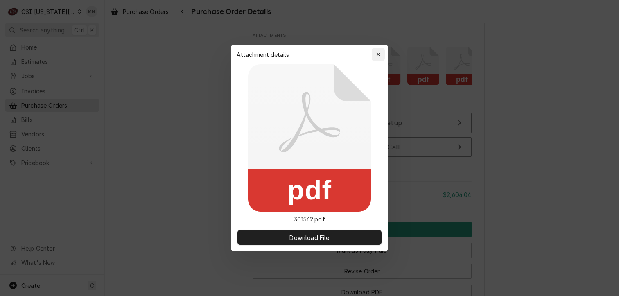
click at [377, 52] on icon "button" at bounding box center [378, 55] width 5 height 6
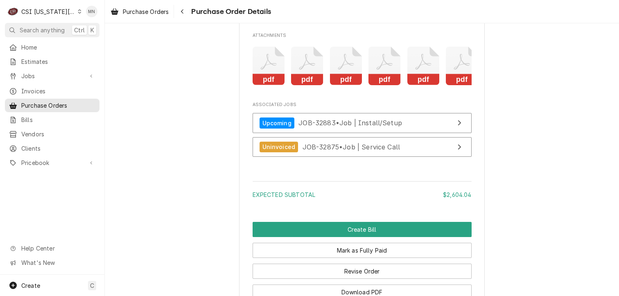
click at [305, 81] on icon "Attachments" at bounding box center [307, 66] width 32 height 39
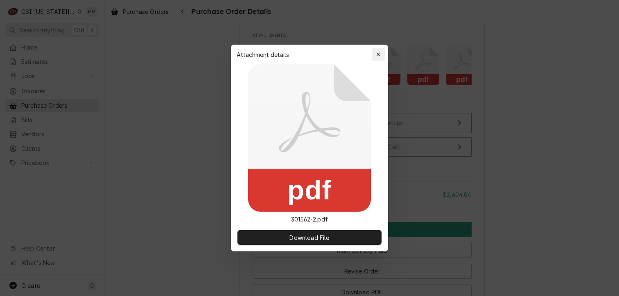
click at [381, 53] on div "button" at bounding box center [378, 54] width 8 height 8
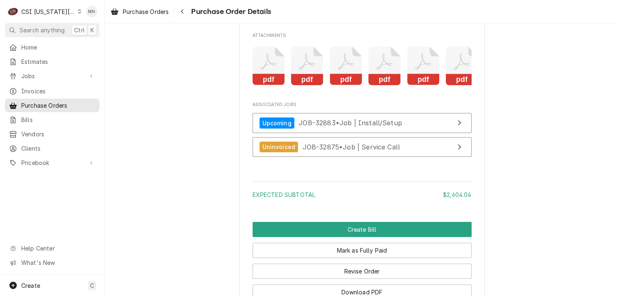
click at [340, 81] on icon "Attachments" at bounding box center [346, 66] width 32 height 39
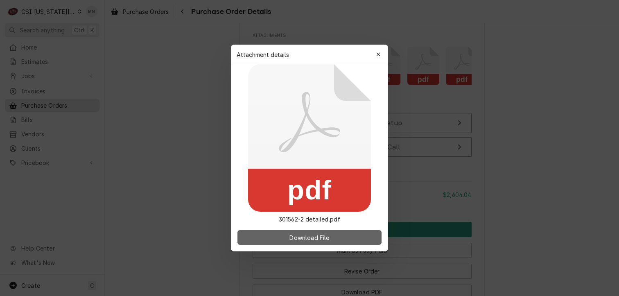
click at [307, 232] on button "Download File" at bounding box center [309, 237] width 144 height 15
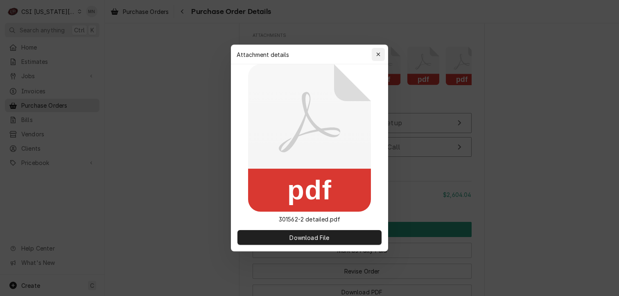
click at [381, 52] on div "button" at bounding box center [378, 54] width 8 height 8
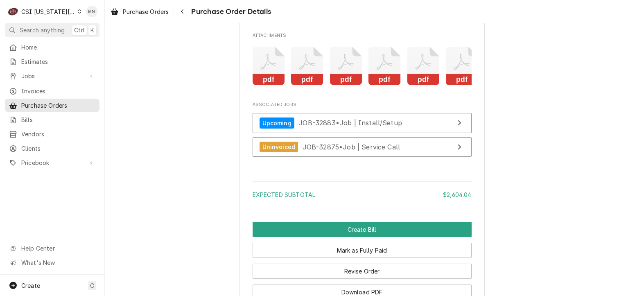
click at [352, 86] on icon "Attachments" at bounding box center [346, 66] width 32 height 39
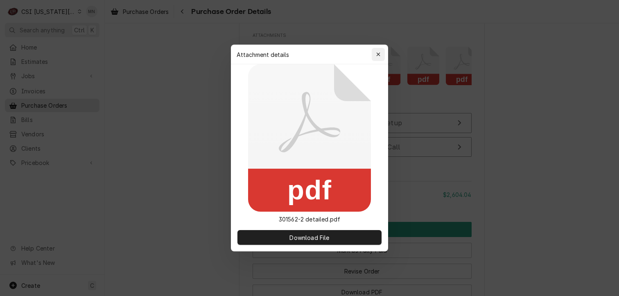
click at [377, 52] on icon "button" at bounding box center [378, 55] width 5 height 6
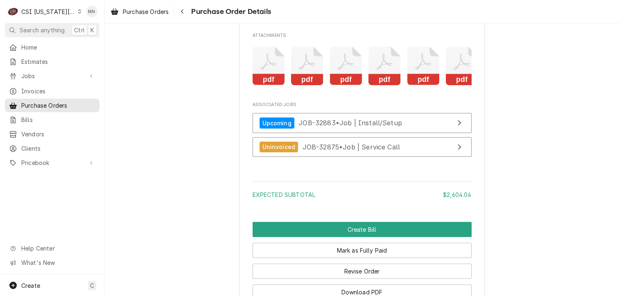
click at [382, 85] on icon "Attachments" at bounding box center [384, 66] width 32 height 39
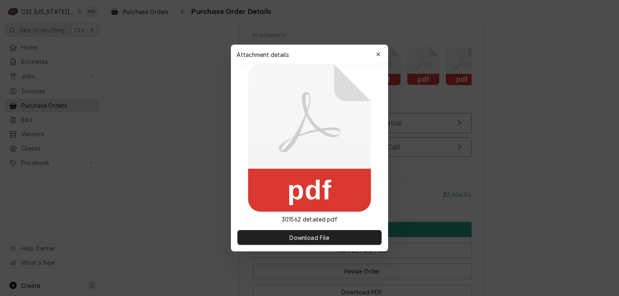
click at [303, 228] on div "Download File" at bounding box center [309, 237] width 157 height 28
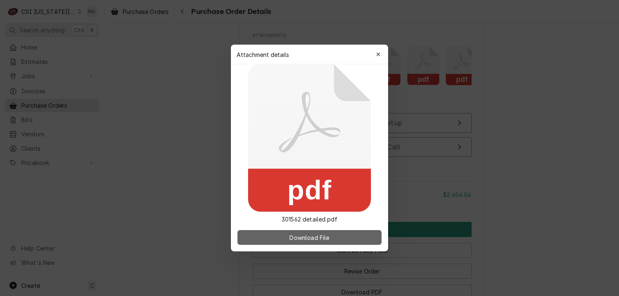
click at [313, 237] on span "Download File" at bounding box center [309, 237] width 43 height 9
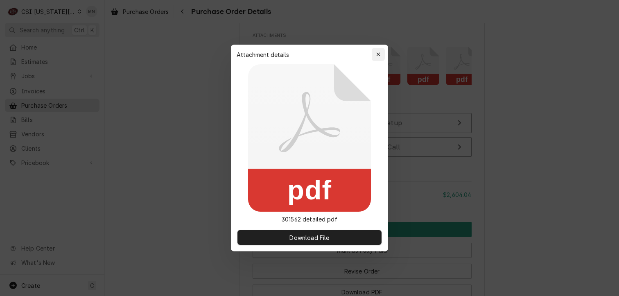
click at [377, 56] on icon "button" at bounding box center [378, 55] width 5 height 6
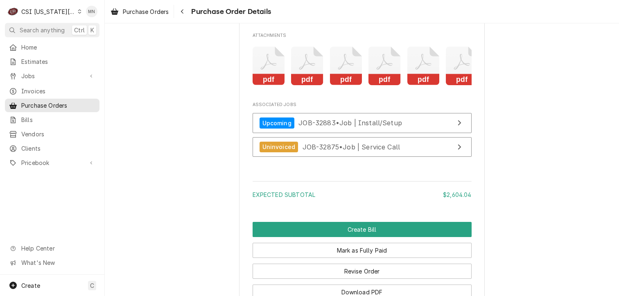
click at [388, 86] on icon "Attachments" at bounding box center [384, 66] width 32 height 39
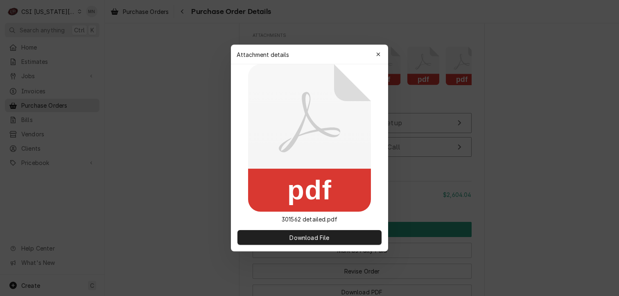
click at [381, 53] on div "button" at bounding box center [378, 54] width 8 height 8
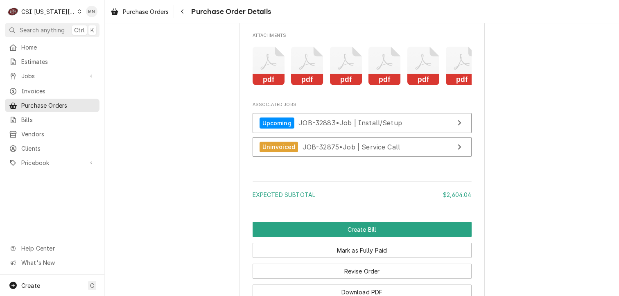
click at [416, 86] on icon "Attachments" at bounding box center [423, 66] width 32 height 39
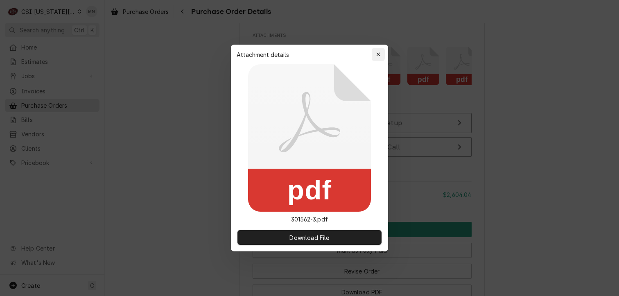
click at [384, 51] on button "button" at bounding box center [378, 54] width 13 height 13
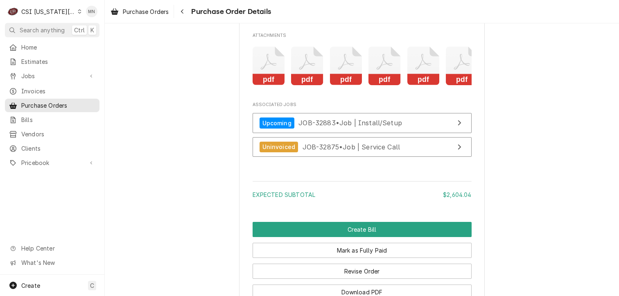
scroll to position [0, 13]
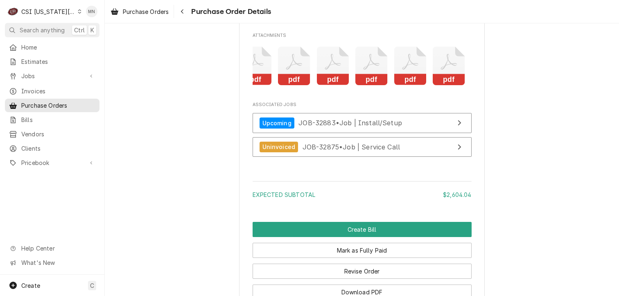
click at [437, 86] on icon "Attachments" at bounding box center [449, 66] width 32 height 39
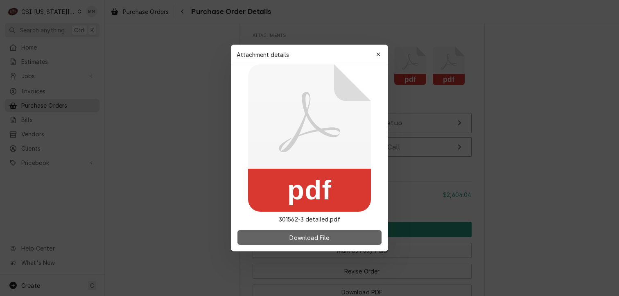
click at [323, 235] on span "Download File" at bounding box center [309, 237] width 43 height 9
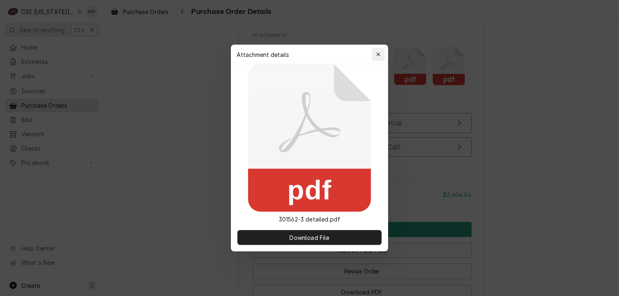
click at [379, 50] on div "button" at bounding box center [378, 54] width 8 height 8
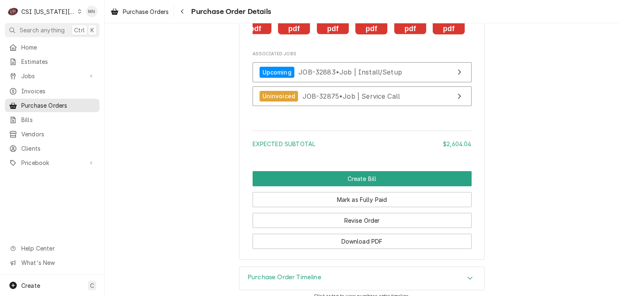
scroll to position [1646, 0]
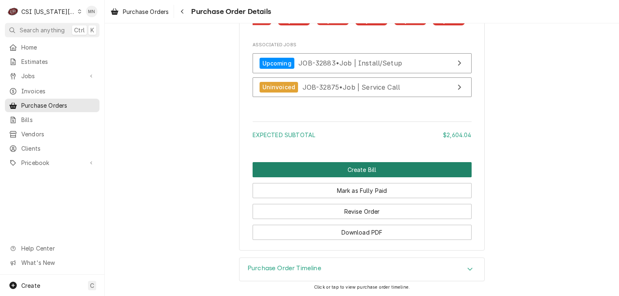
click at [379, 167] on button "Create Bill" at bounding box center [362, 169] width 219 height 15
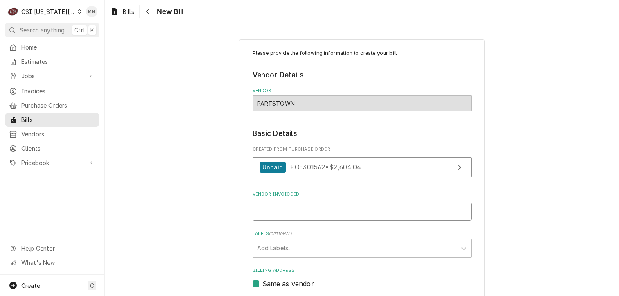
click at [266, 208] on input "Vendor Invoice ID" at bounding box center [362, 212] width 219 height 18
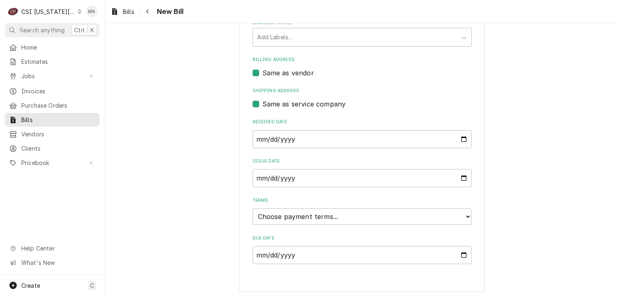
scroll to position [212, 0]
type input "2106994560"
click at [306, 211] on select "Choose payment terms... Same Day Net 7 Net 14 Net 21 Net 30 Net 45 Net 60 Net 90" at bounding box center [362, 215] width 219 height 16
click at [308, 135] on input "[DATE]" at bounding box center [362, 138] width 219 height 18
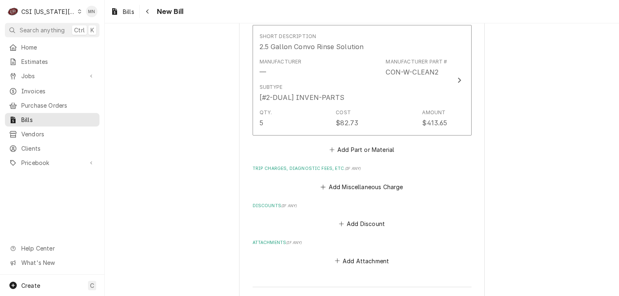
scroll to position [1190, 0]
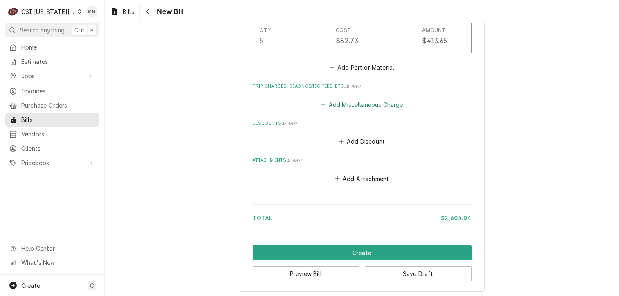
click at [344, 103] on button "Add Miscellaneous Charge" at bounding box center [361, 104] width 85 height 11
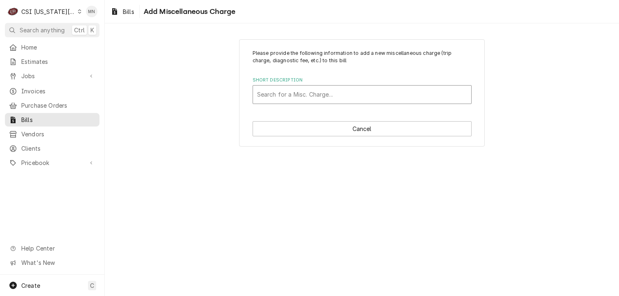
click at [291, 97] on div "Short Description" at bounding box center [362, 94] width 210 height 15
type input "ac"
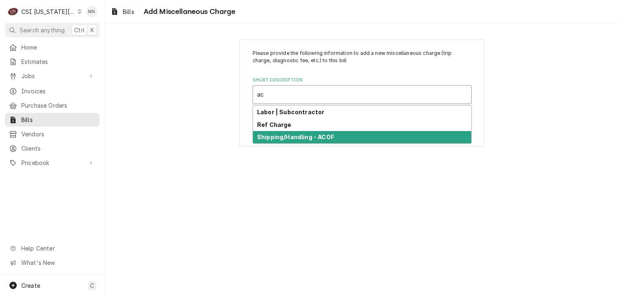
click at [285, 138] on strong "Shipping/Handling - ACOF" at bounding box center [295, 136] width 77 height 7
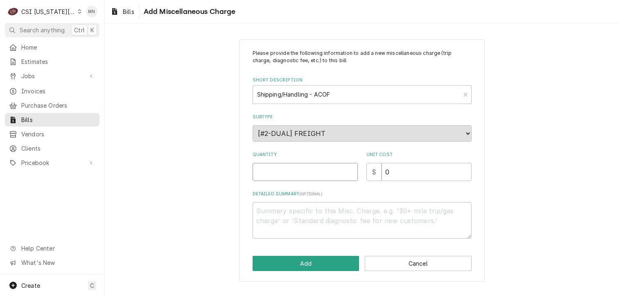
click at [295, 179] on input "Quantity" at bounding box center [305, 172] width 105 height 18
type textarea "x"
type input "1"
type textarea "x"
type input "3"
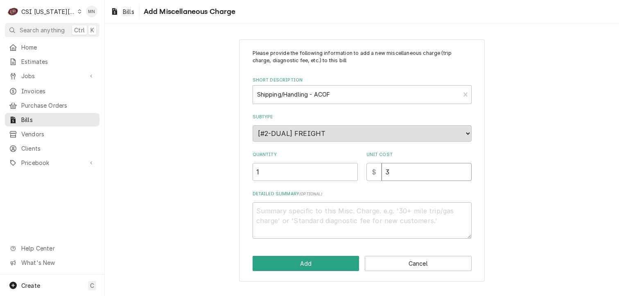
type textarea "x"
type input "34"
type textarea "x"
type input "342"
type textarea "x"
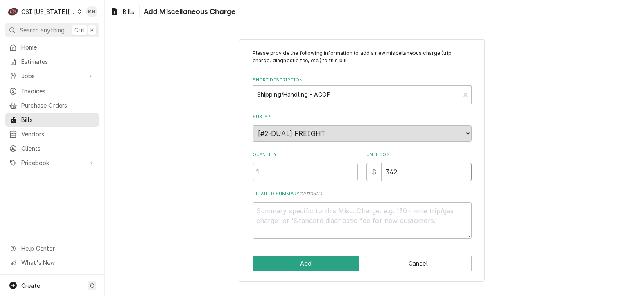
type input "342.9"
type textarea "x"
type input "342.92"
click at [274, 214] on textarea "Detailed Summary ( optional )" at bounding box center [362, 220] width 219 height 37
type textarea "x"
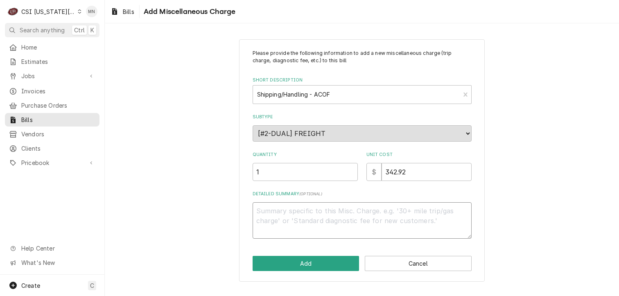
type textarea "J"
type textarea "x"
type textarea "JO"
type textarea "x"
type textarea "JOb"
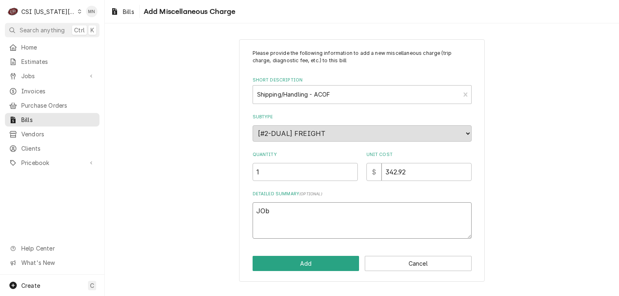
type textarea "x"
type textarea "JO"
type textarea "x"
type textarea "J"
type textarea "x"
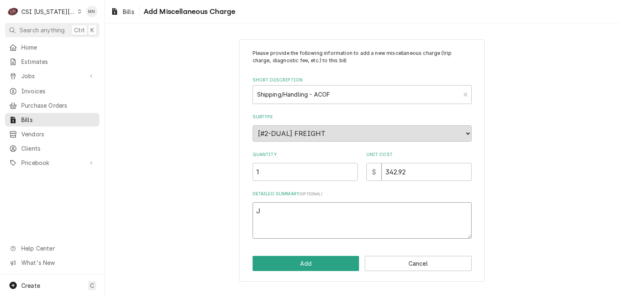
type textarea "Jo"
type textarea "x"
type textarea "Job"
type textarea "x"
type textarea "Job"
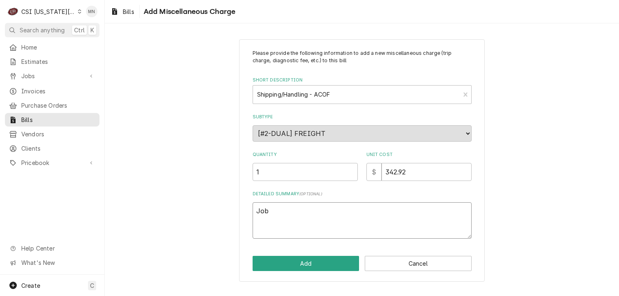
type textarea "x"
type textarea "Job 3"
type textarea "x"
type textarea "Job 32"
type textarea "x"
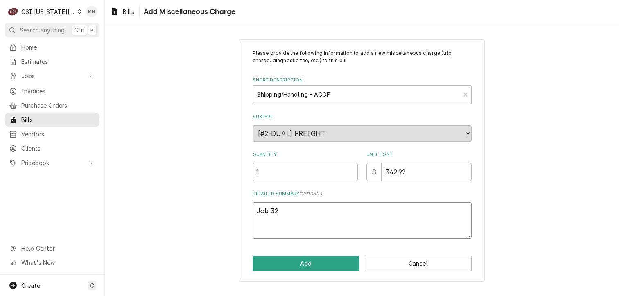
type textarea "Job 328"
type textarea "x"
type textarea "Job 3288"
type textarea "x"
type textarea "Job 32883"
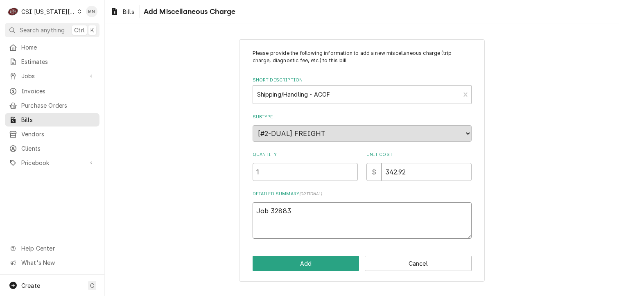
type textarea "x"
type textarea "Job 32883"
type textarea "x"
type textarea "Job 32883 A"
type textarea "x"
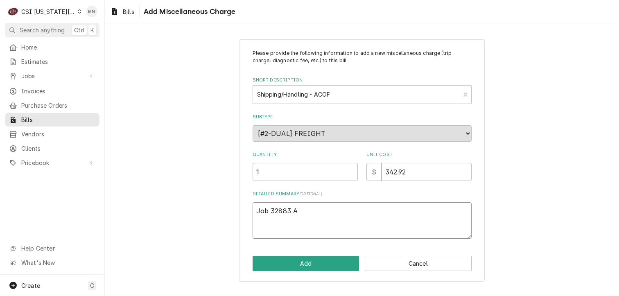
type textarea "Job 32883 AC"
type textarea "x"
type textarea "Job 32883 ACO"
type textarea "x"
type textarea "Job 32883 ACOF"
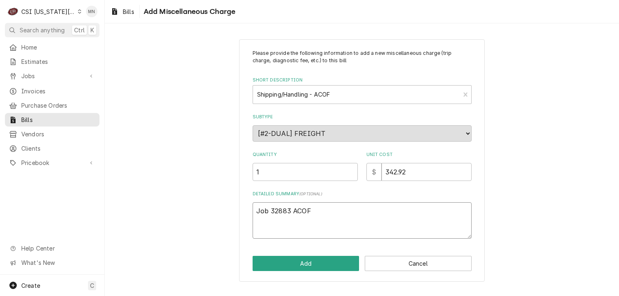
type textarea "x"
type textarea "Job 32883 ACOF"
type textarea "x"
type textarea "Job 32883 ACOF $"
type textarea "x"
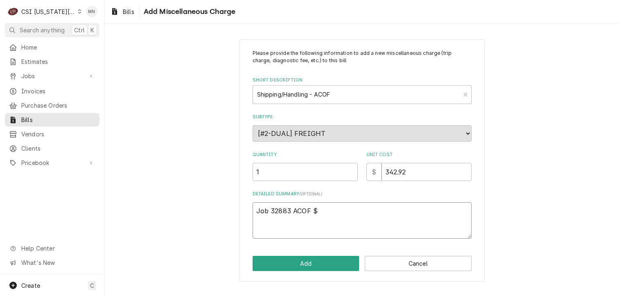
type textarea "Job 32883 ACOF $"
type textarea "x"
type textarea "Job 32883 ACOF $ 3"
type textarea "x"
type textarea "Job 32883 ACOF $ 34"
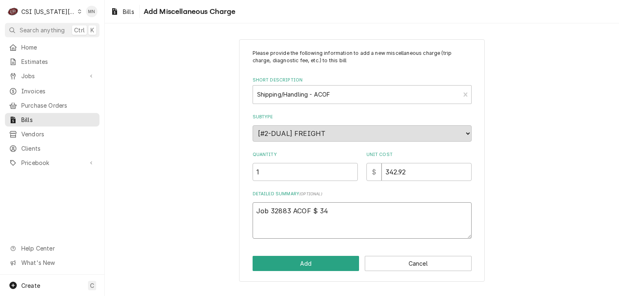
type textarea "x"
type textarea "Job 32883 ACOF $ 342"
type textarea "x"
type textarea "Job 32883 ACOF $ 342."
type textarea "x"
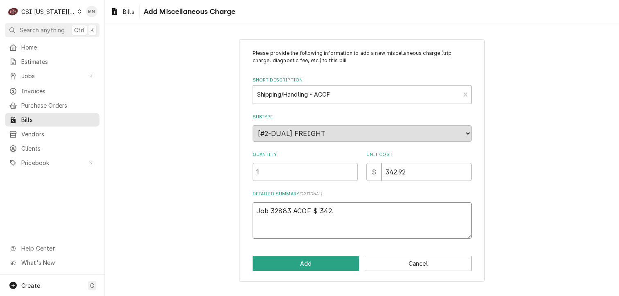
type textarea "Job 32883 ACOF $ 342.9"
type textarea "x"
type textarea "Job 32883 ACOF $ 342.92"
type textarea "x"
type textarea "Job 32883 ACOF $ 342.92"
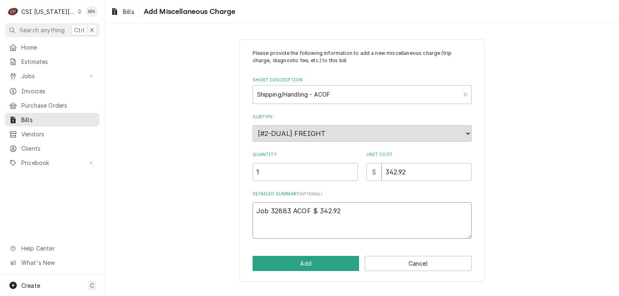
type textarea "x"
type textarea "Job 32883 ACOF $ 342.92 P"
type textarea "x"
type textarea "Job 32883 ACOF $ 342.92 Pa"
type textarea "x"
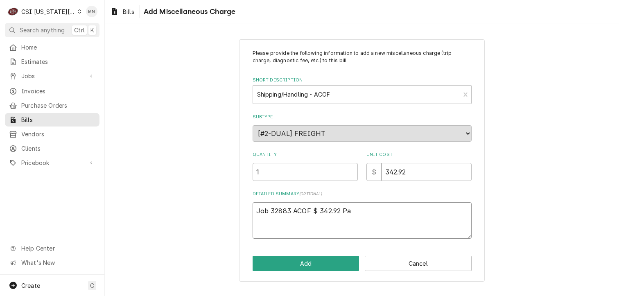
type textarea "Job 32883 ACOF $ 342.92 Par"
type textarea "x"
type textarea "Job 32883 ACOF $ 342.92 Part"
type textarea "x"
type textarea "Job 32883 ACOF $ 342.92 Parts"
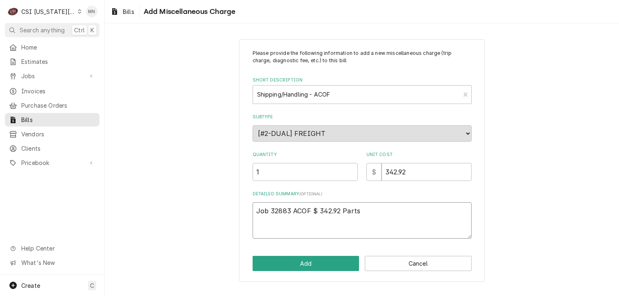
type textarea "x"
type textarea "Job 32883 ACOF $ 342.92 Partst"
type textarea "x"
type textarea "Job 32883 ACOF $ 342.92 Partsto"
type textarea "x"
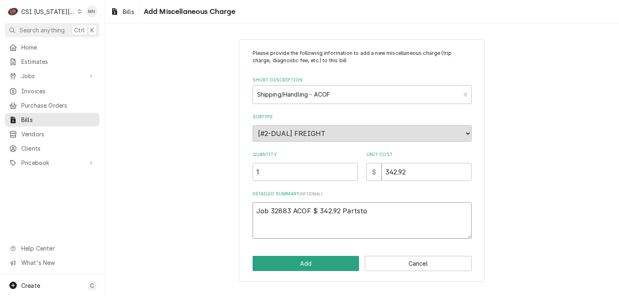
type textarea "Job 32883 ACOF $ 342.92 Partstow"
type textarea "x"
type textarea "Job 32883 ACOF $ 342.92 Partstown"
type textarea "x"
type textarea "Job 32883 ACOF $ 342.92 Partstown"
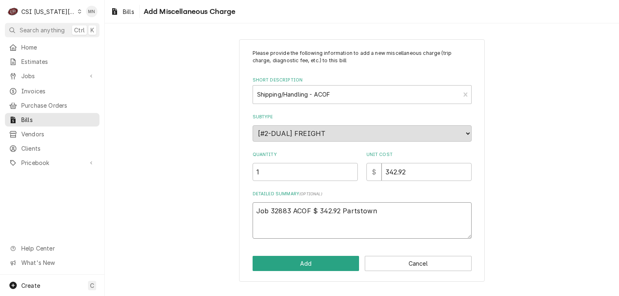
type textarea "x"
type textarea "Job 32883 ACOF $ 342.92 Partstown 2"
type textarea "x"
type textarea "Job 32883 ACOF $ 342.92 Partstown 21"
type textarea "x"
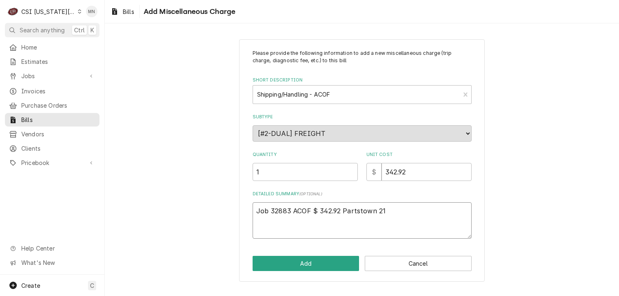
type textarea "Job 32883 ACOF $ 342.92 Partstown 210"
type textarea "x"
type textarea "Job 32883 ACOF $ 342.92 Partstown 2106"
type textarea "x"
type textarea "Job 32883 ACOF $ 342.92 Partstown 21069"
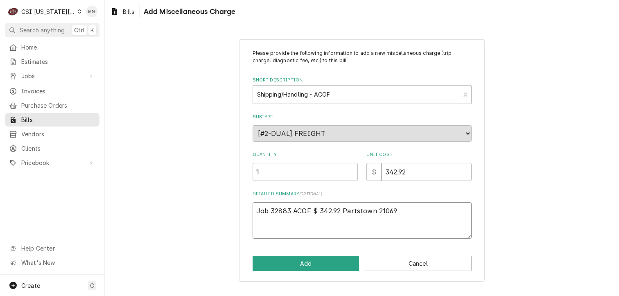
type textarea "x"
type textarea "Job 32883 ACOF $ 342.92 Partstown 210699"
type textarea "x"
type textarea "Job 32883 ACOF $ 342.92 Partstown 2106994"
type textarea "x"
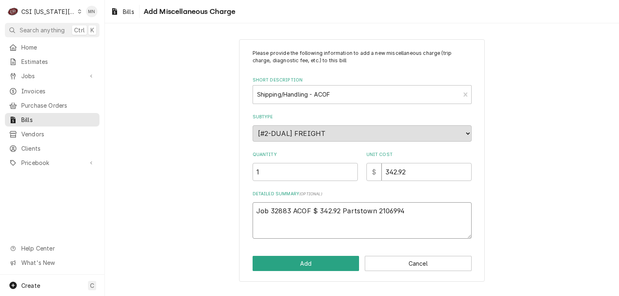
type textarea "Job 32883 ACOF $ 342.92 Partstown 21069945"
type textarea "x"
type textarea "Job 32883 ACOF $ 342.92 Partstown 210699456"
type textarea "x"
type textarea "Job 32883 ACOF $ 342.92 Partstown 2106994560"
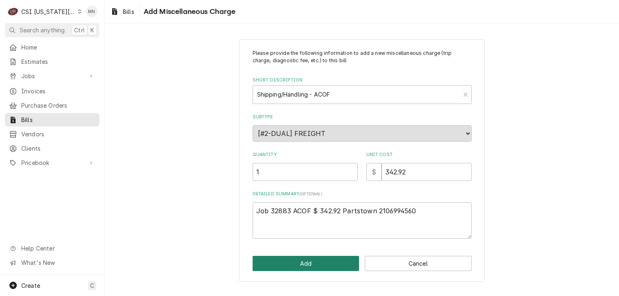
click at [300, 262] on button "Add" at bounding box center [306, 263] width 107 height 15
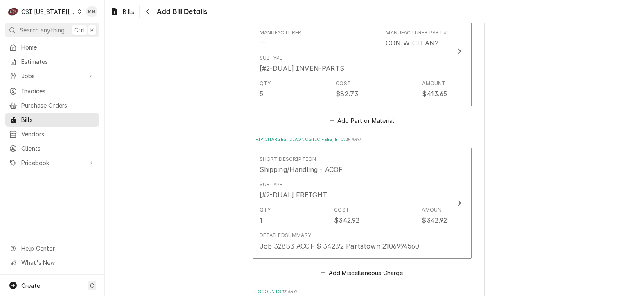
scroll to position [1280, 0]
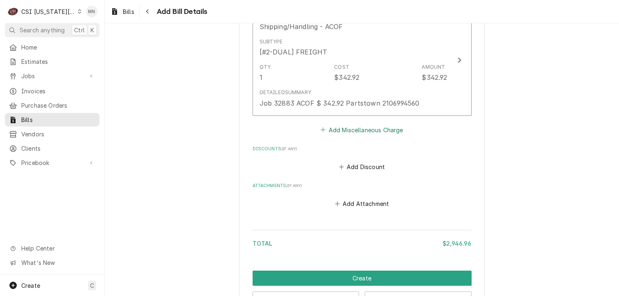
click at [353, 129] on button "Add Miscellaneous Charge" at bounding box center [361, 129] width 85 height 11
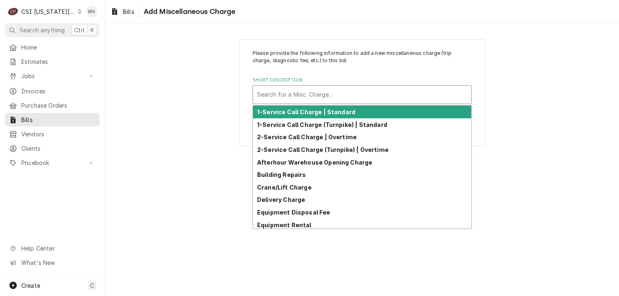
click at [300, 93] on div "Short Description" at bounding box center [362, 94] width 210 height 15
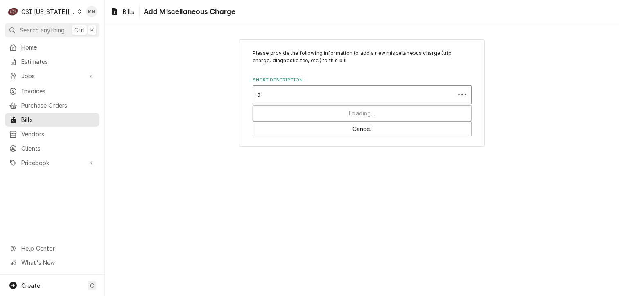
type input "ac"
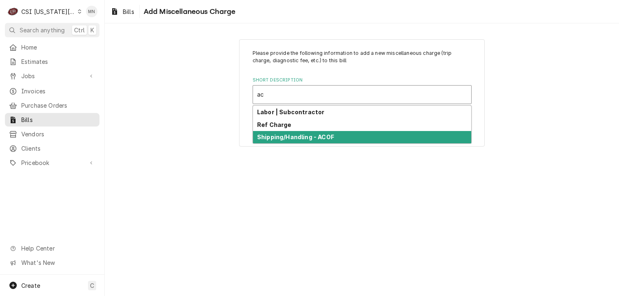
click at [291, 138] on strong "Shipping/Handling - ACOF" at bounding box center [295, 136] width 77 height 7
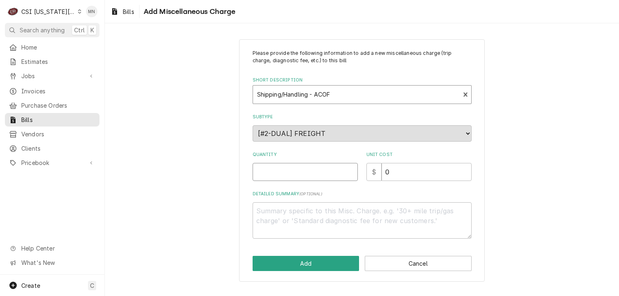
click at [293, 167] on input "Quantity" at bounding box center [305, 172] width 105 height 18
click at [287, 168] on input "Quantity" at bounding box center [305, 172] width 105 height 18
type textarea "x"
type input "1"
type textarea "x"
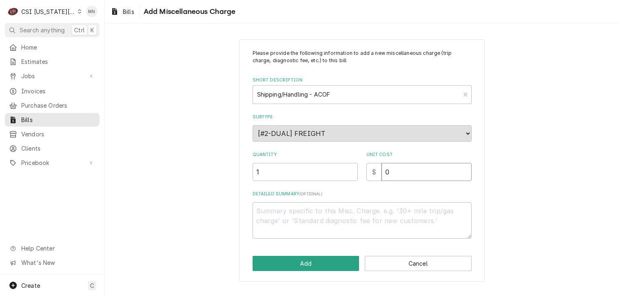
type input "2"
type textarea "x"
type input "23"
type textarea "x"
type input "23.9"
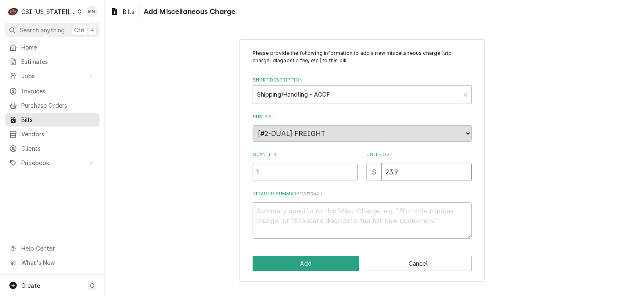
type textarea "x"
type input "23.95"
click at [285, 212] on textarea "Detailed Summary ( optional )" at bounding box center [362, 220] width 219 height 37
type textarea "x"
type textarea "J"
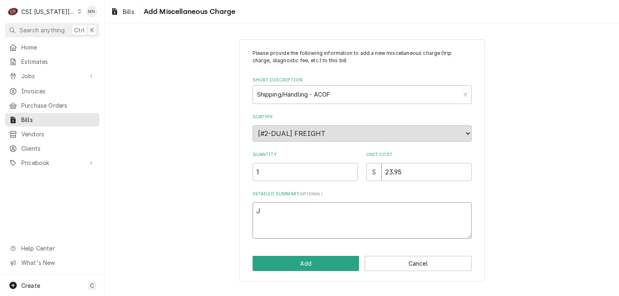
type textarea "x"
type textarea "Jo"
type textarea "x"
type textarea "Job"
type textarea "x"
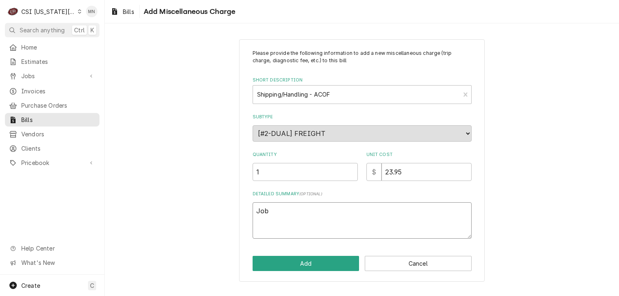
type textarea "Job"
type textarea "x"
type textarea "Job 3"
type textarea "x"
type textarea "Job 32"
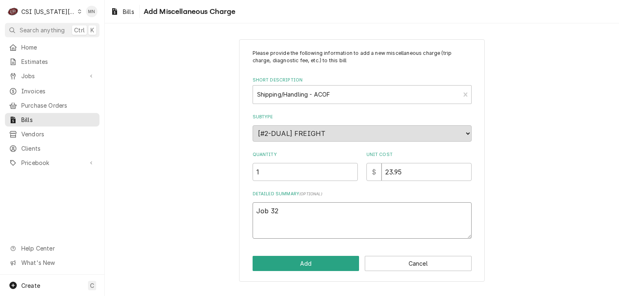
type textarea "x"
type textarea "Job 328"
type textarea "x"
type textarea "Job 3287"
type textarea "x"
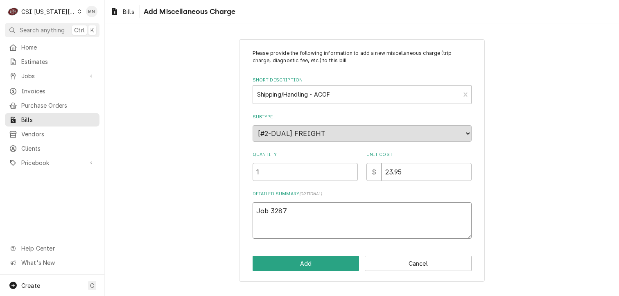
type textarea "Job 32875"
type textarea "x"
type textarea "Job 32875"
type textarea "x"
type textarea "Job 32875 A"
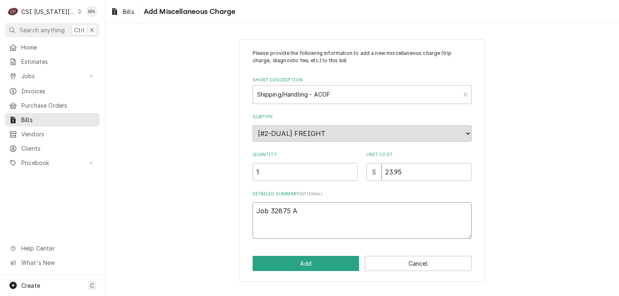
type textarea "x"
type textarea "Job 32875 AC"
type textarea "x"
type textarea "Job 32875 ACO"
type textarea "x"
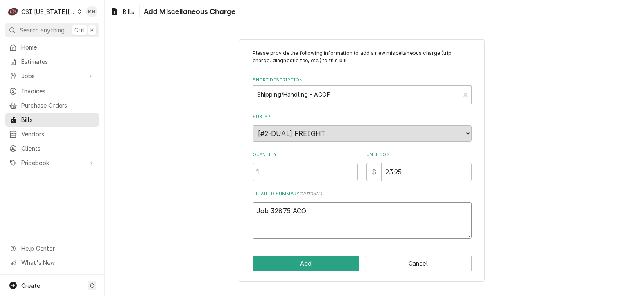
type textarea "Job 32875 ACOF"
type textarea "x"
type textarea "Job 32875 ACOF"
type textarea "x"
type textarea "Job 32875 ACOF $"
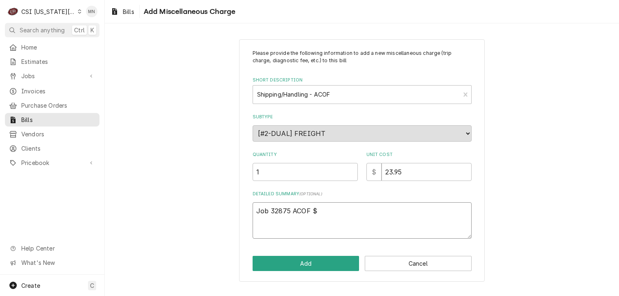
type textarea "x"
type textarea "Job 32875 ACOF $"
type textarea "x"
type textarea "Job 32875 ACOF $ 2"
type textarea "x"
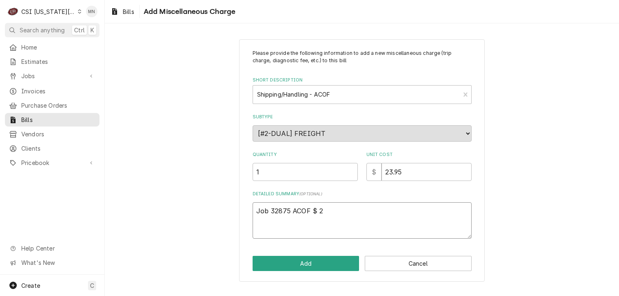
type textarea "Job 32875 ACOF $ 2."
type textarea "x"
type textarea "Job 32875 ACOF $ 2.0"
type textarea "x"
type textarea "Job 32875 ACOF $ 2.08"
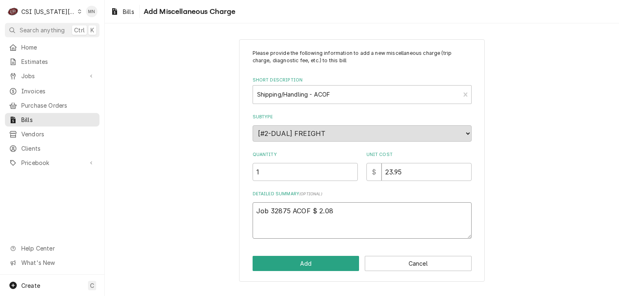
type textarea "x"
type textarea "Job 32875 ACOF $ 2.08"
type textarea "x"
type textarea "Job 32875 ACOF $ 2.08 P"
type textarea "x"
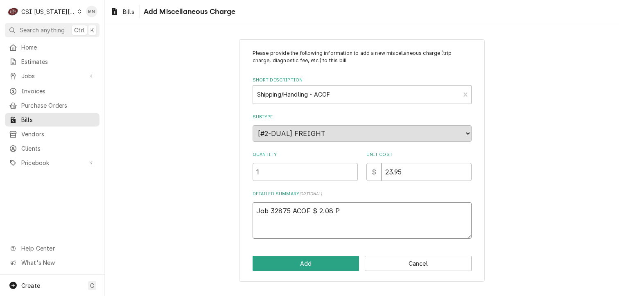
type textarea "Job 32875 ACOF $ 2.08 Pa"
type textarea "x"
type textarea "Job 32875 ACOF $ 2.08 Par"
type textarea "x"
type textarea "Job 32875 ACOF $ 2.08 Part"
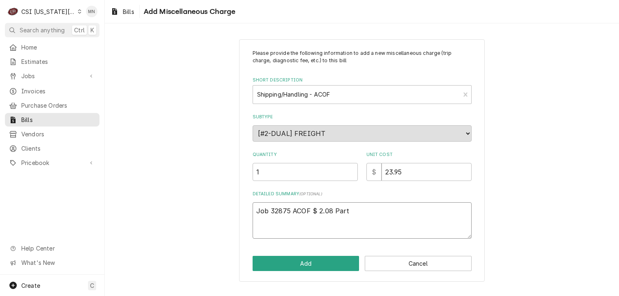
type textarea "x"
type textarea "Job 32875 ACOF $ 2.08 Partt"
type textarea "x"
type textarea "Job 32875 ACOF $ 2.08 Part"
type textarea "x"
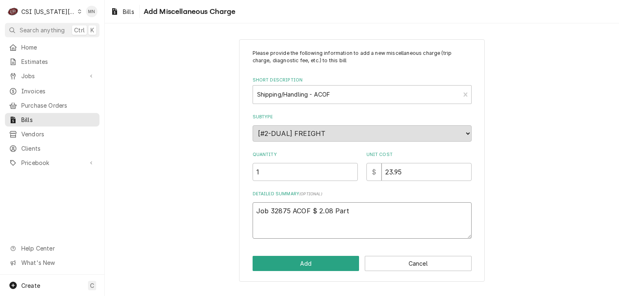
type textarea "Job 32875 ACOF $ 2.08 Parts"
type textarea "x"
type textarea "Job 32875 ACOF $ 2.08 Partst"
type textarea "x"
type textarea "Job 32875 ACOF $ 2.08 Partsto"
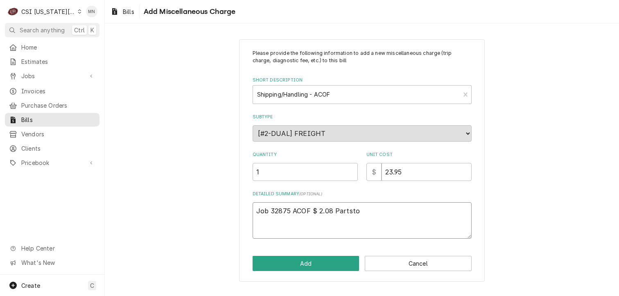
type textarea "x"
type textarea "Job 32875 ACOF $ 2.08 Partstow"
type textarea "x"
type textarea "Job 32875 ACOF $ 2.08 Partstown"
type textarea "x"
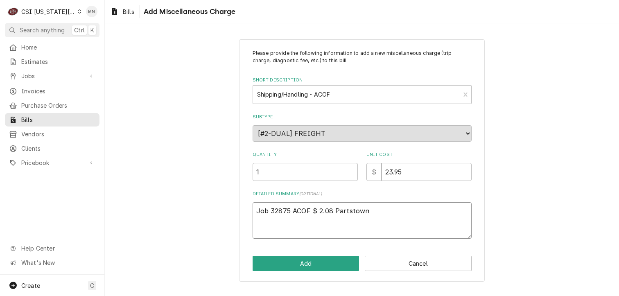
type textarea "Job 32875 ACOF $ 2.08 Partstown"
type textarea "x"
type textarea "Job 32875 ACOF $ 2.08 Partstown 2"
type textarea "x"
type textarea "Job 32875 ACOF $ 2.08 Partstown 21"
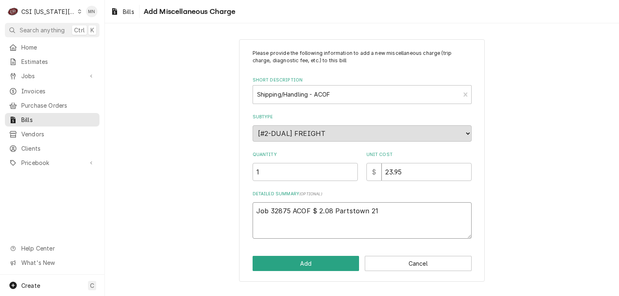
type textarea "x"
type textarea "Job 32875 ACOF $ 2.08 Partstown 210"
type textarea "x"
type textarea "Job 32875 ACOF $ 2.08 Partstown 2106"
type textarea "x"
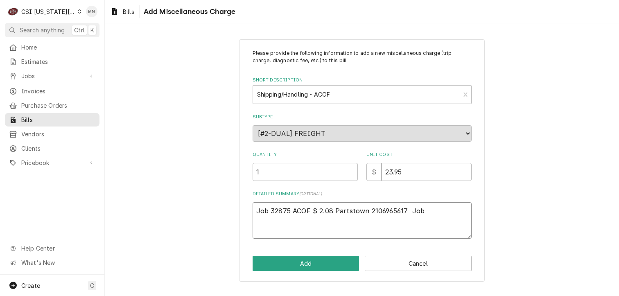
click at [426, 209] on textarea "Job 32875 ACOF $ 2.08 Partstown 2106965617 Job" at bounding box center [362, 220] width 219 height 37
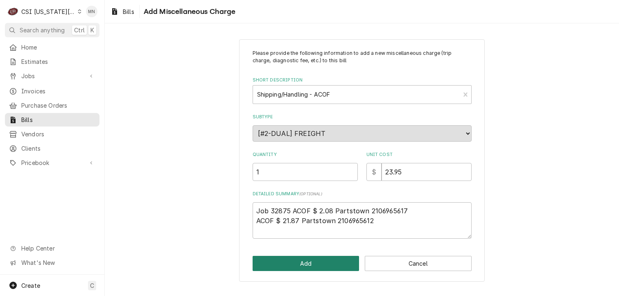
click at [313, 270] on button "Add" at bounding box center [306, 263] width 107 height 15
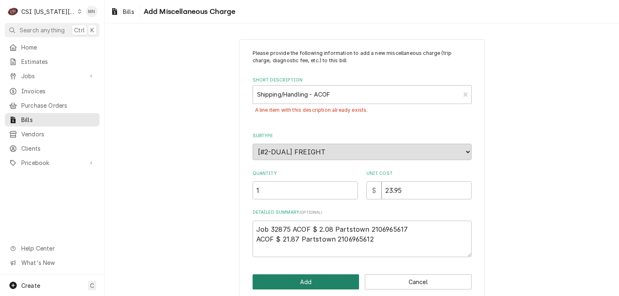
click at [297, 281] on button "Add" at bounding box center [306, 281] width 107 height 15
drag, startPoint x: 380, startPoint y: 243, endPoint x: 271, endPoint y: 231, distance: 109.2
click at [246, 230] on div "Please provide the following information to add a new miscellaneous charge (tri…" at bounding box center [362, 169] width 246 height 261
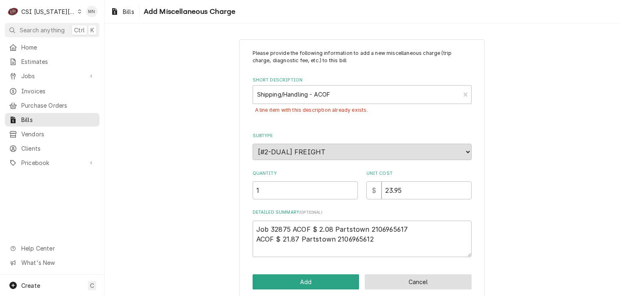
click at [388, 278] on button "Cancel" at bounding box center [418, 281] width 107 height 15
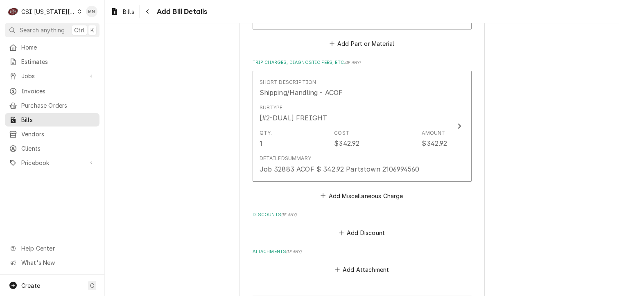
scroll to position [1198, 0]
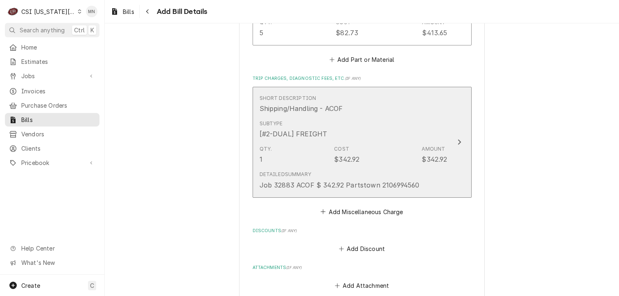
click at [357, 158] on div "Qty. 1 Cost $342.92 Amount $342.92" at bounding box center [354, 154] width 188 height 25
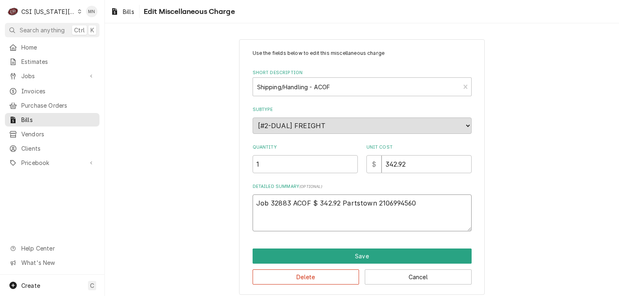
click at [415, 200] on textarea "Job 32883 ACOF $ 342.92 Partstown 2106994560" at bounding box center [362, 212] width 219 height 37
paste textarea "Job 32875 ACOF $ 2.08 Partstown 2106965617 ACOF $ 21.87 Partstown 2106965612"
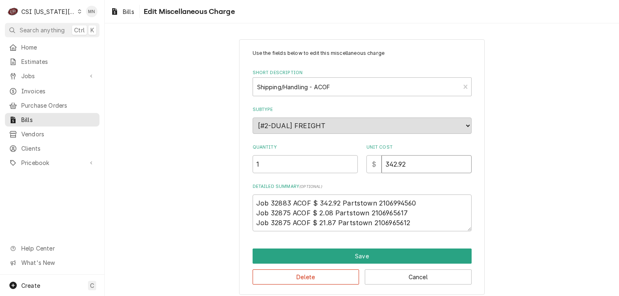
drag, startPoint x: 415, startPoint y: 165, endPoint x: 327, endPoint y: 173, distance: 88.4
click at [327, 173] on div "Use the fields below to edit this miscellaneous charge Short Description Shippi…" at bounding box center [362, 141] width 219 height 182
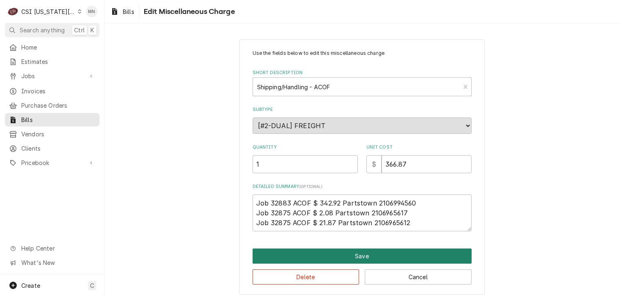
click at [365, 255] on button "Save" at bounding box center [362, 255] width 219 height 15
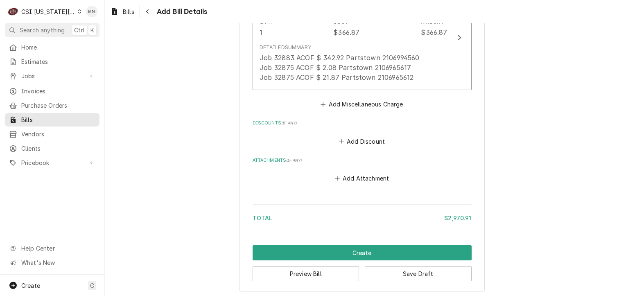
scroll to position [1325, 0]
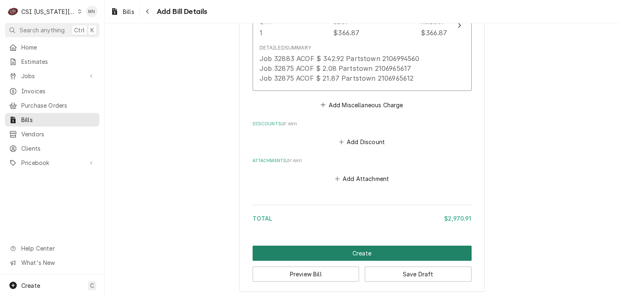
click at [407, 247] on button "Create" at bounding box center [362, 253] width 219 height 15
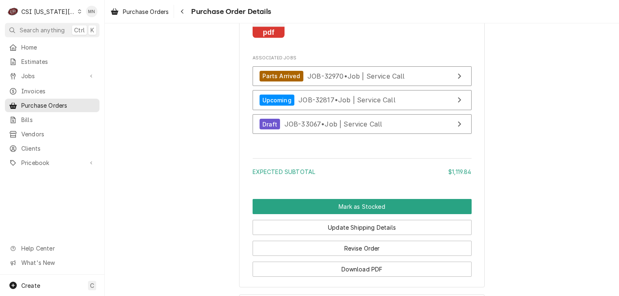
scroll to position [1187, 0]
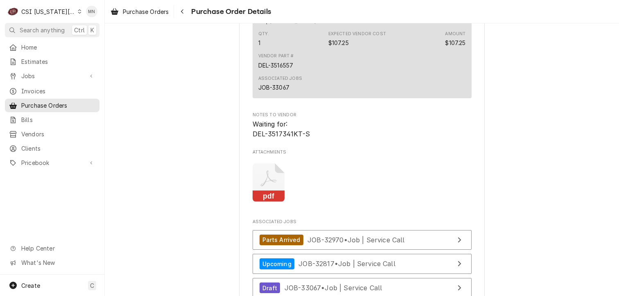
click at [259, 202] on icon "Attachments" at bounding box center [269, 182] width 32 height 39
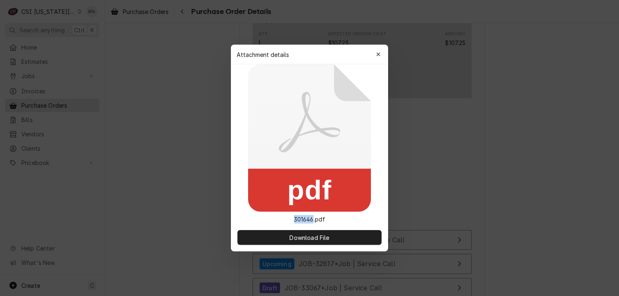
click at [259, 214] on div "pdf 301646.pdf" at bounding box center [309, 143] width 157 height 159
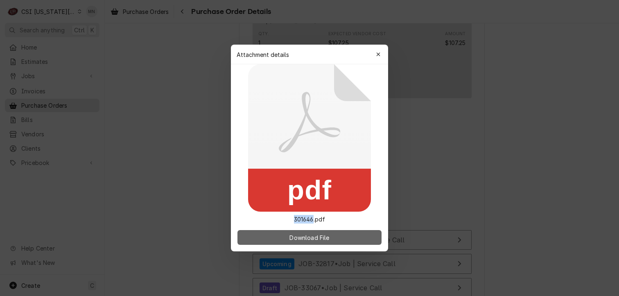
drag, startPoint x: 259, startPoint y: 214, endPoint x: 310, endPoint y: 239, distance: 57.3
click at [310, 239] on span "Download File" at bounding box center [309, 237] width 43 height 9
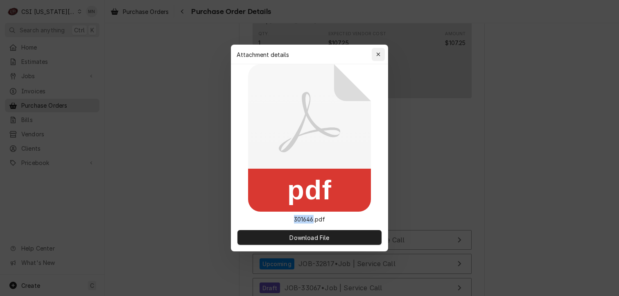
click at [377, 52] on icon "button" at bounding box center [378, 55] width 5 height 6
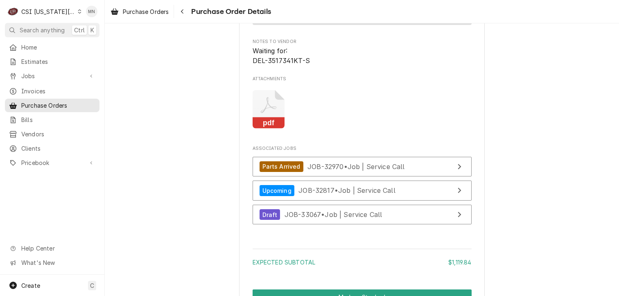
scroll to position [1269, 0]
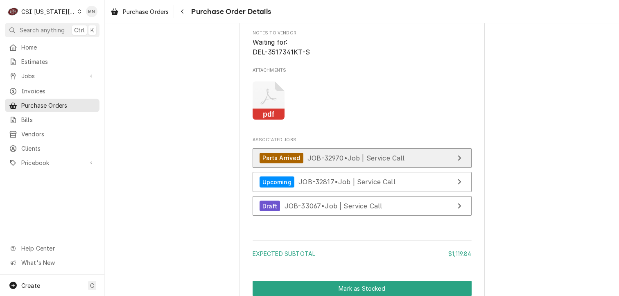
click at [344, 164] on div "Parts Arrived JOB-32970 • Job | Service Call" at bounding box center [332, 158] width 145 height 11
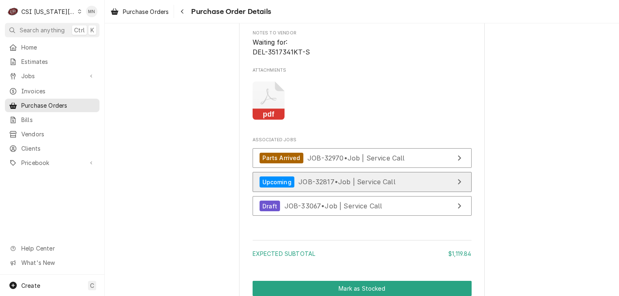
click at [298, 186] on span "JOB-32817 • Job | Service Call" at bounding box center [346, 182] width 97 height 8
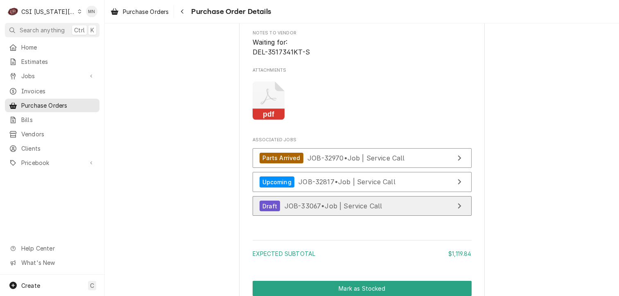
click at [335, 210] on span "JOB-33067 • Job | Service Call" at bounding box center [333, 206] width 98 height 8
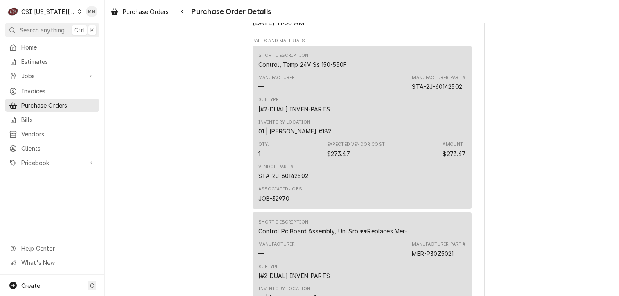
scroll to position [532, 0]
drag, startPoint x: 461, startPoint y: 113, endPoint x: 410, endPoint y: 115, distance: 51.2
click at [412, 90] on div "Manufacturer Part # STA-2J-60142502" at bounding box center [439, 82] width 54 height 16
drag, startPoint x: 410, startPoint y: 115, endPoint x: 418, endPoint y: 115, distance: 8.2
copy div "STA-2J-60142502"
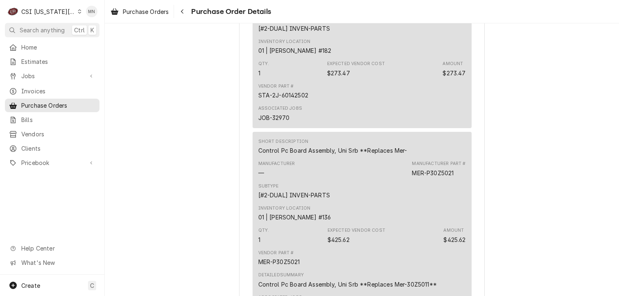
scroll to position [614, 0]
drag, startPoint x: 455, startPoint y: 198, endPoint x: 410, endPoint y: 201, distance: 45.2
click at [410, 178] on div "Manufacturer — Manufacturer Part # MER-P30Z5021" at bounding box center [362, 167] width 208 height 22
copy div "MER-P30Z5021"
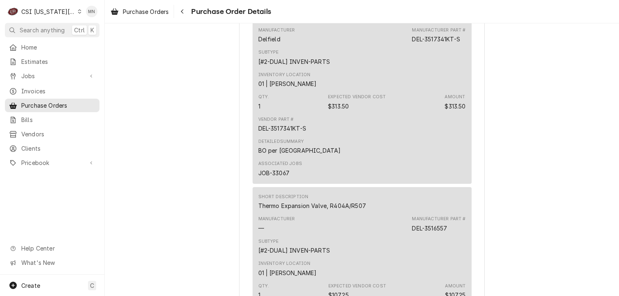
scroll to position [982, 0]
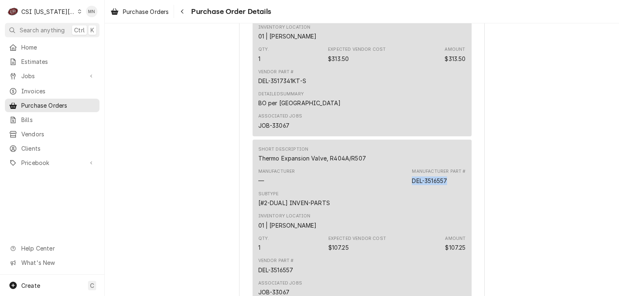
drag, startPoint x: 445, startPoint y: 206, endPoint x: 409, endPoint y: 208, distance: 36.9
click at [409, 187] on div "Manufacturer — Manufacturer Part # DEL-3516557" at bounding box center [362, 176] width 208 height 22
copy div "DEL-3516557"
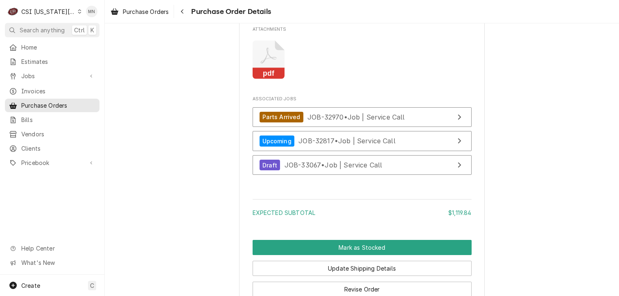
scroll to position [1412, 0]
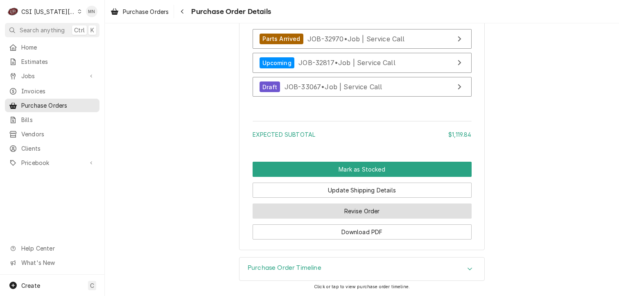
click at [365, 212] on button "Revise Order" at bounding box center [362, 210] width 219 height 15
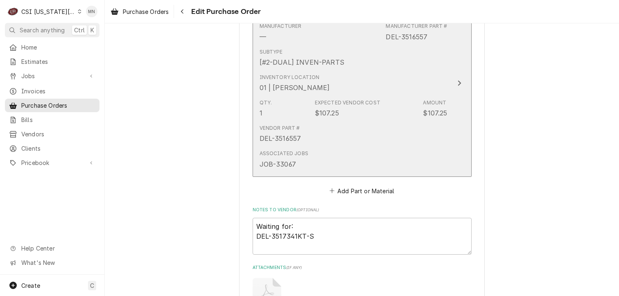
scroll to position [1187, 0]
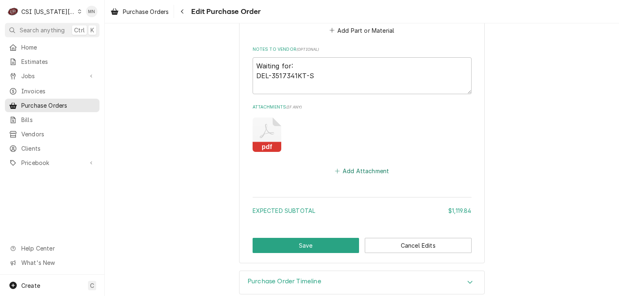
click at [350, 170] on button "Add Attachment" at bounding box center [361, 170] width 57 height 11
type textarea "x"
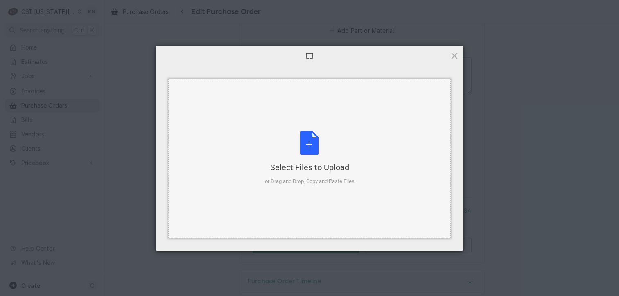
click at [309, 144] on div "Select Files to Upload or Drag and Drop, Copy and Paste Files" at bounding box center [310, 158] width 90 height 54
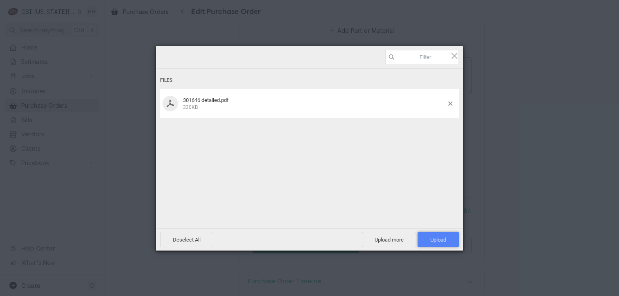
click at [439, 241] on span "Upload 1" at bounding box center [438, 240] width 16 height 6
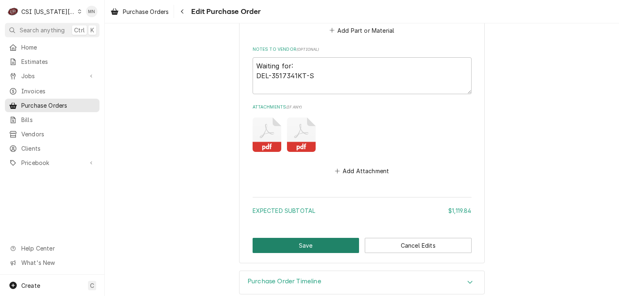
click at [312, 244] on button "Save" at bounding box center [306, 245] width 107 height 15
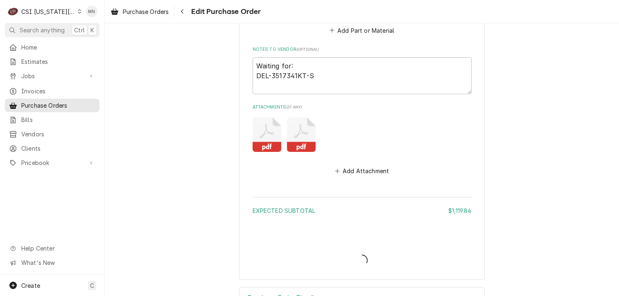
type textarea "x"
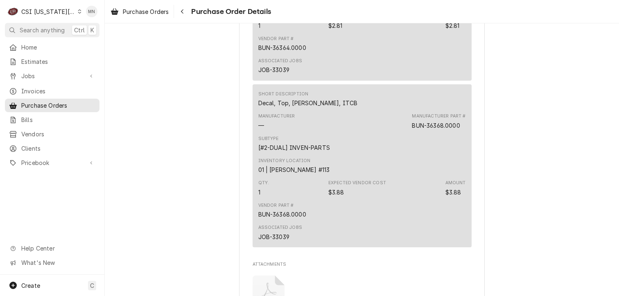
scroll to position [1228, 0]
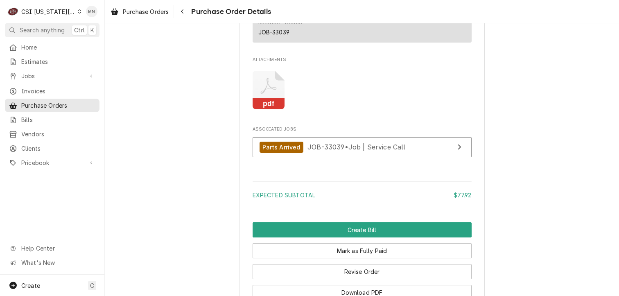
click at [262, 110] on icon "Attachments" at bounding box center [269, 90] width 32 height 39
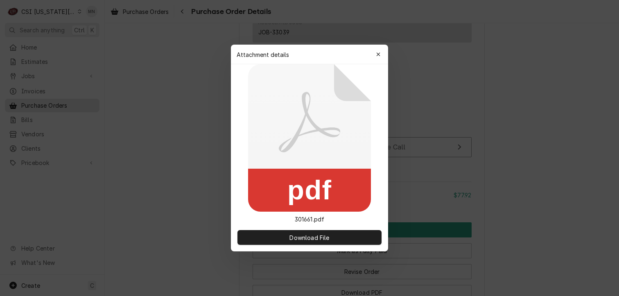
click at [262, 112] on icon at bounding box center [309, 137] width 123 height 147
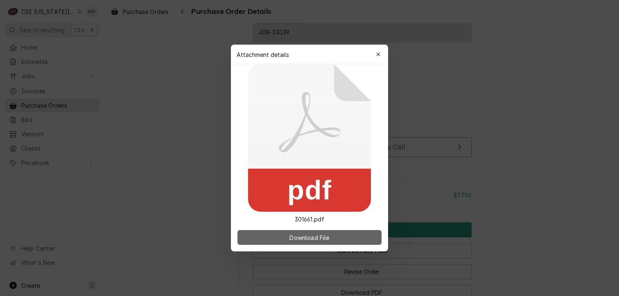
click at [314, 235] on span "Download File" at bounding box center [309, 237] width 43 height 9
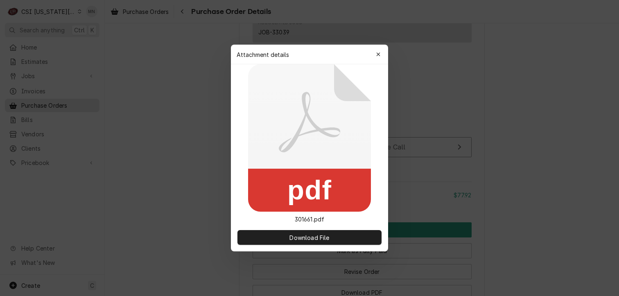
click at [379, 48] on button "button" at bounding box center [378, 54] width 13 height 13
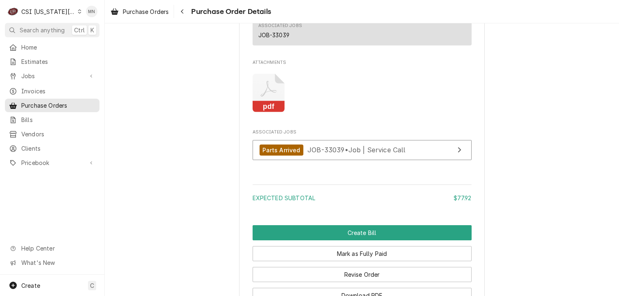
scroll to position [1269, 0]
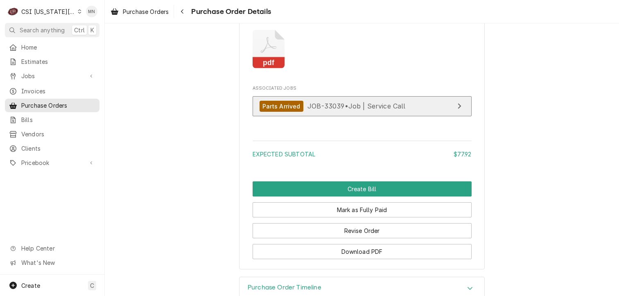
click at [289, 112] on div "Parts Arrived" at bounding box center [282, 106] width 44 height 11
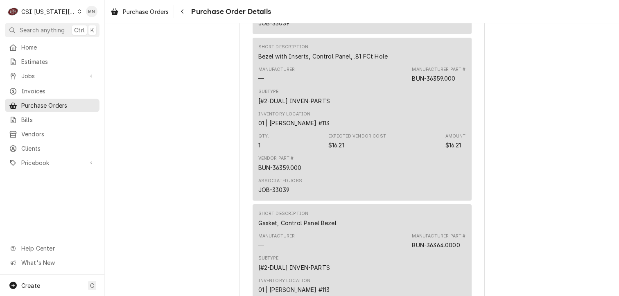
scroll to position [573, 0]
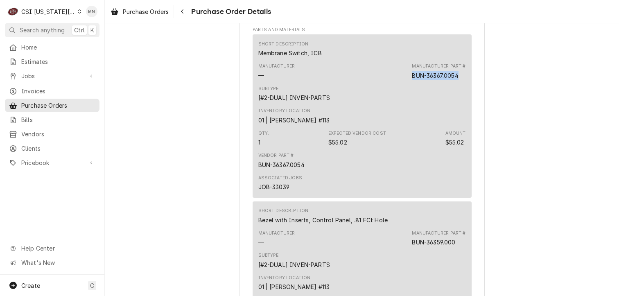
click at [460, 79] on div "Manufacturer Part # BUN-36367.0054" at bounding box center [439, 71] width 54 height 16
drag, startPoint x: 460, startPoint y: 99, endPoint x: 449, endPoint y: 101, distance: 11.6
copy div "BUN-36367.0054"
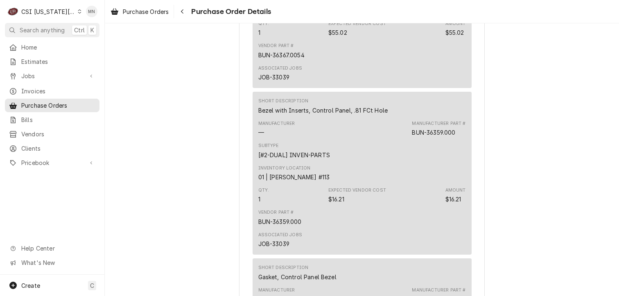
scroll to position [696, 0]
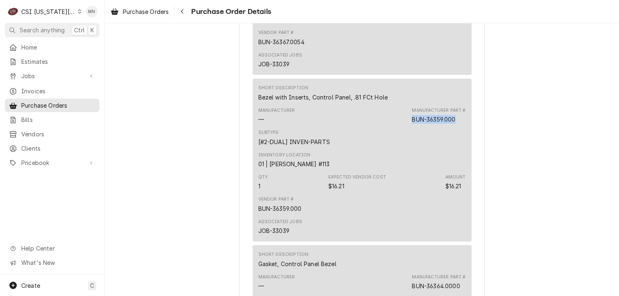
drag, startPoint x: 454, startPoint y: 145, endPoint x: 408, endPoint y: 145, distance: 46.3
click at [408, 126] on div "Manufacturer — Manufacturer Part # BUN-36359.000" at bounding box center [362, 115] width 208 height 22
drag, startPoint x: 408, startPoint y: 145, endPoint x: 413, endPoint y: 143, distance: 4.9
copy div "BUN-36359.000"
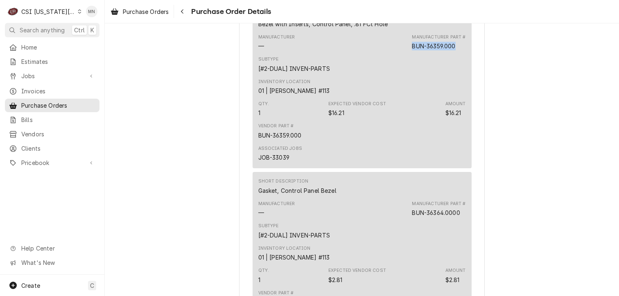
scroll to position [860, 0]
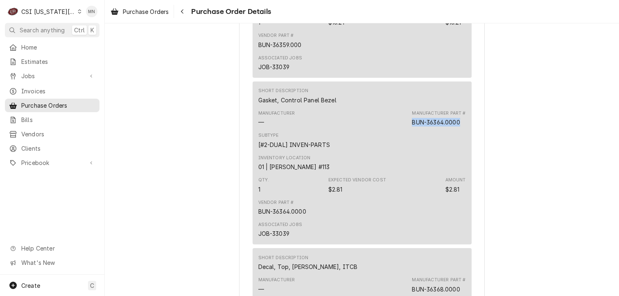
drag, startPoint x: 460, startPoint y: 149, endPoint x: 400, endPoint y: 148, distance: 60.6
click at [400, 129] on div "Manufacturer — Manufacturer Part # BUN-36364.0000" at bounding box center [362, 118] width 208 height 22
drag, startPoint x: 400, startPoint y: 148, endPoint x: 409, endPoint y: 145, distance: 9.3
copy div "BUN-36364.0000"
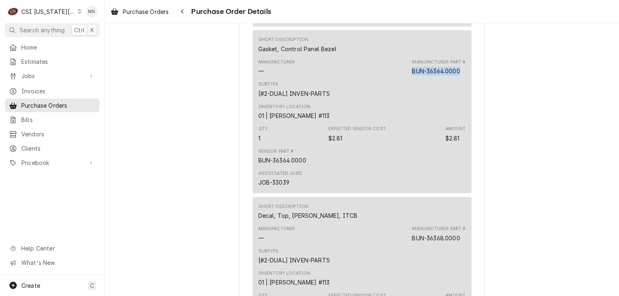
scroll to position [1023, 0]
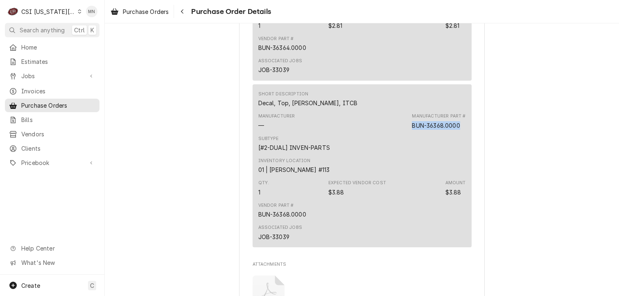
drag, startPoint x: 458, startPoint y: 153, endPoint x: 410, endPoint y: 153, distance: 47.9
click at [412, 130] on div "BUN-36368.0000" at bounding box center [436, 125] width 48 height 9
copy div "BUN-36368.0000"
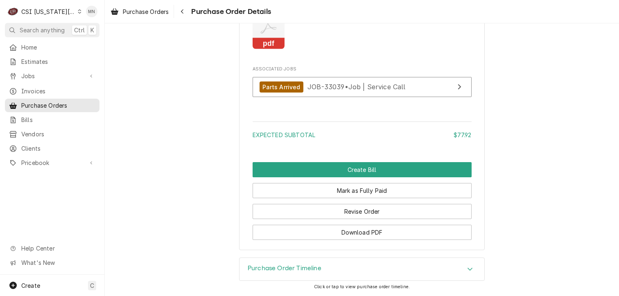
scroll to position [1310, 0]
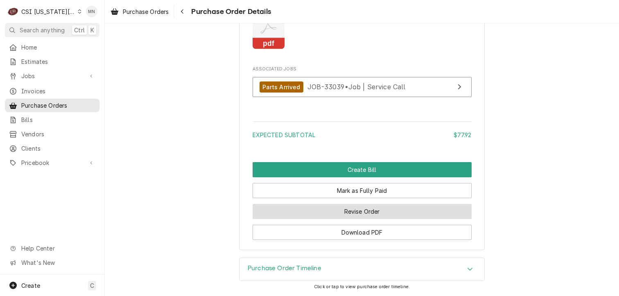
click at [368, 214] on button "Revise Order" at bounding box center [362, 211] width 219 height 15
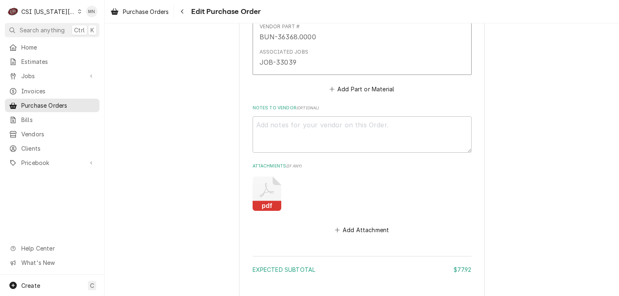
scroll to position [1136, 0]
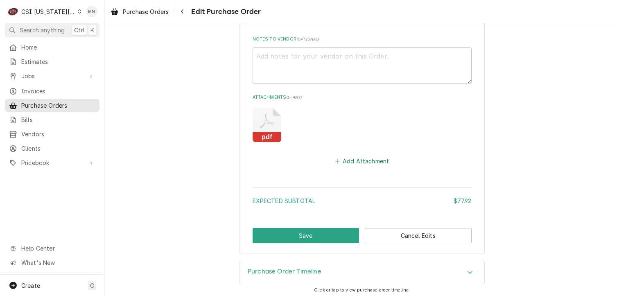
click at [348, 156] on button "Add Attachment" at bounding box center [361, 161] width 57 height 11
type textarea "x"
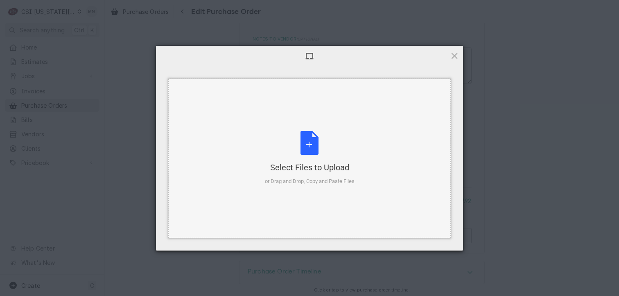
click at [304, 142] on div "Select Files to Upload or Drag and Drop, Copy and Paste Files" at bounding box center [310, 158] width 90 height 54
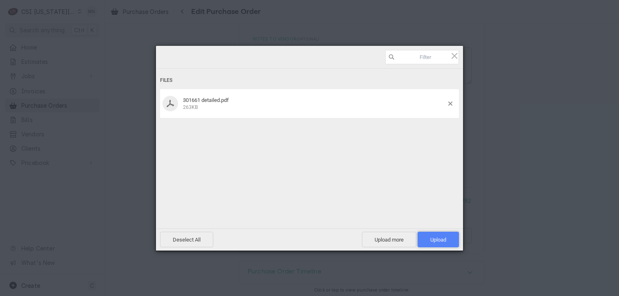
click at [435, 239] on span "Upload 1" at bounding box center [438, 240] width 16 height 6
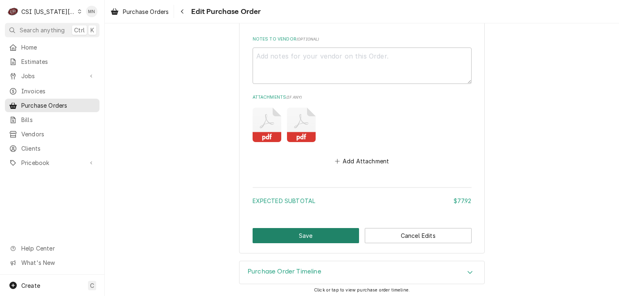
click at [327, 234] on button "Save" at bounding box center [306, 235] width 107 height 15
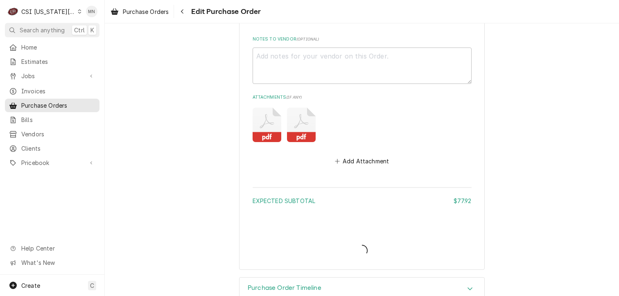
type textarea "x"
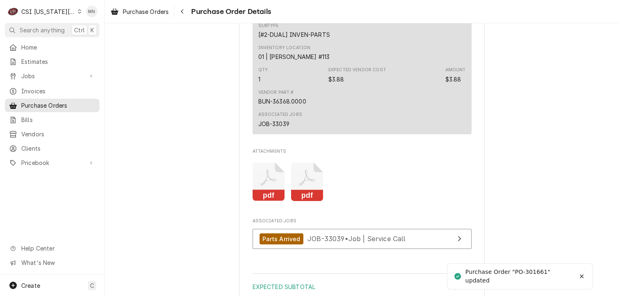
scroll to position [1228, 0]
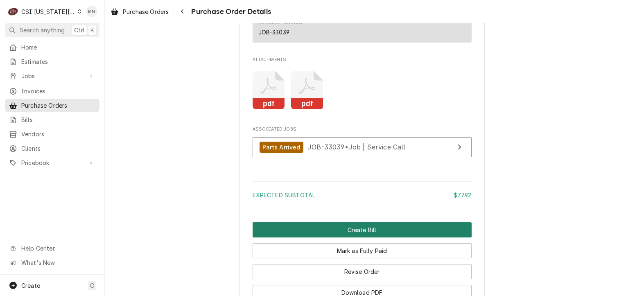
click at [352, 237] on button "Create Bill" at bounding box center [362, 229] width 219 height 15
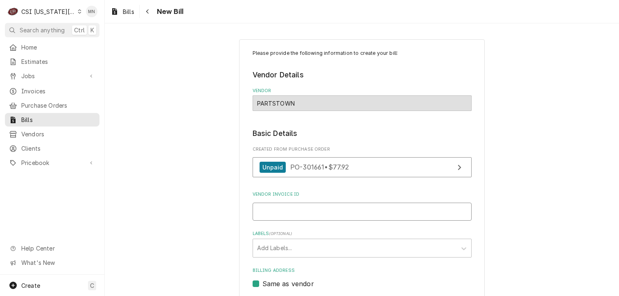
click at [285, 211] on input "Vendor Invoice ID" at bounding box center [362, 212] width 219 height 18
click at [296, 215] on input "Vendor Invoice ID" at bounding box center [362, 212] width 219 height 18
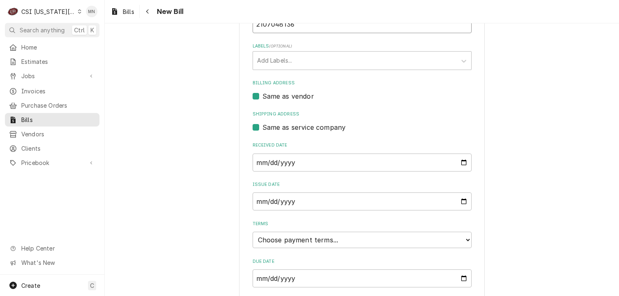
scroll to position [212, 0]
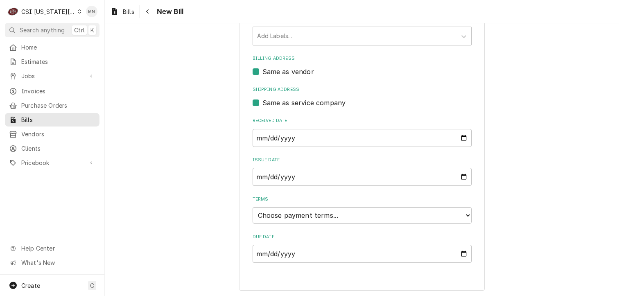
type input "2107048136"
click at [302, 216] on select "Choose payment terms... Same Day Net 7 Net 14 Net 21 Net 30 Net 45 Net 60 Net 90" at bounding box center [362, 215] width 219 height 16
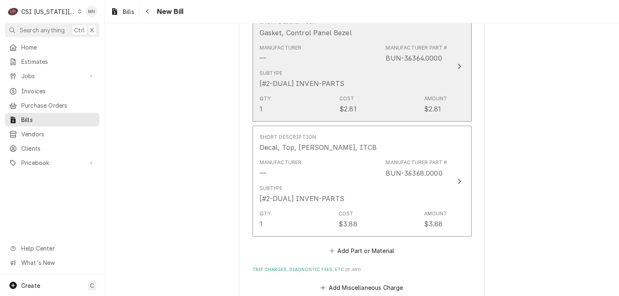
scroll to position [826, 0]
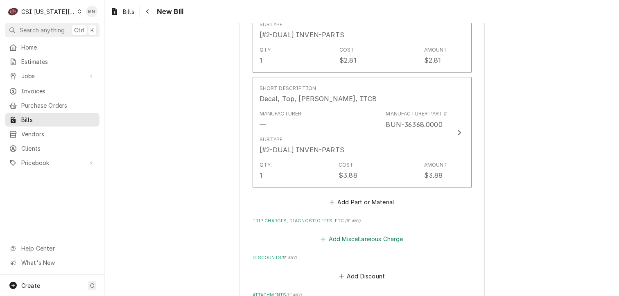
click at [336, 236] on button "Add Miscellaneous Charge" at bounding box center [361, 238] width 85 height 11
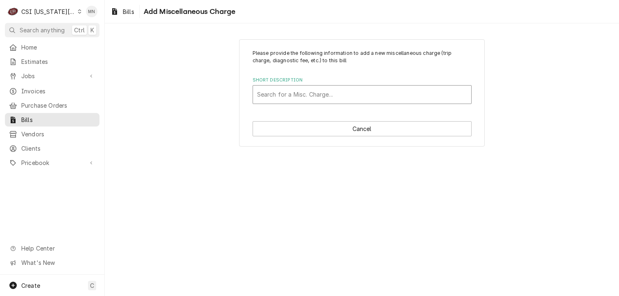
click at [290, 92] on div "Short Description" at bounding box center [362, 94] width 210 height 15
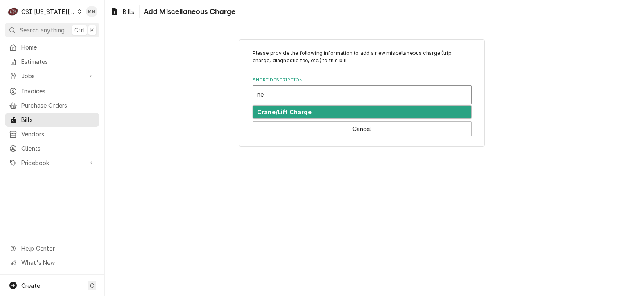
type input "n"
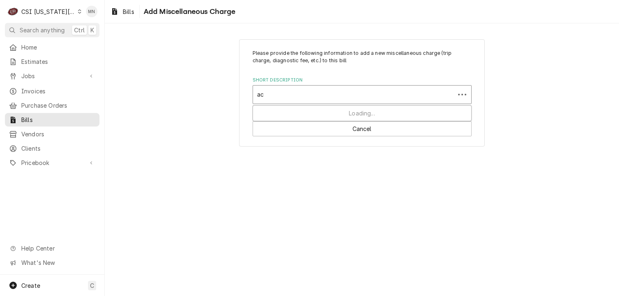
type input "aco"
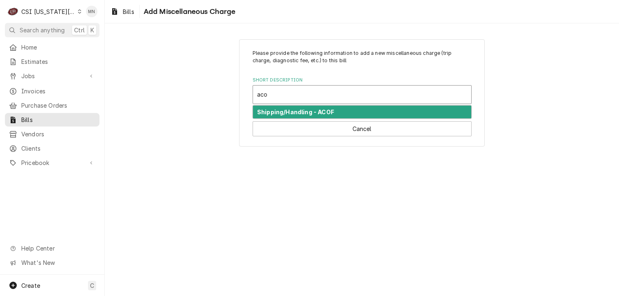
click at [290, 113] on strong "Shipping/Handling - ACOF" at bounding box center [295, 111] width 77 height 7
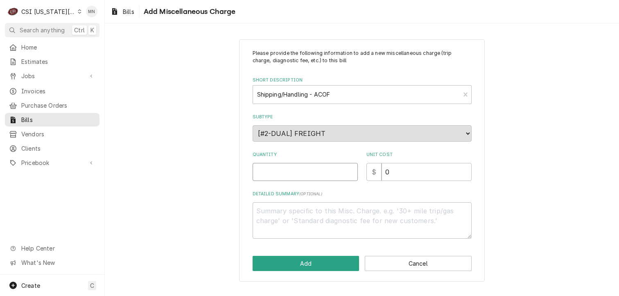
click at [279, 169] on input "Quantity" at bounding box center [305, 172] width 105 height 18
type textarea "x"
type input "1"
type textarea "x"
type input "1"
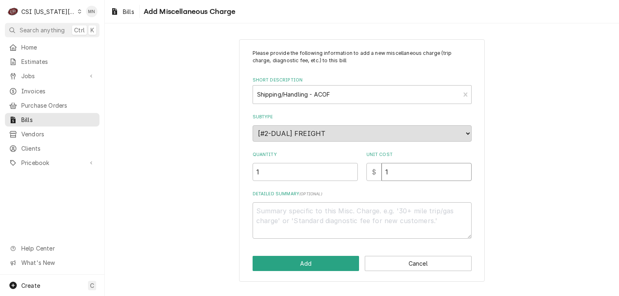
type textarea "x"
type input "13"
type textarea "x"
type input "136"
type textarea "x"
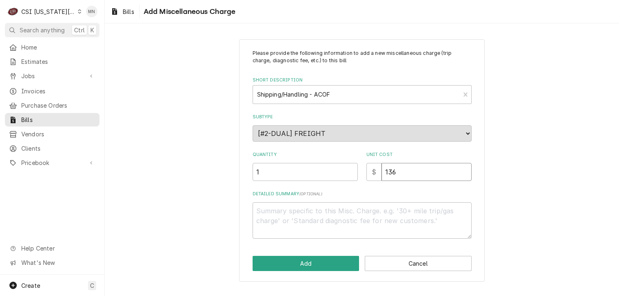
type input "136.8"
type textarea "x"
type input "136.89"
click at [280, 211] on textarea "Detailed Summary ( optional )" at bounding box center [362, 220] width 219 height 37
type textarea "x"
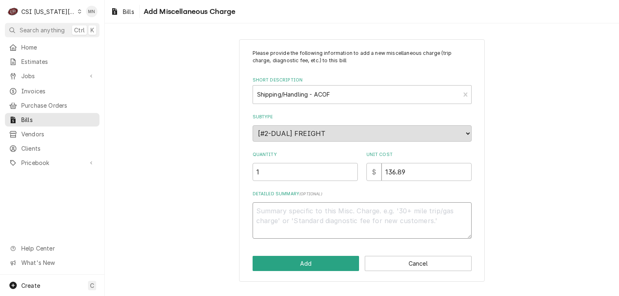
type textarea "N"
type textarea "x"
type textarea "NE"
type textarea "x"
type textarea "NEX"
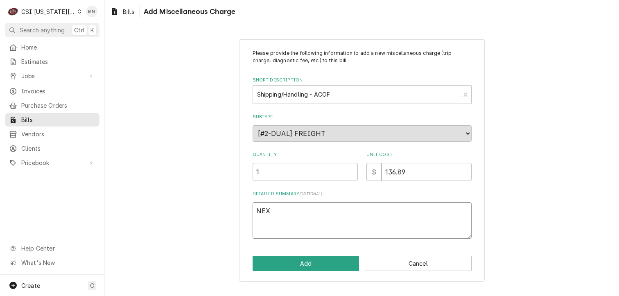
type textarea "x"
type textarea "NEXT"
type textarea "x"
type textarea "NEXT"
type textarea "x"
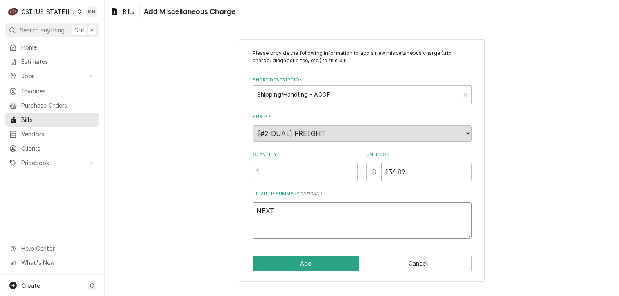
type textarea "NEXT D"
type textarea "x"
type textarea "NEXT DA"
type textarea "x"
type textarea "NEXT DAY"
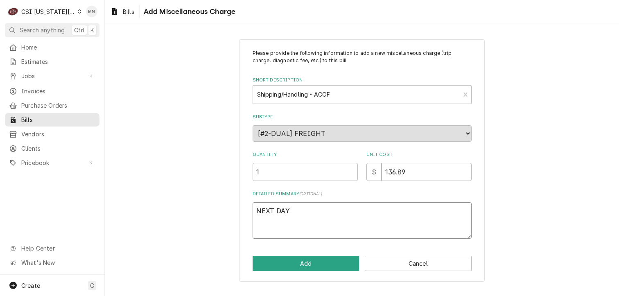
type textarea "x"
type textarea "NEXT DAY"
type textarea "x"
type textarea "NEXT DAY A"
type textarea "x"
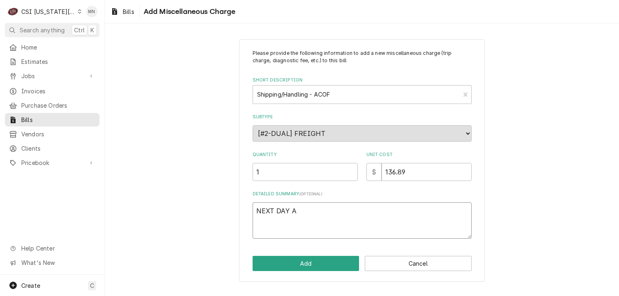
type textarea "NEXT DAY AI"
type textarea "x"
type textarea "NEXT DAY AIR"
type textarea "x"
type textarea "NEXT DAY AIR"
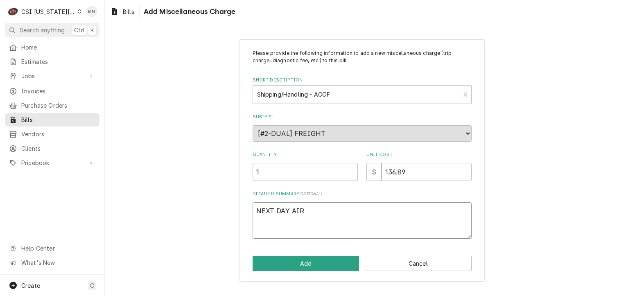
type textarea "x"
type textarea "NEXT DAY AIR J"
type textarea "x"
type textarea "NEXT DAY AIR JO"
type textarea "x"
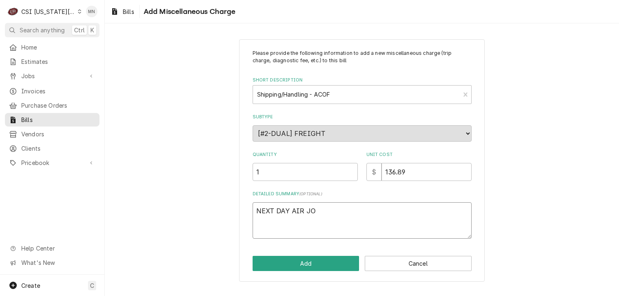
type textarea "NEXT DAY AIR JOB"
type textarea "x"
type textarea "NEXT DAY AIR JOB"
type textarea "x"
type textarea "NEXT DAY AIR JOB 3"
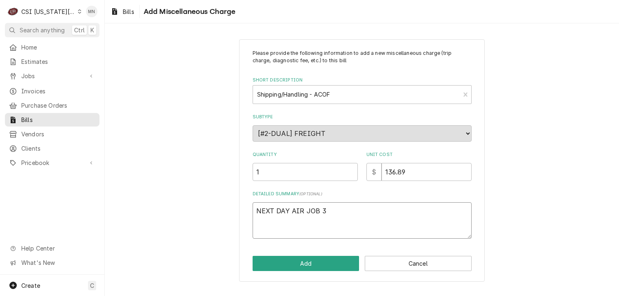
type textarea "x"
type textarea "NEXT DAY AIR JOB 33"
type textarea "x"
type textarea "NEXT DAY AIR JOB 333"
type textarea "x"
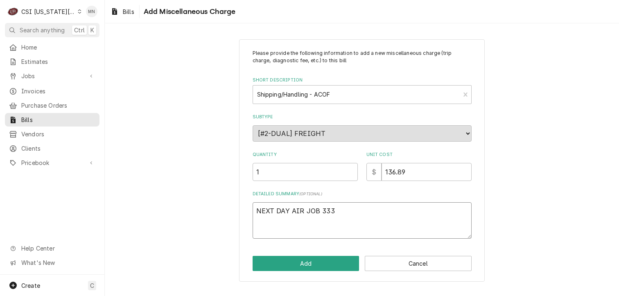
type textarea "NEXT DAY AIR JOB 33"
type textarea "x"
type textarea "NEXT DAY AIR JOB 330"
type textarea "x"
type textarea "NEXT DAY AIR JOB 3303"
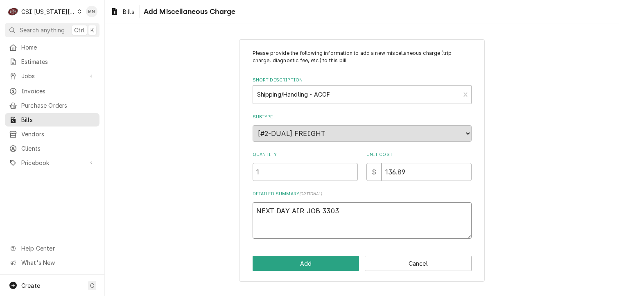
type textarea "x"
type textarea "NEXT DAY AIR JOB 33039"
type textarea "x"
type textarea "NEXT DAY AIR JOB 33039"
type textarea "x"
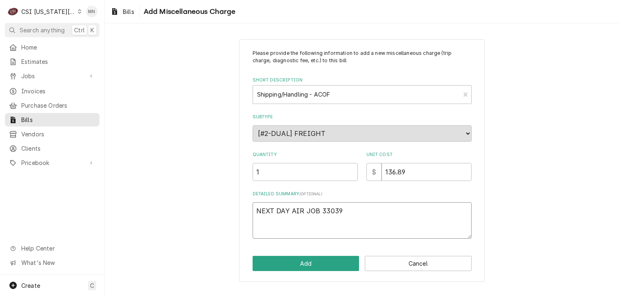
type textarea "NEXT DAY AIR JOB 33039 $"
type textarea "x"
type textarea "NEXT DAY AIR JOB 33039 $"
type textarea "x"
type textarea "NEXT DAY AIR JOB 33039 $ 1"
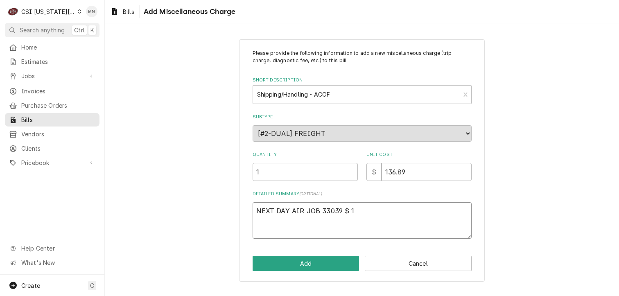
type textarea "x"
type textarea "NEXT DAY AIR JOB 33039 $ 13"
type textarea "x"
type textarea "NEXT DAY AIR JOB 33039 $ 136"
type textarea "x"
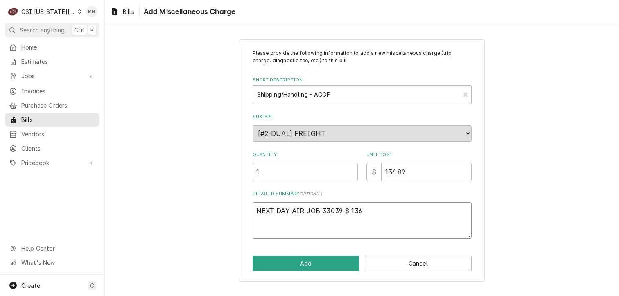
type textarea "NEXT DAY AIR JOB 33039 $ 136."
type textarea "x"
type textarea "NEXT DAY AIR JOB 33039 $ 136.8"
type textarea "x"
type textarea "NEXT DAY AIR JOB 33039 $ 136.89"
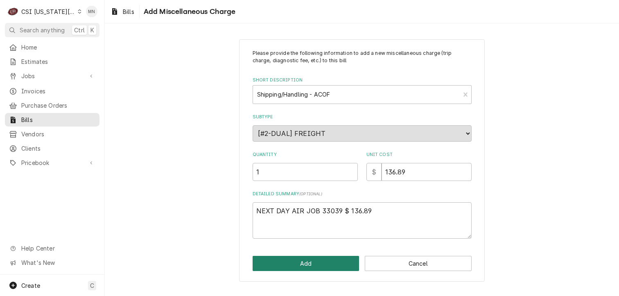
click at [302, 264] on button "Add" at bounding box center [306, 263] width 107 height 15
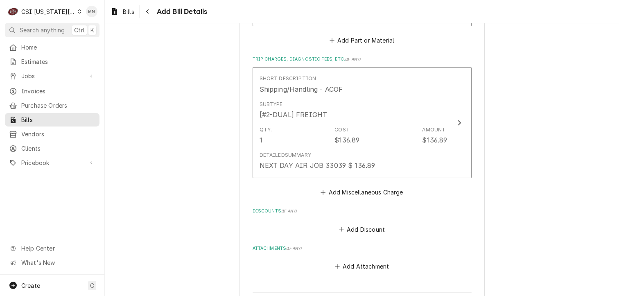
scroll to position [1076, 0]
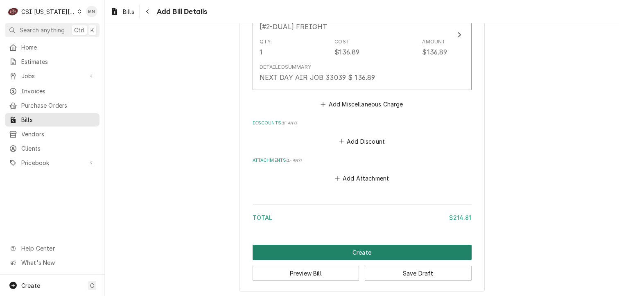
click at [368, 250] on button "Create" at bounding box center [362, 252] width 219 height 15
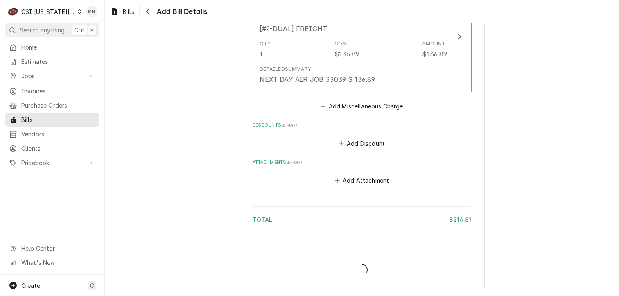
scroll to position [1072, 0]
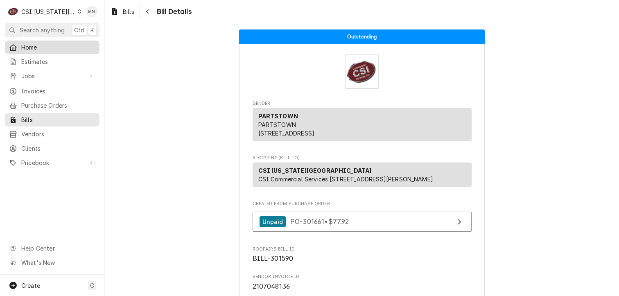
click at [22, 44] on span "Home" at bounding box center [58, 47] width 74 height 9
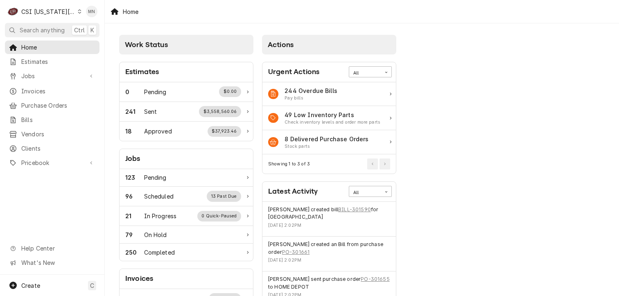
click at [61, 11] on div "CSI [US_STATE][GEOGRAPHIC_DATA]" at bounding box center [48, 11] width 54 height 9
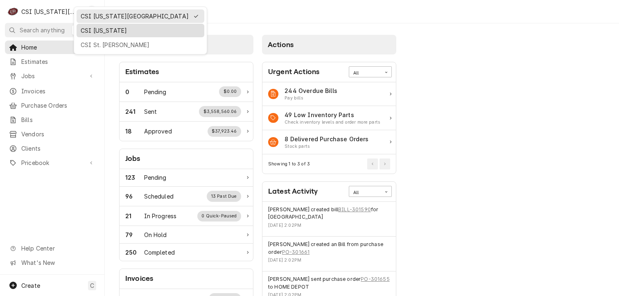
click at [97, 28] on div "CSI [US_STATE]" at bounding box center [141, 30] width 120 height 9
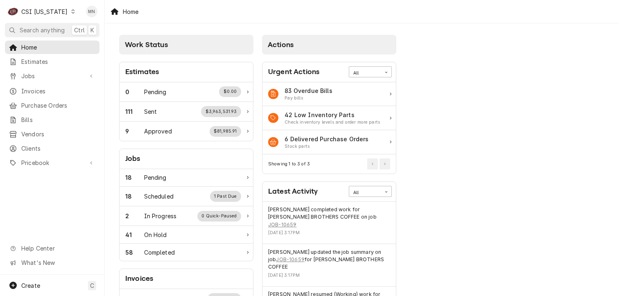
click at [57, 11] on div "CSI Kentucky" at bounding box center [44, 11] width 46 height 9
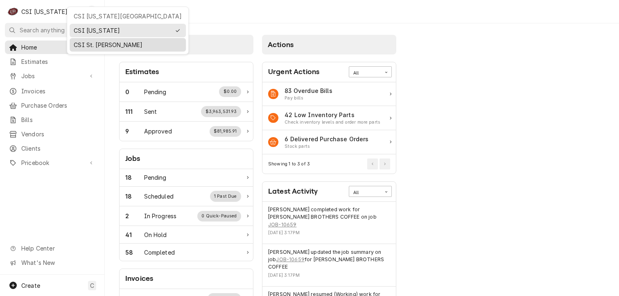
click at [86, 43] on div "CSI St. [PERSON_NAME]" at bounding box center [128, 45] width 108 height 9
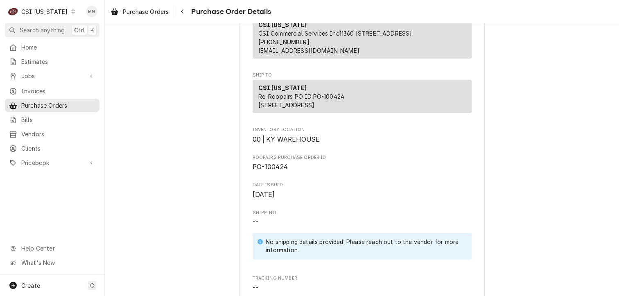
scroll to position [205, 0]
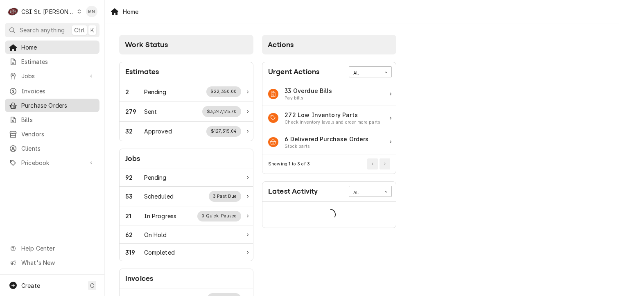
click at [44, 102] on span "Purchase Orders" at bounding box center [58, 105] width 74 height 9
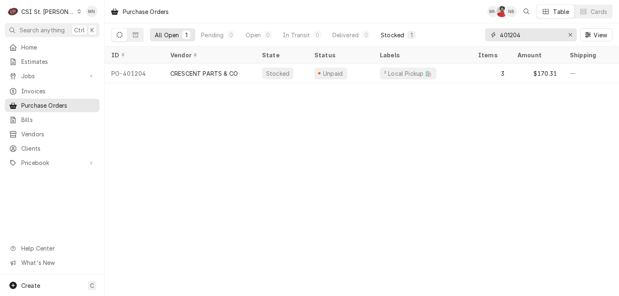
drag, startPoint x: 530, startPoint y: 32, endPoint x: 412, endPoint y: 40, distance: 118.5
click at [412, 40] on div "All Open 1 Pending 0 Open 0 In Transit 0 Delivered 0 Stocked 1 401204 View" at bounding box center [361, 34] width 501 height 23
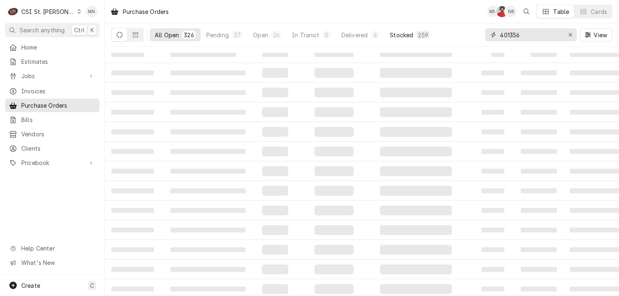
type input "401356"
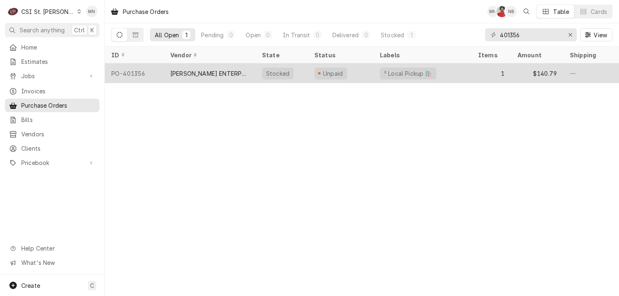
click at [238, 70] on div "FERGUSON ENTERPRISES, INC" at bounding box center [209, 73] width 79 height 9
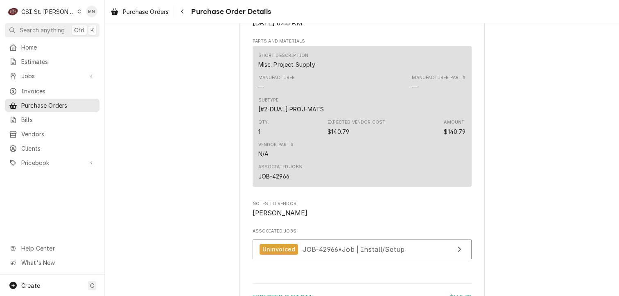
scroll to position [696, 0]
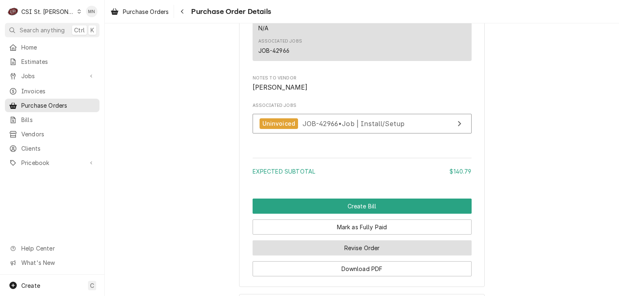
click at [373, 255] on button "Revise Order" at bounding box center [362, 247] width 219 height 15
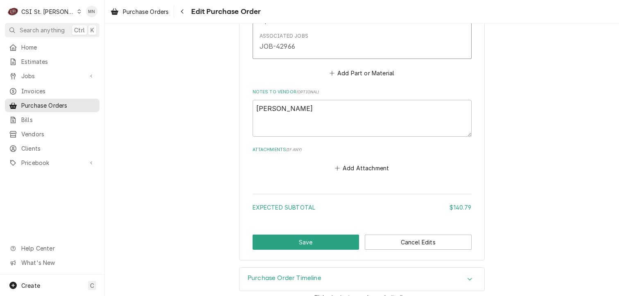
scroll to position [532, 0]
click at [358, 167] on button "Add Attachment" at bounding box center [361, 167] width 57 height 11
type textarea "x"
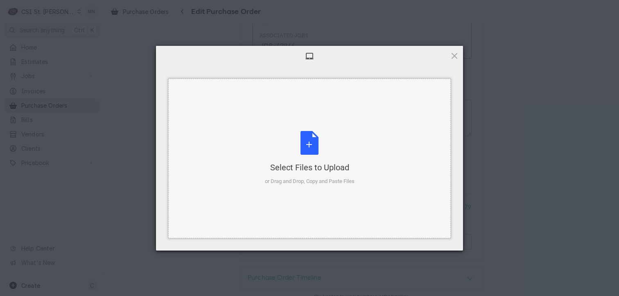
click at [309, 148] on div "Select Files to Upload or Drag and Drop, Copy and Paste Files" at bounding box center [310, 158] width 90 height 54
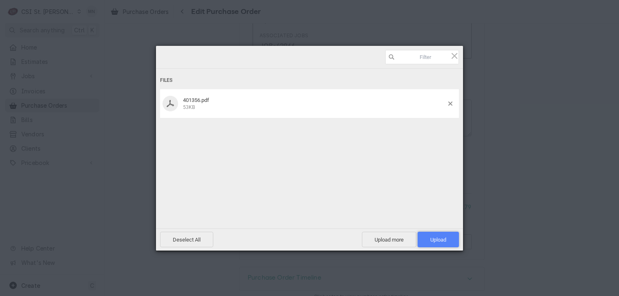
click at [430, 237] on span "Upload 1" at bounding box center [438, 240] width 16 height 6
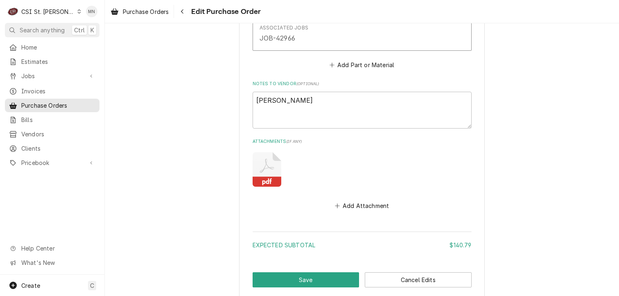
scroll to position [573, 0]
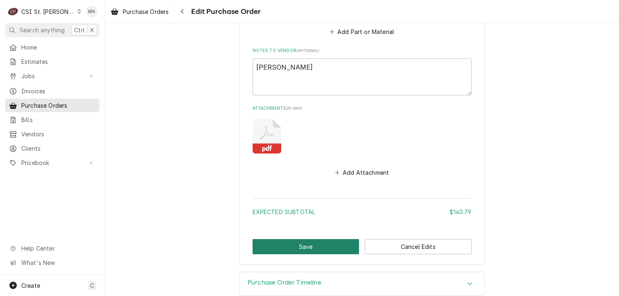
click at [319, 244] on button "Save" at bounding box center [306, 246] width 107 height 15
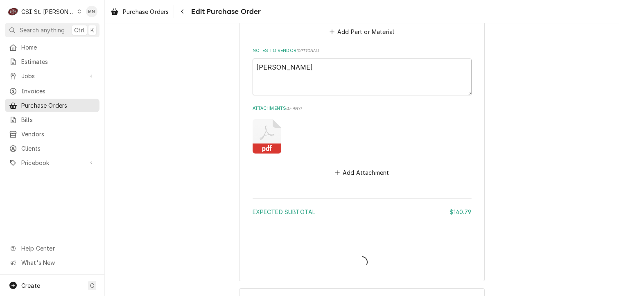
type textarea "x"
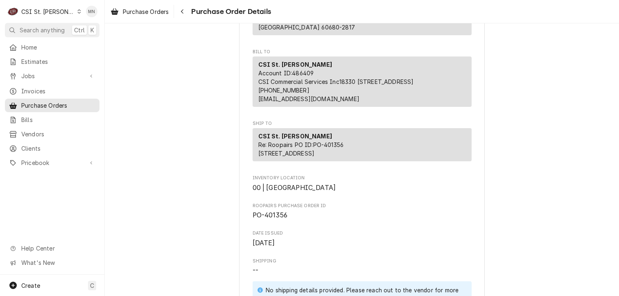
scroll to position [123, 0]
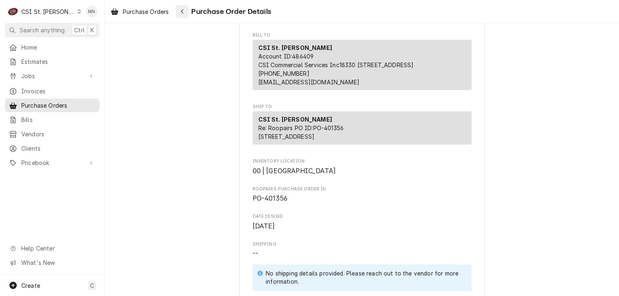
click at [183, 13] on icon "Navigate back" at bounding box center [182, 11] width 2 height 5
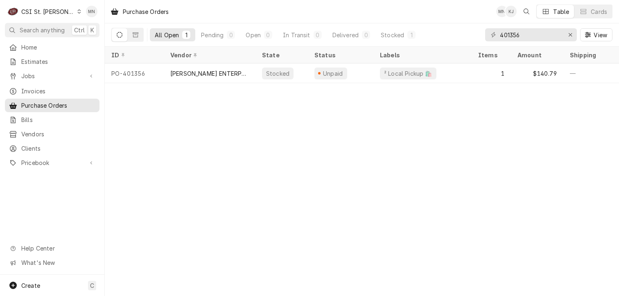
click at [54, 11] on div "CSI St. [PERSON_NAME]" at bounding box center [47, 11] width 53 height 9
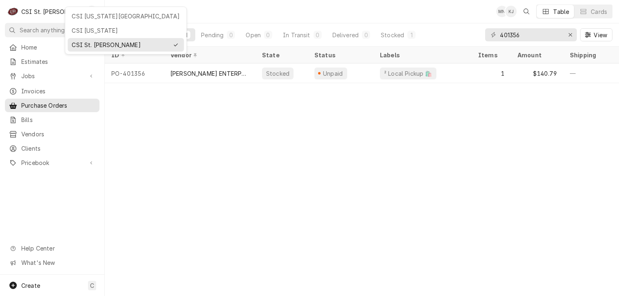
click at [82, 14] on div "CSI [US_STATE][GEOGRAPHIC_DATA]" at bounding box center [126, 16] width 108 height 9
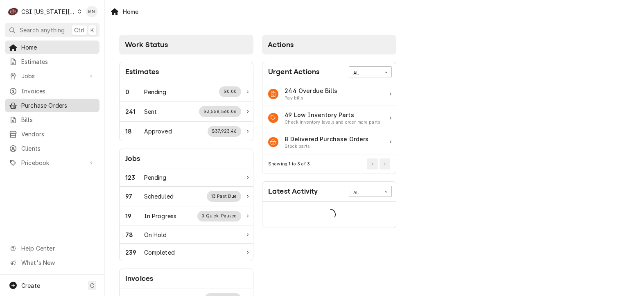
click at [49, 102] on span "Purchase Orders" at bounding box center [58, 105] width 74 height 9
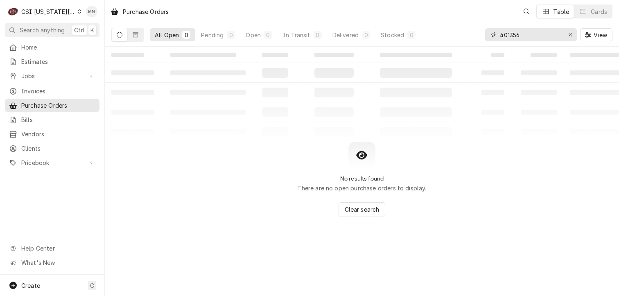
drag, startPoint x: 523, startPoint y: 32, endPoint x: 324, endPoint y: 48, distance: 199.2
click at [328, 46] on div "All Open 0 Pending 0 Open 0 In Transit 0 Delivered 0 Stocked 0 401356 View" at bounding box center [361, 34] width 501 height 23
type input "301542"
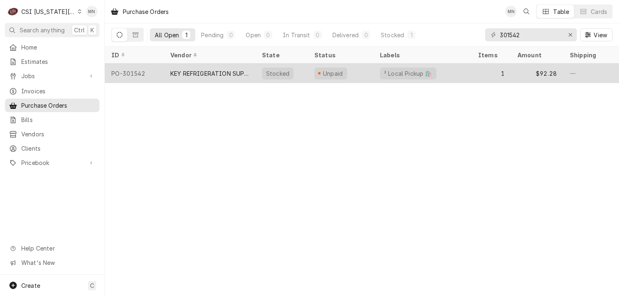
click at [231, 70] on div "KEY REFRIGERATION SUPPLY" at bounding box center [209, 73] width 79 height 9
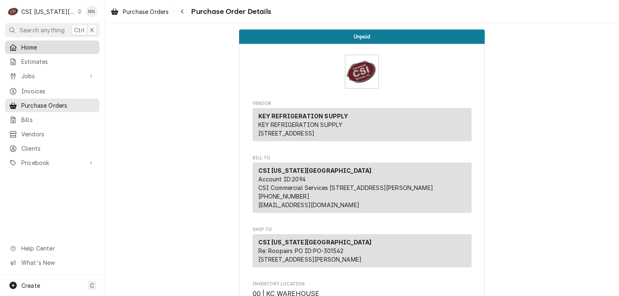
click at [34, 47] on span "Home" at bounding box center [58, 47] width 74 height 9
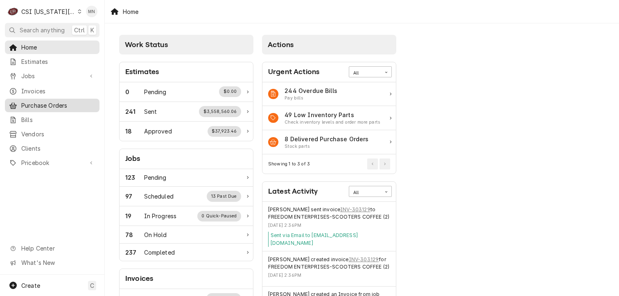
click at [46, 104] on span "Purchase Orders" at bounding box center [58, 105] width 74 height 9
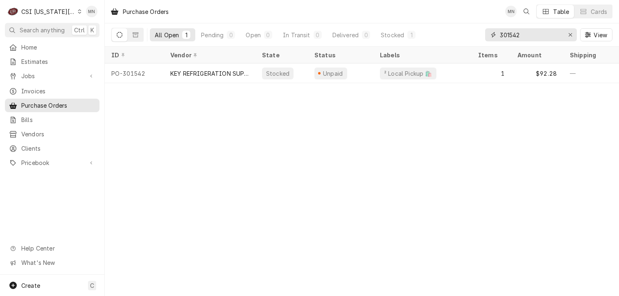
drag, startPoint x: 524, startPoint y: 34, endPoint x: 436, endPoint y: 34, distance: 88.4
click at [442, 34] on div "All Open 1 Pending 0 Open 0 In Transit 0 Delivered 0 Stocked 1 301542 View" at bounding box center [361, 34] width 501 height 23
type input "home depot"
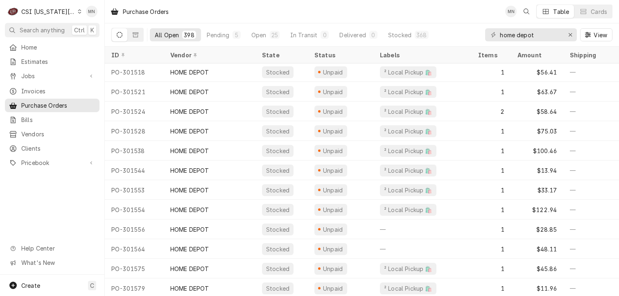
scroll to position [6821, 0]
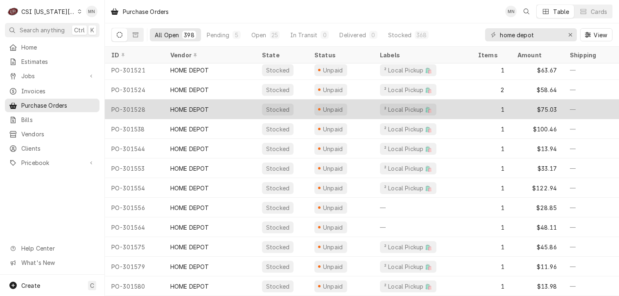
click at [167, 111] on div "HOME DEPOT" at bounding box center [210, 109] width 92 height 20
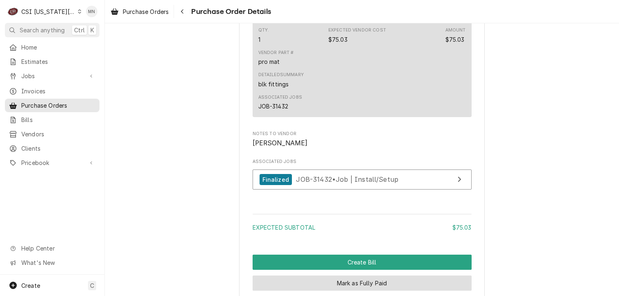
scroll to position [737, 0]
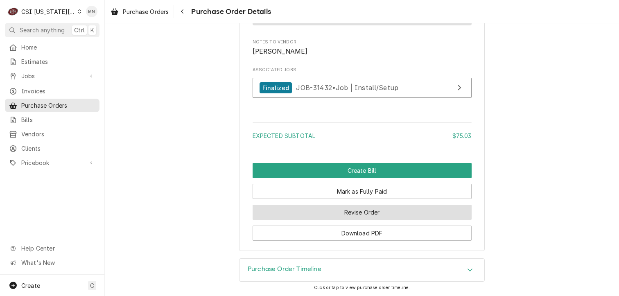
click at [367, 220] on button "Revise Order" at bounding box center [362, 212] width 219 height 15
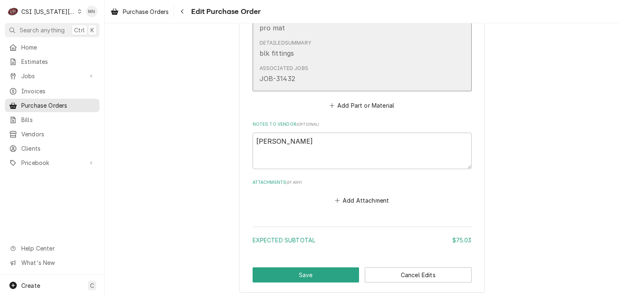
scroll to position [545, 0]
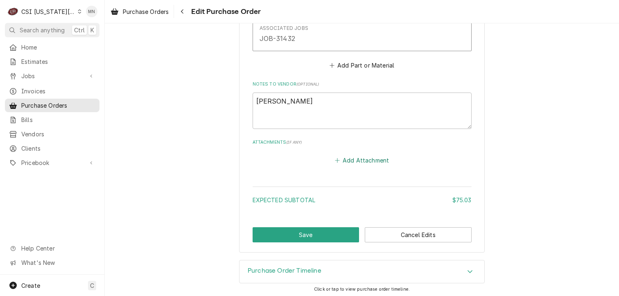
click at [352, 159] on button "Add Attachment" at bounding box center [361, 160] width 57 height 11
type textarea "x"
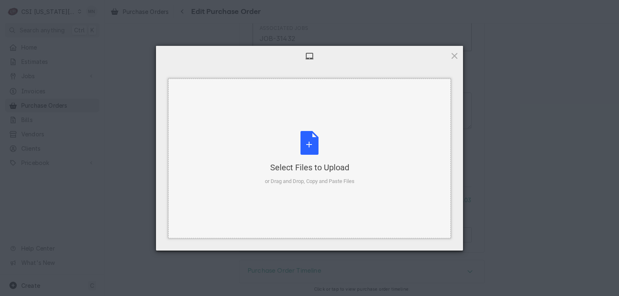
click at [314, 155] on div "Select Files to Upload or Drag and Drop, Copy and Paste Files" at bounding box center [310, 158] width 90 height 54
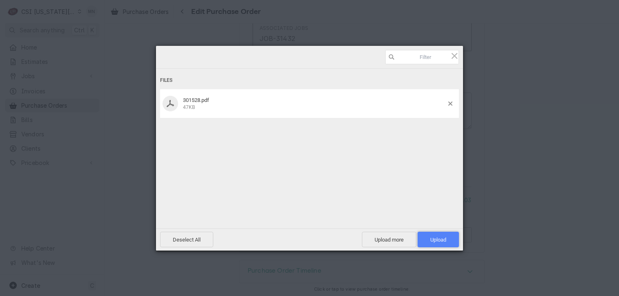
click at [420, 241] on span "Upload 1" at bounding box center [438, 240] width 41 height 16
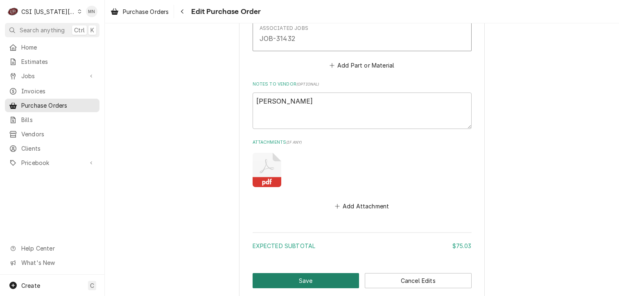
click at [302, 277] on button "Save" at bounding box center [306, 280] width 107 height 15
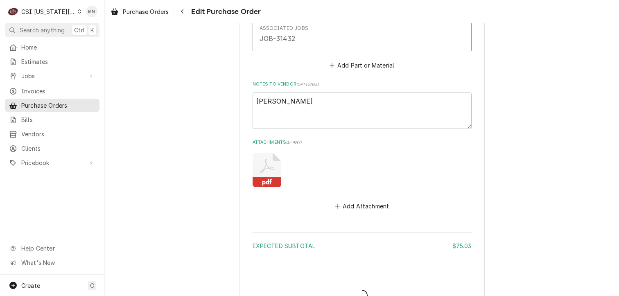
type textarea "x"
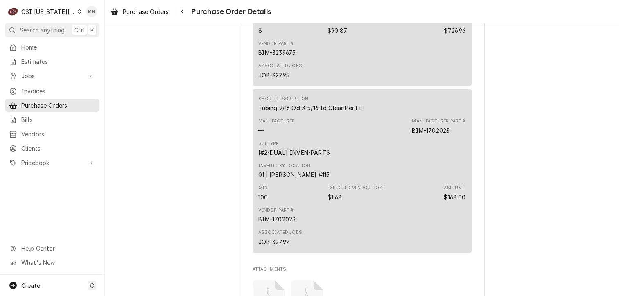
scroll to position [860, 0]
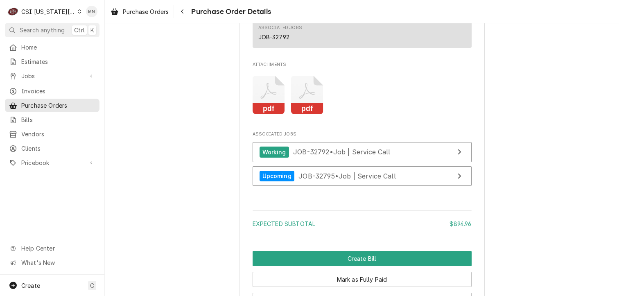
click at [264, 115] on icon "Attachments" at bounding box center [269, 95] width 32 height 39
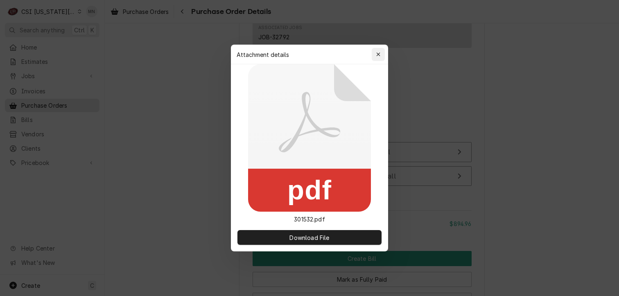
click at [377, 52] on icon "button" at bounding box center [378, 55] width 5 height 6
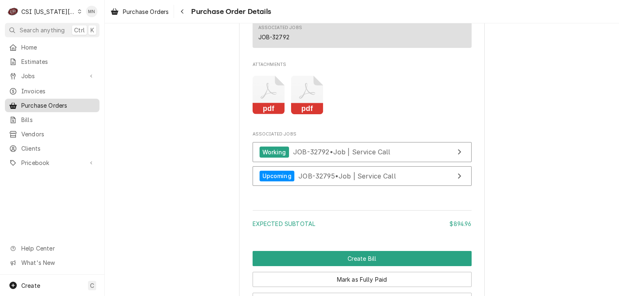
click at [37, 103] on span "Purchase Orders" at bounding box center [58, 105] width 74 height 9
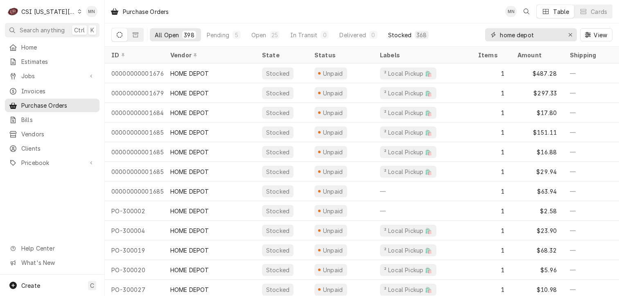
drag, startPoint x: 542, startPoint y: 36, endPoint x: 411, endPoint y: 39, distance: 130.2
click at [421, 38] on div "All Open 398 Pending 5 Open 25 In Transit 0 Delivered 0 Stocked 368 home depot …" at bounding box center [361, 34] width 501 height 23
type input "301582"
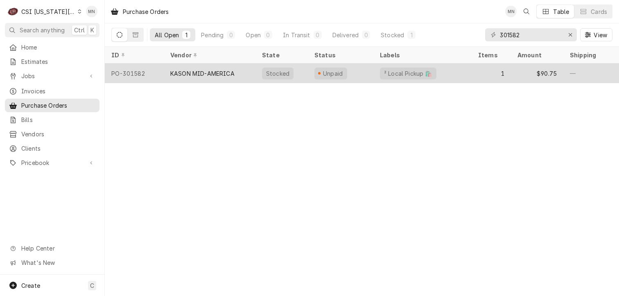
click at [221, 72] on div "KASON MID-AMERICA" at bounding box center [202, 73] width 64 height 9
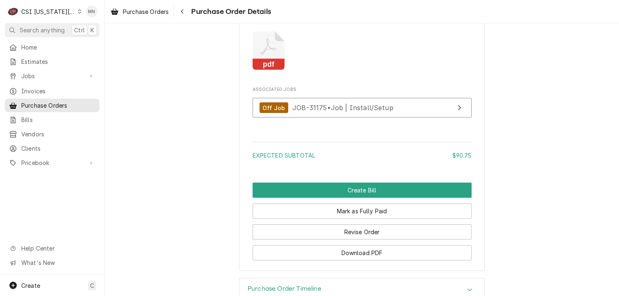
scroll to position [795, 0]
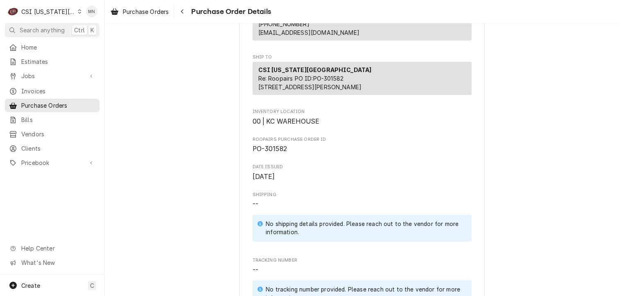
scroll to position [164, 0]
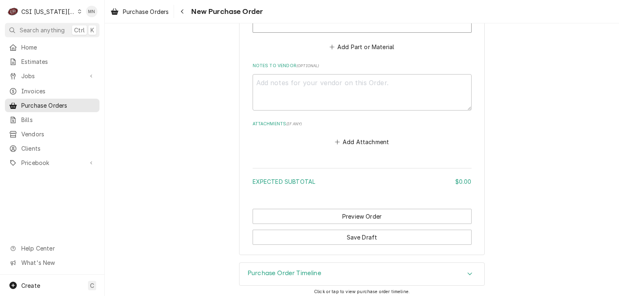
scroll to position [490, 0]
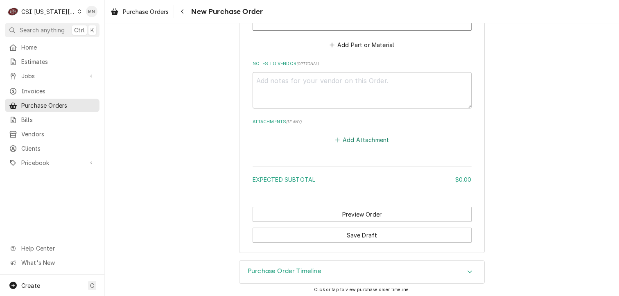
click at [351, 140] on button "Add Attachment" at bounding box center [361, 139] width 57 height 11
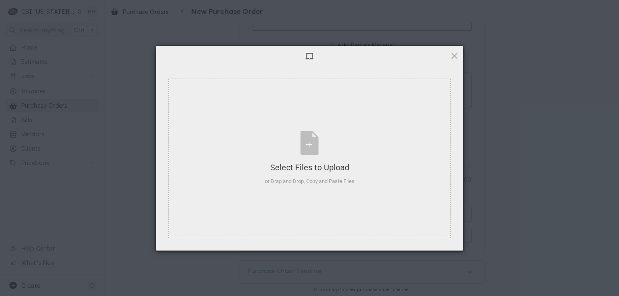
type textarea "x"
click at [300, 147] on div "Select Files to Upload or Drag and Drop, Copy and Paste Files" at bounding box center [310, 158] width 90 height 54
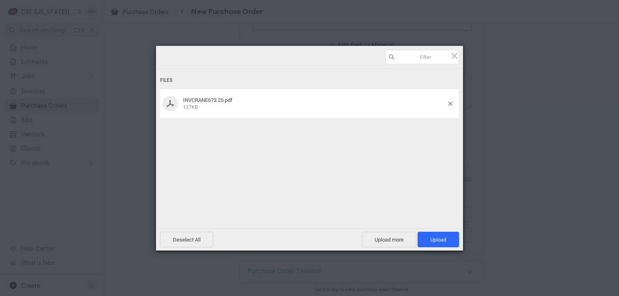
type textarea "x"
click at [455, 55] on span at bounding box center [454, 55] width 9 height 9
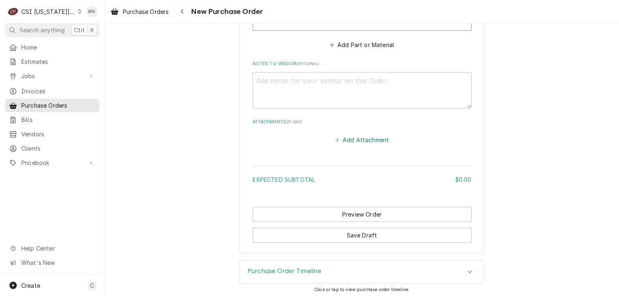
click at [350, 137] on button "Add Attachment" at bounding box center [361, 139] width 57 height 11
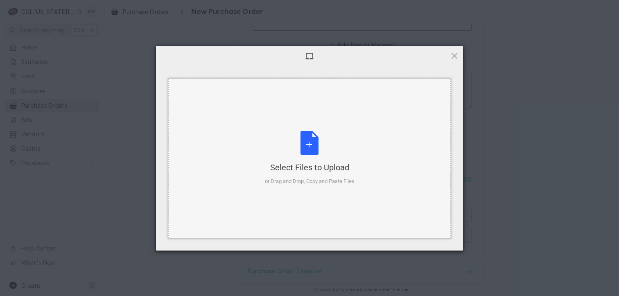
click at [306, 159] on div "Select Files to Upload or Drag and Drop, Copy and Paste Files" at bounding box center [310, 158] width 90 height 54
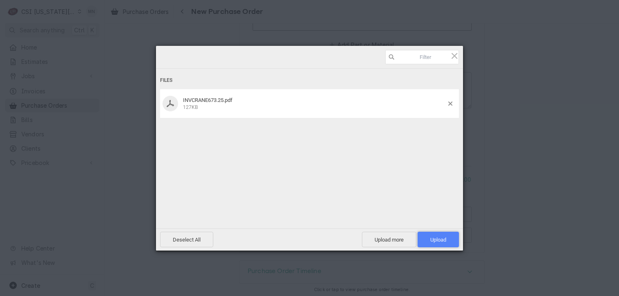
click at [432, 237] on span "Upload 1" at bounding box center [438, 240] width 16 height 6
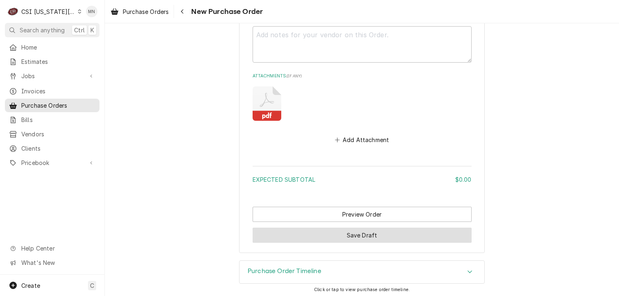
click at [342, 235] on button "Save Draft" at bounding box center [362, 235] width 219 height 15
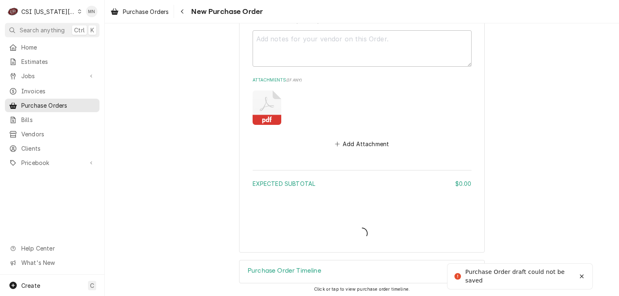
type textarea "x"
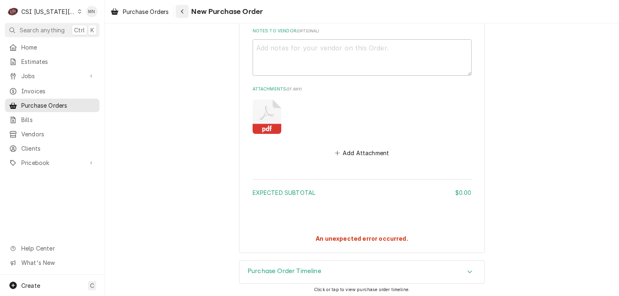
click at [185, 13] on div "Navigate back" at bounding box center [182, 11] width 8 height 8
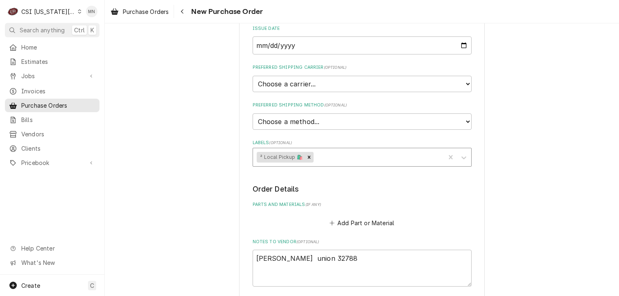
scroll to position [342, 0]
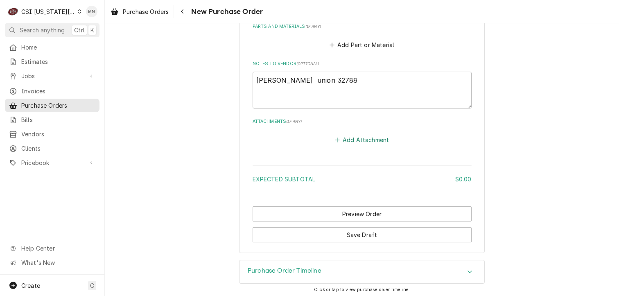
click at [362, 135] on button "Add Attachment" at bounding box center [361, 139] width 57 height 11
type textarea "x"
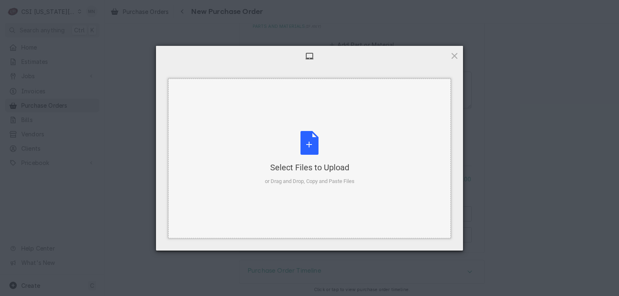
click at [321, 149] on div "Select Files to Upload or Drag and Drop, Copy and Paste Files" at bounding box center [310, 158] width 90 height 54
click at [455, 52] on span at bounding box center [454, 55] width 9 height 9
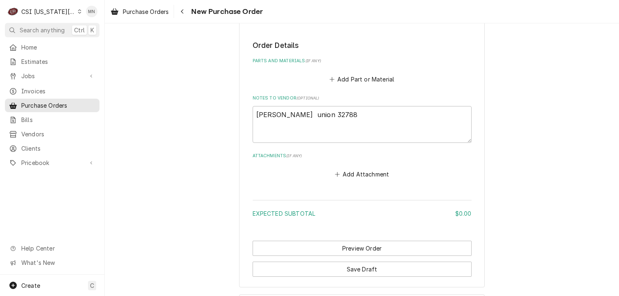
scroll to position [327, 0]
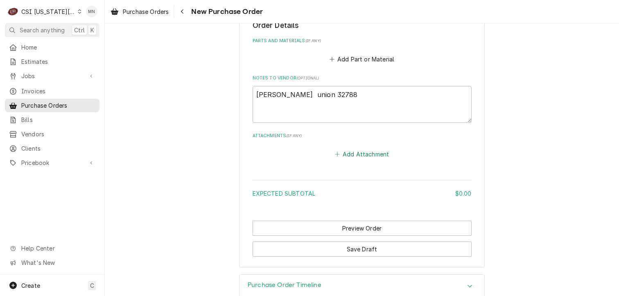
click at [356, 151] on button "Add Attachment" at bounding box center [361, 153] width 57 height 11
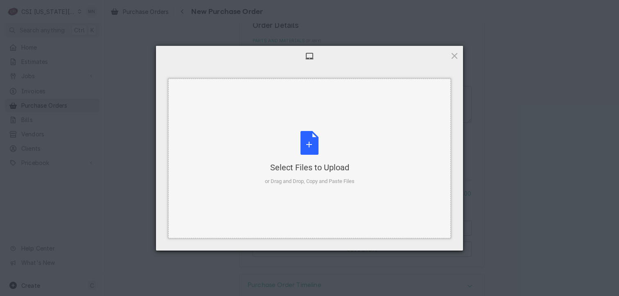
click at [306, 160] on div "Select Files to Upload or Drag and Drop, Copy and Paste Files" at bounding box center [310, 158] width 90 height 54
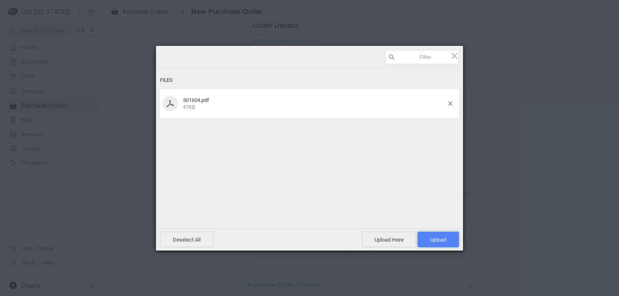
click at [442, 240] on span "Upload 1" at bounding box center [438, 240] width 16 height 6
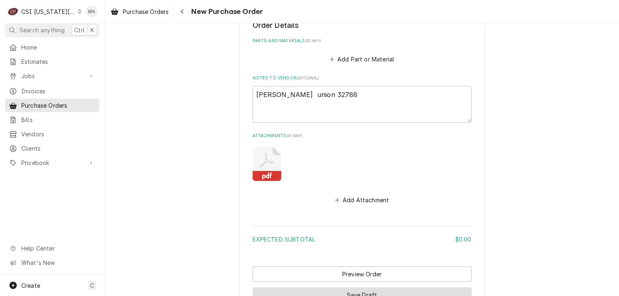
click at [339, 291] on button "Save Draft" at bounding box center [362, 294] width 219 height 15
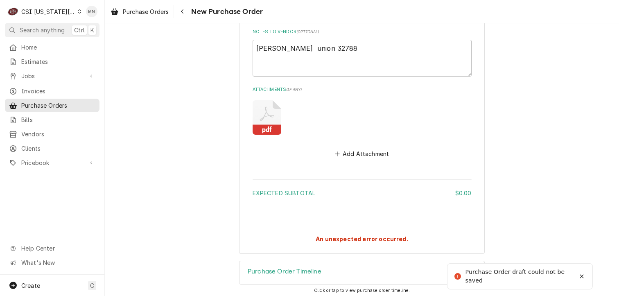
scroll to position [375, 0]
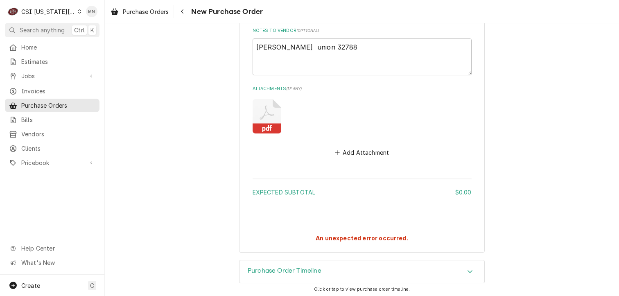
type textarea "x"
click at [185, 10] on div "Navigate back" at bounding box center [182, 11] width 8 height 8
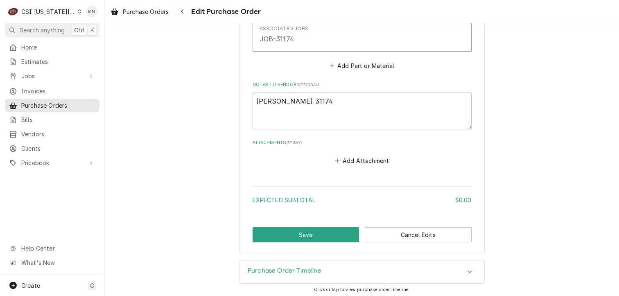
scroll to position [323, 0]
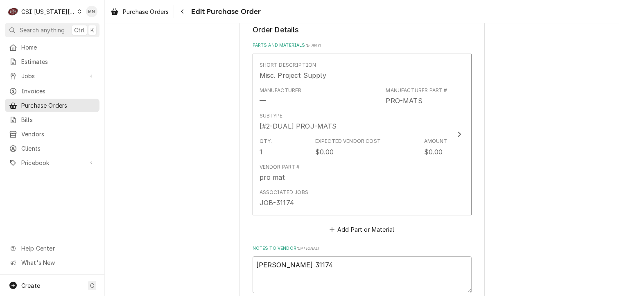
type textarea "x"
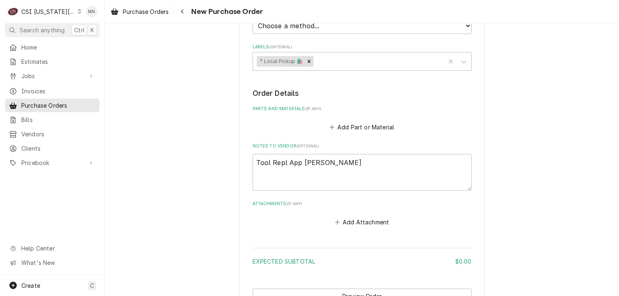
scroll to position [342, 0]
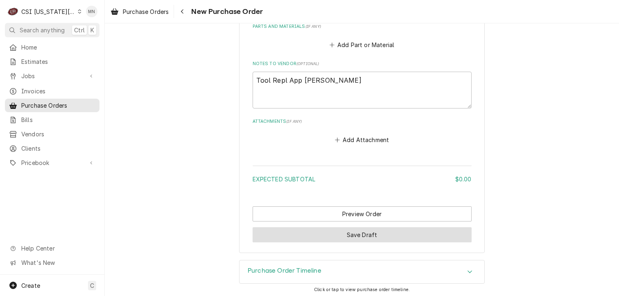
click at [339, 233] on button "Save Draft" at bounding box center [362, 234] width 219 height 15
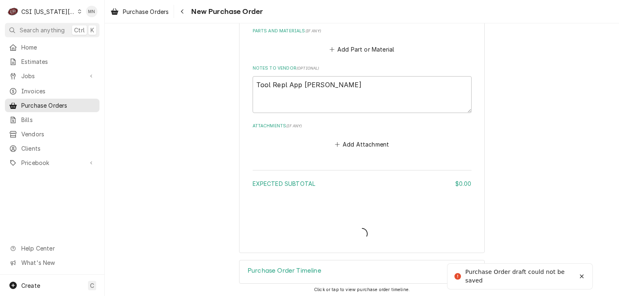
type textarea "x"
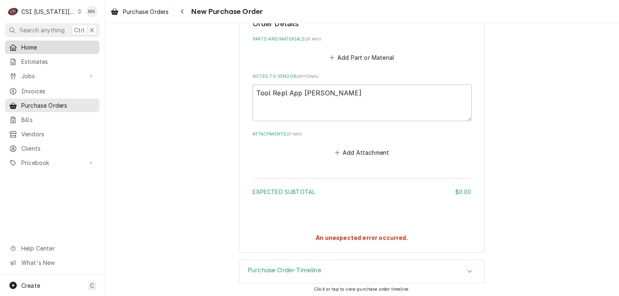
click at [45, 47] on span "Home" at bounding box center [58, 47] width 74 height 9
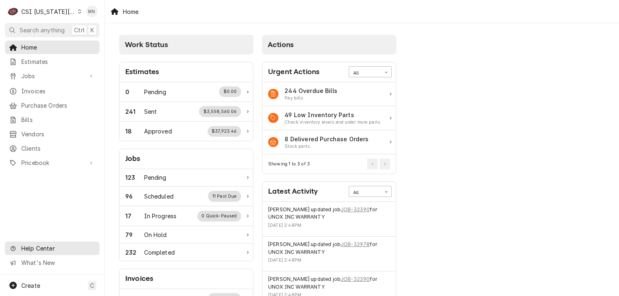
click at [46, 253] on span "Help Center" at bounding box center [57, 248] width 73 height 9
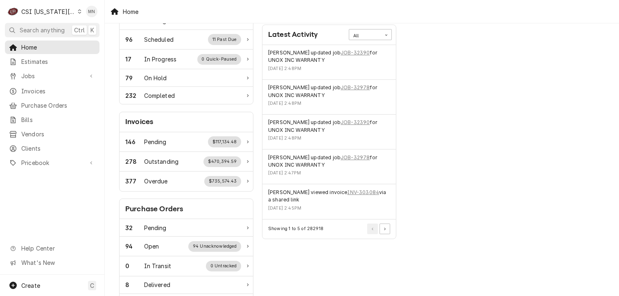
scroll to position [246, 0]
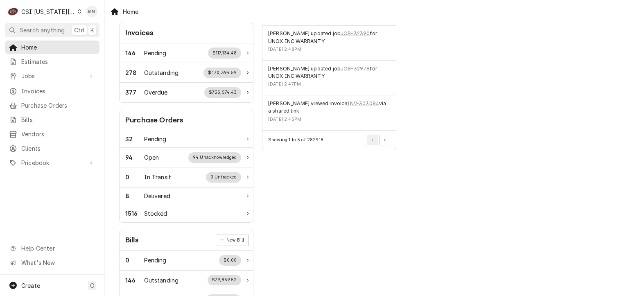
click at [396, 5] on div "Home" at bounding box center [362, 11] width 514 height 23
click at [50, 13] on div "CSI [US_STATE][GEOGRAPHIC_DATA]" at bounding box center [48, 11] width 54 height 9
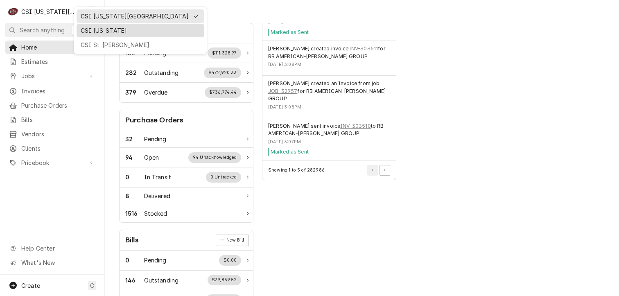
click at [91, 27] on div "CSI [US_STATE]" at bounding box center [141, 30] width 120 height 9
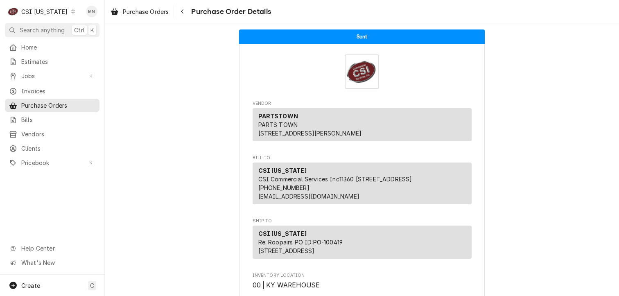
click at [60, 13] on div "C CSI [US_STATE]" at bounding box center [41, 11] width 73 height 16
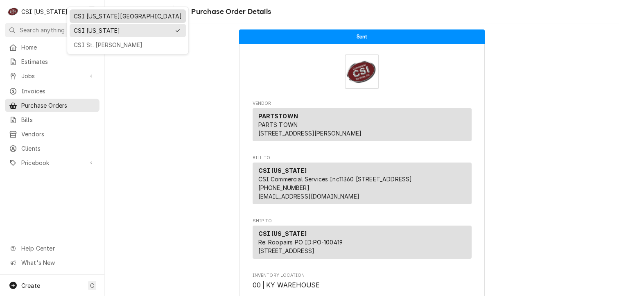
click at [79, 14] on div "CSI Kansas City" at bounding box center [128, 16] width 108 height 9
